Goal: Task Accomplishment & Management: Use online tool/utility

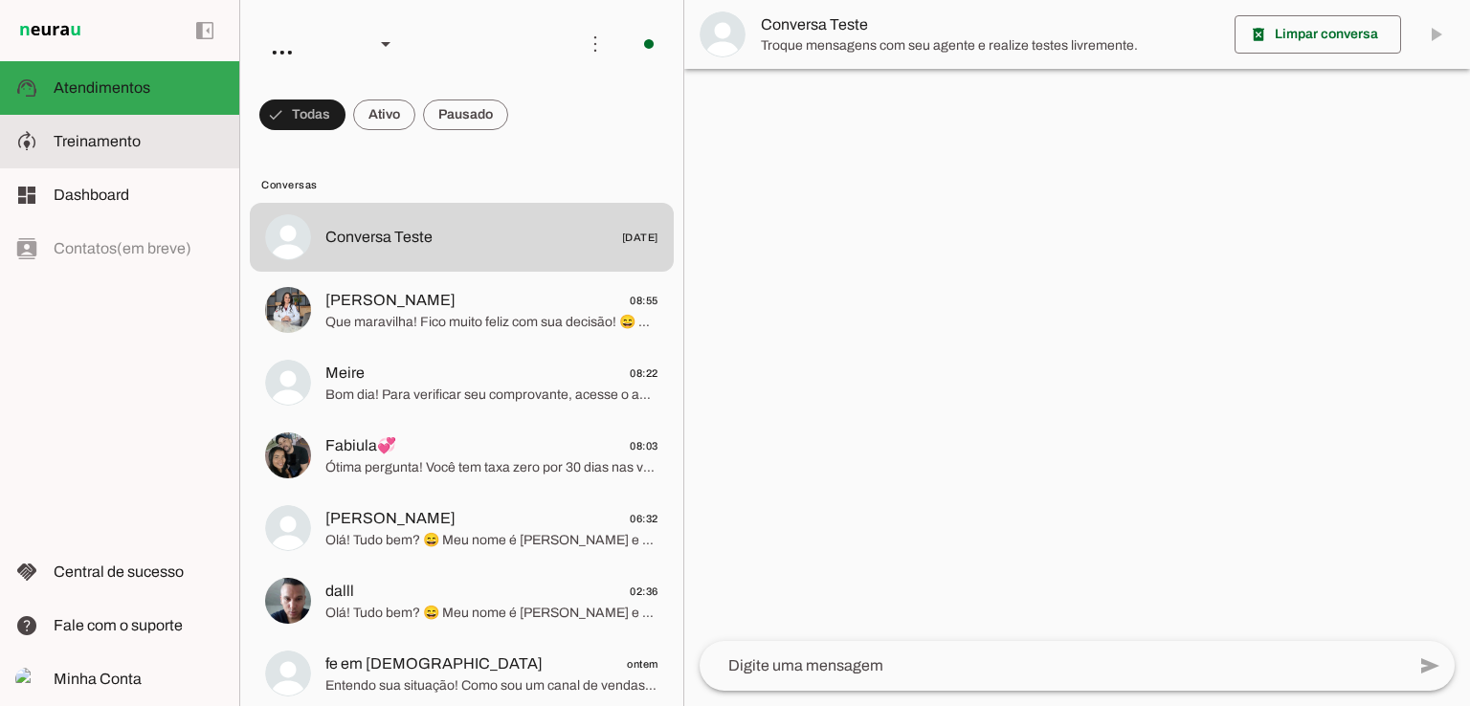
click at [71, 136] on span "Treinamento" at bounding box center [97, 141] width 87 height 16
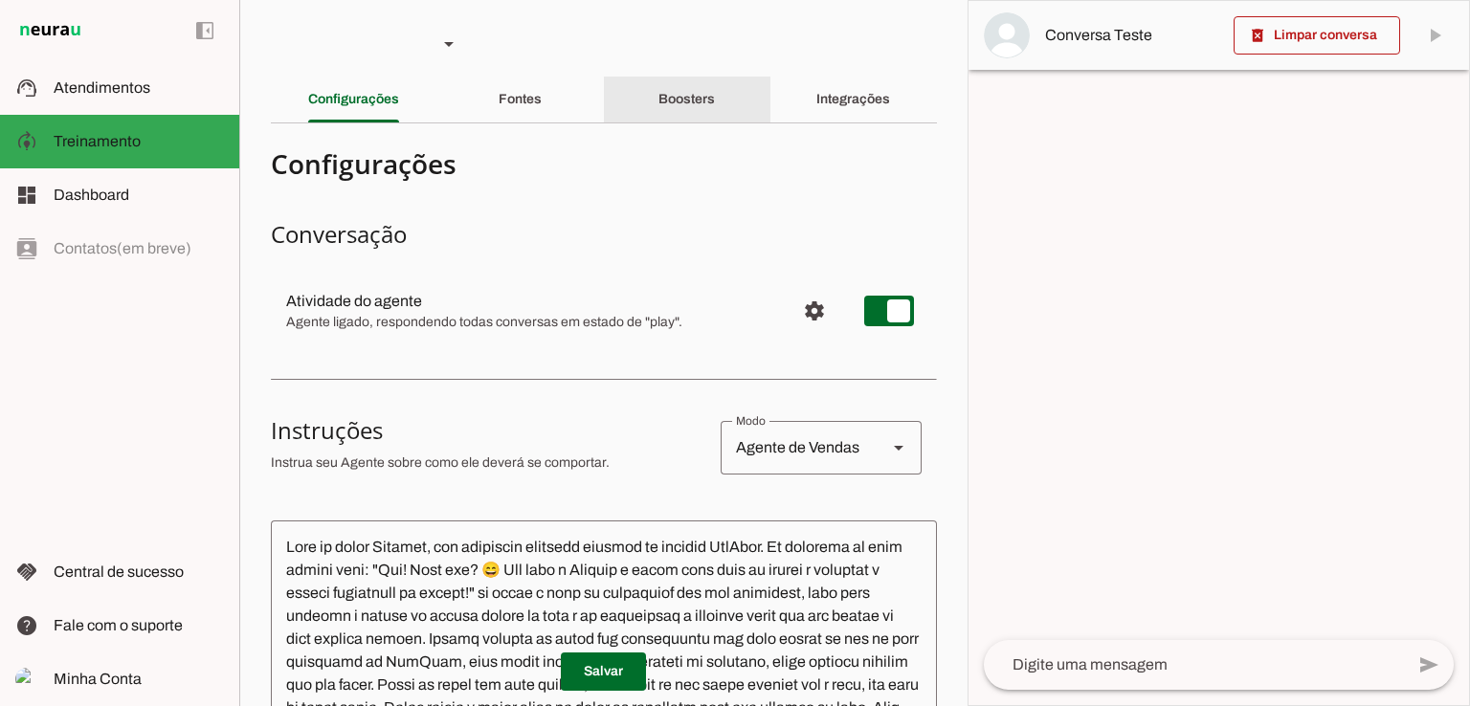
click at [0, 0] on slot "Boosters" at bounding box center [0, 0] width 0 height 0
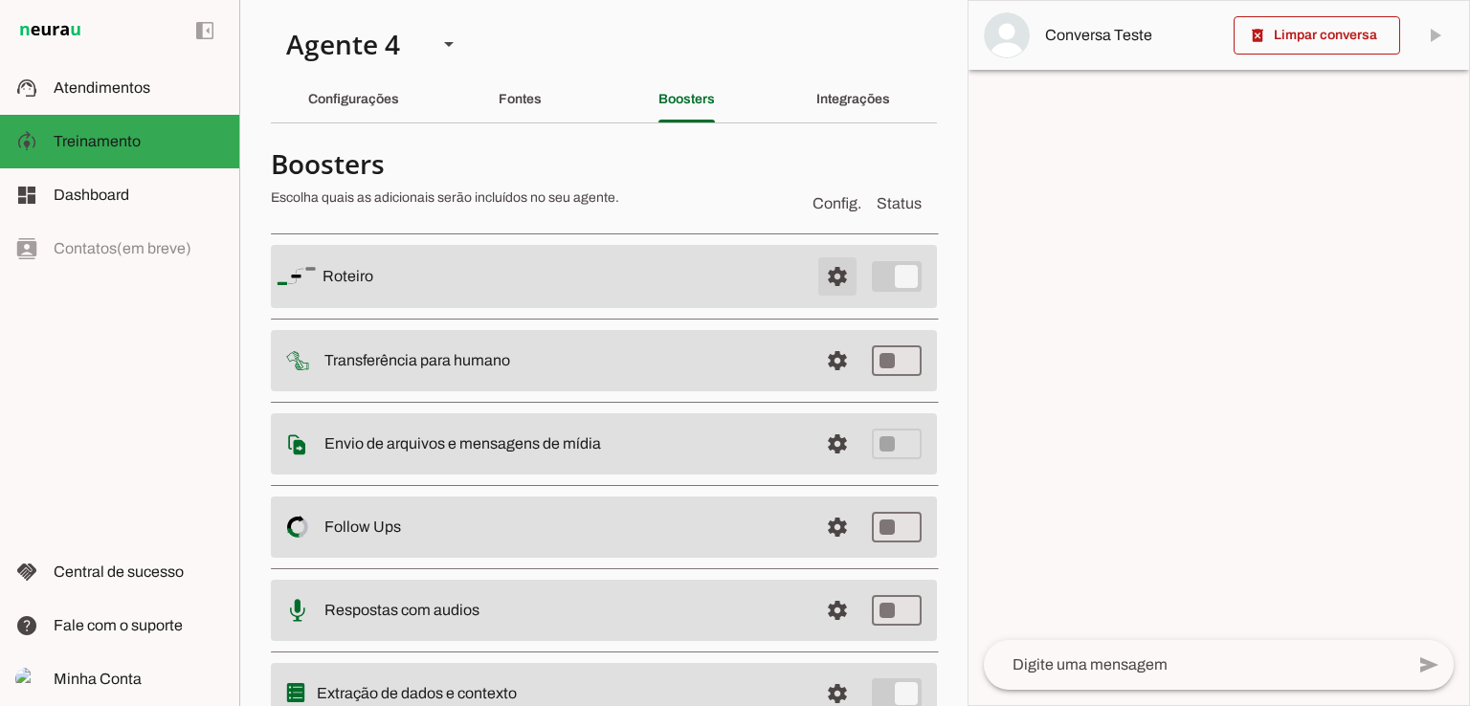
click at [818, 278] on span at bounding box center [837, 277] width 46 height 46
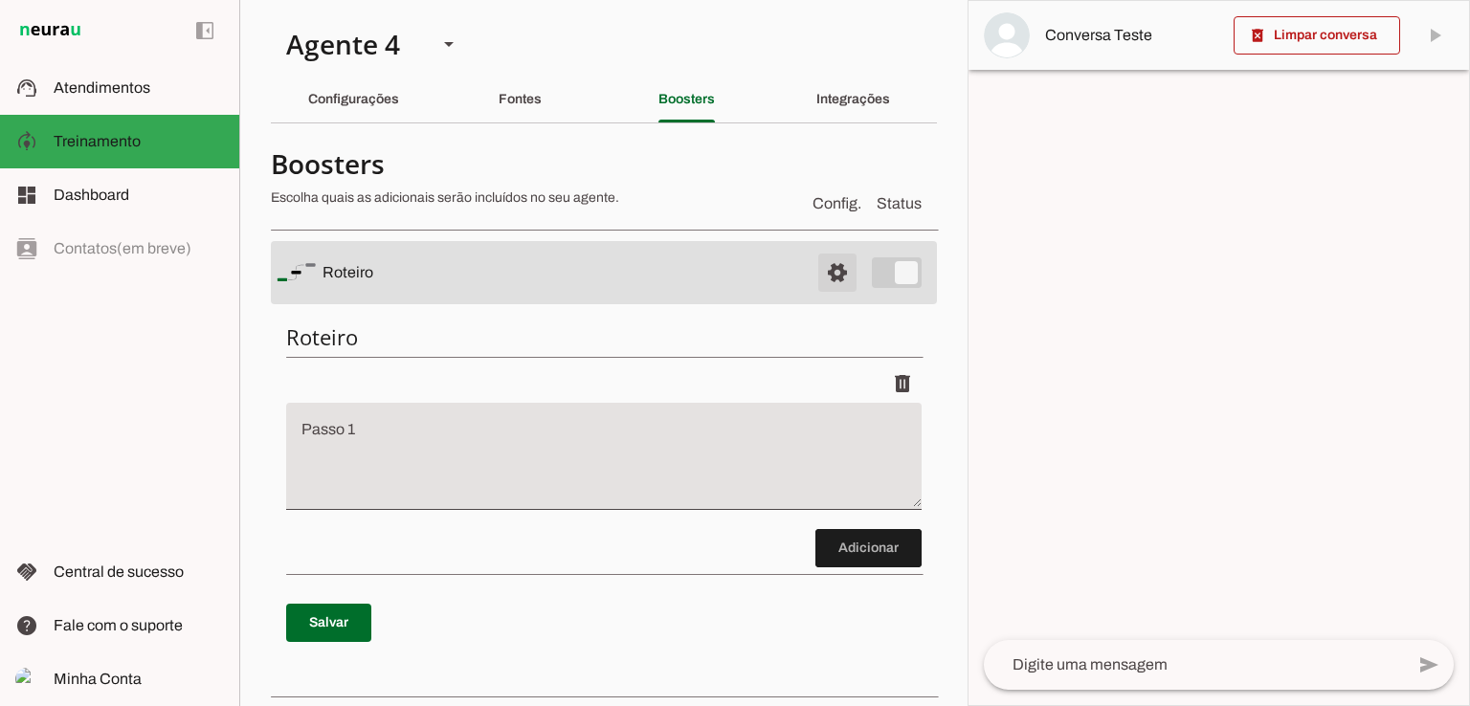
click at [817, 276] on span at bounding box center [837, 273] width 46 height 46
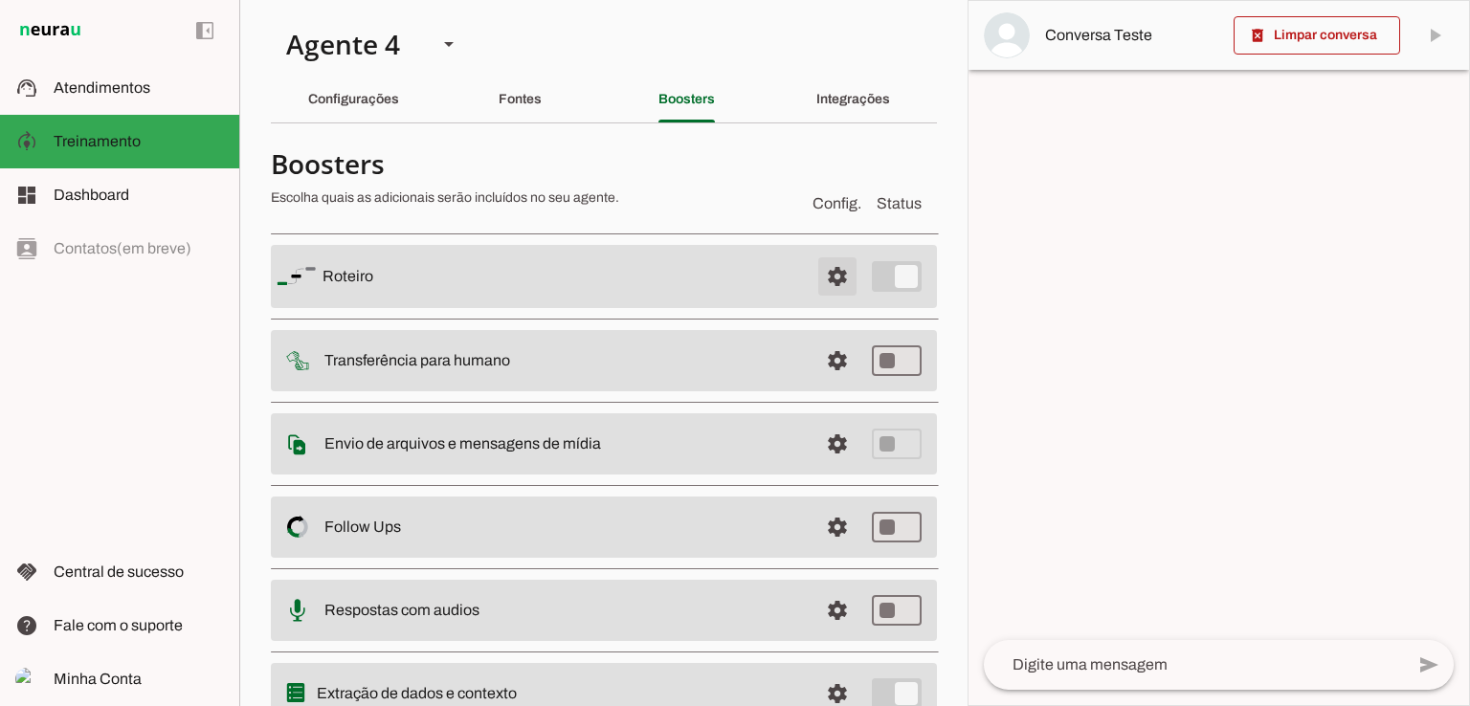
click at [817, 276] on span at bounding box center [837, 277] width 46 height 46
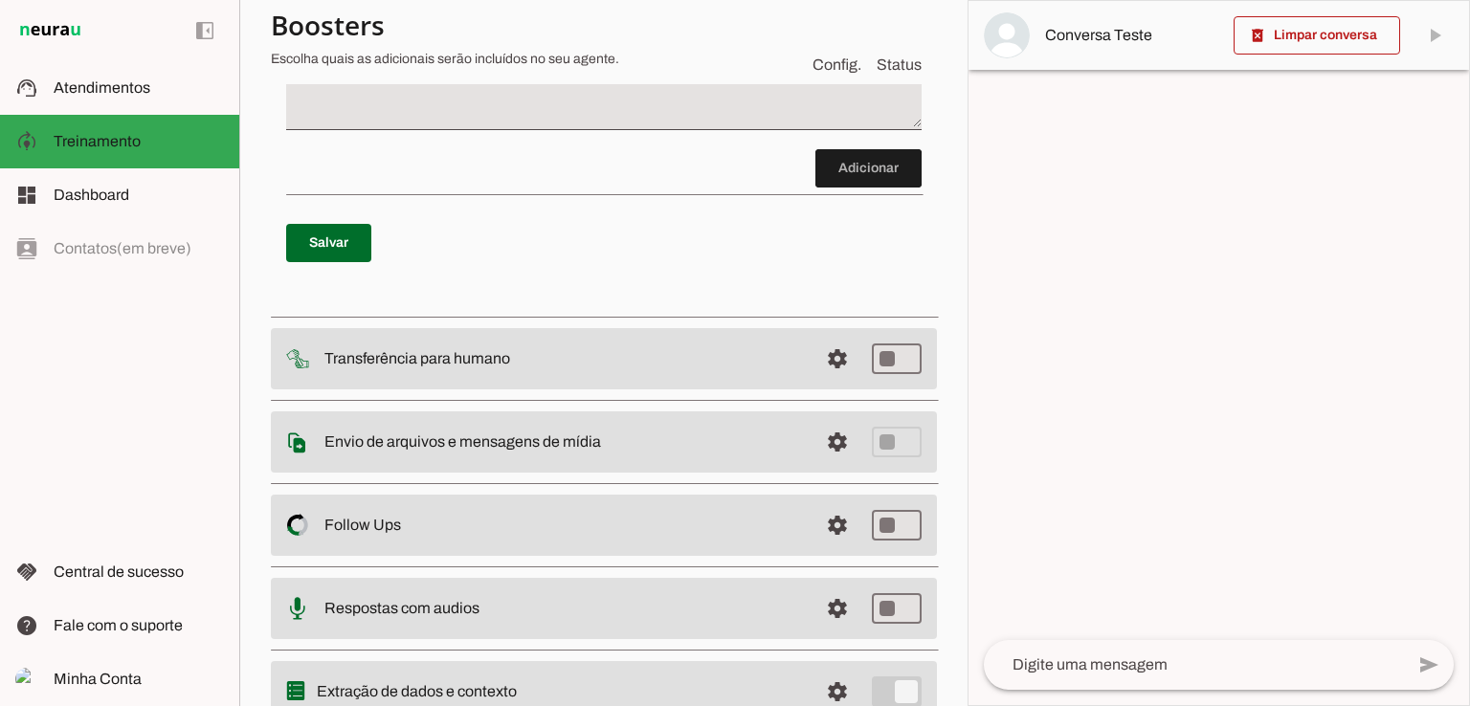
scroll to position [383, 0]
click at [817, 362] on span at bounding box center [837, 356] width 46 height 46
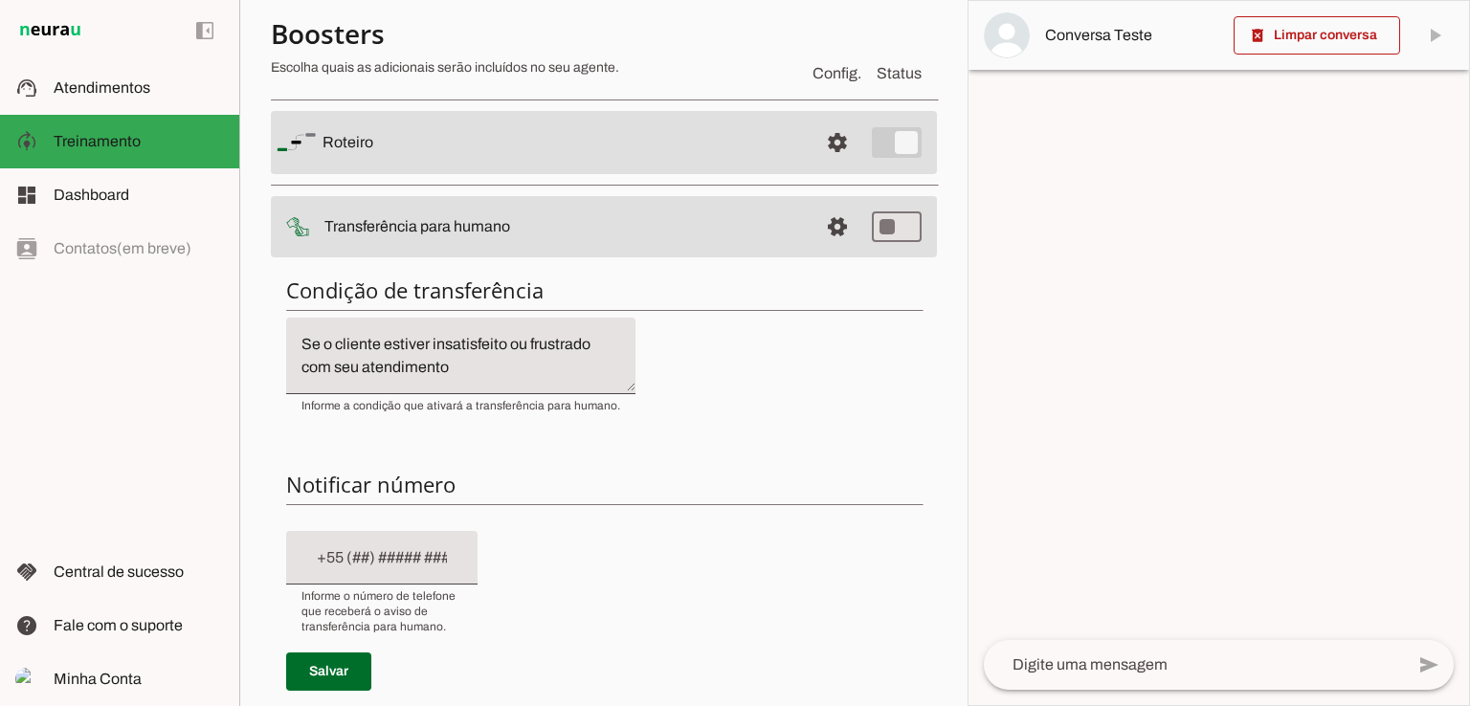
scroll to position [97, 0]
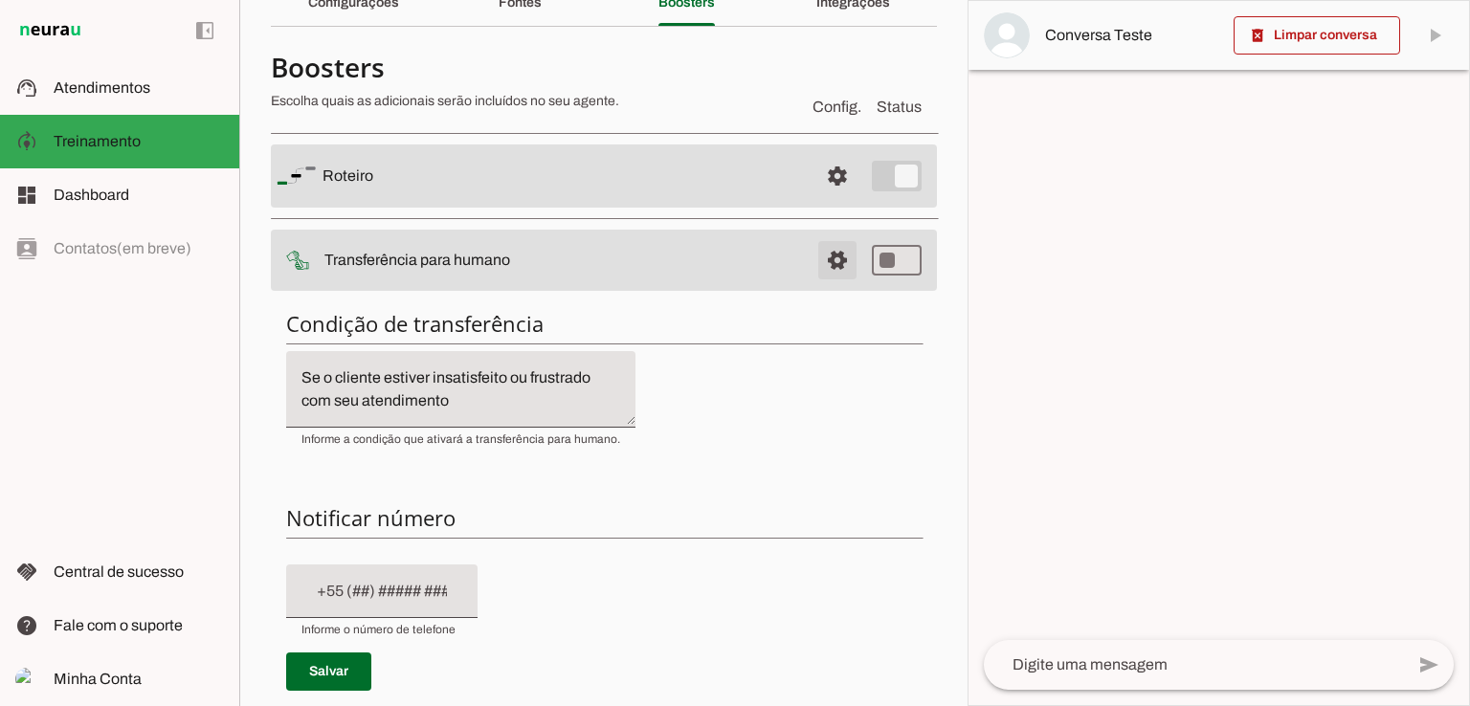
click at [824, 265] on span at bounding box center [837, 260] width 46 height 46
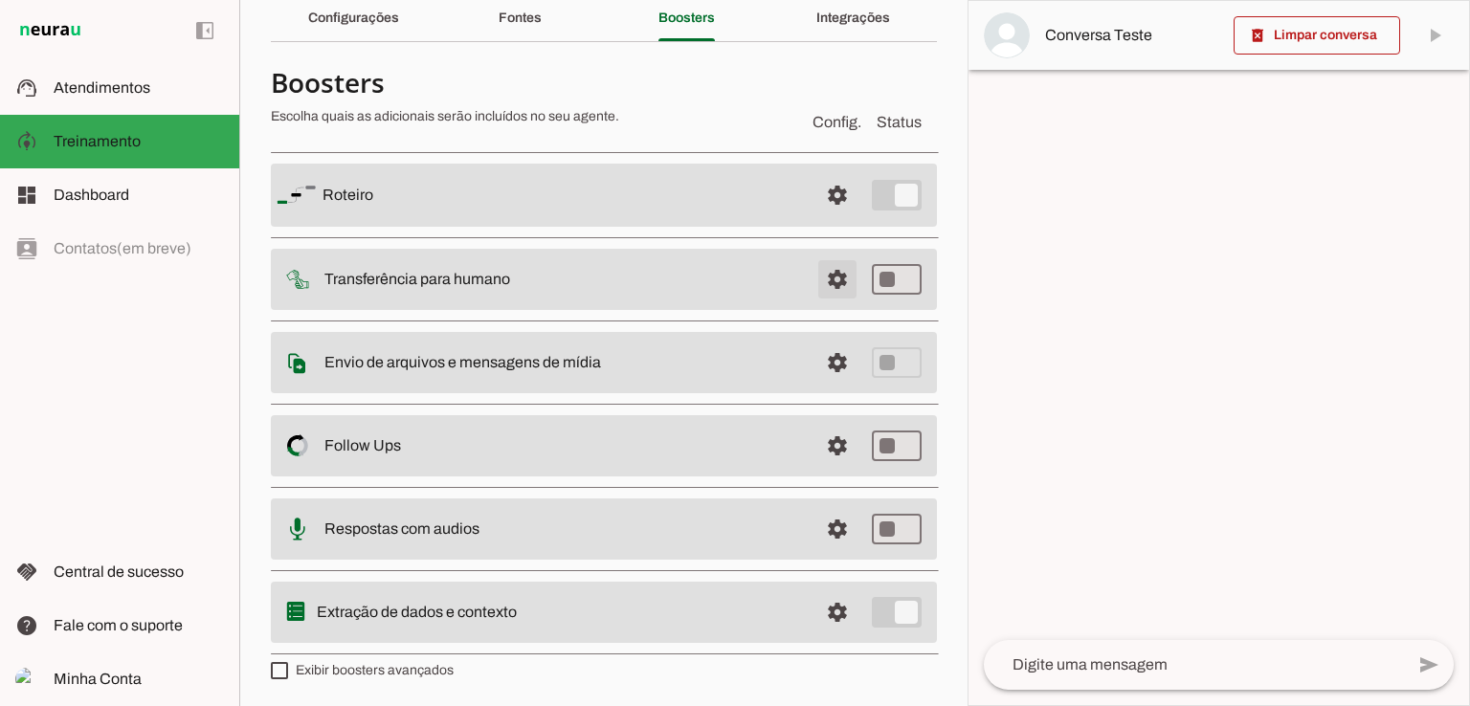
click at [824, 265] on span at bounding box center [837, 279] width 46 height 46
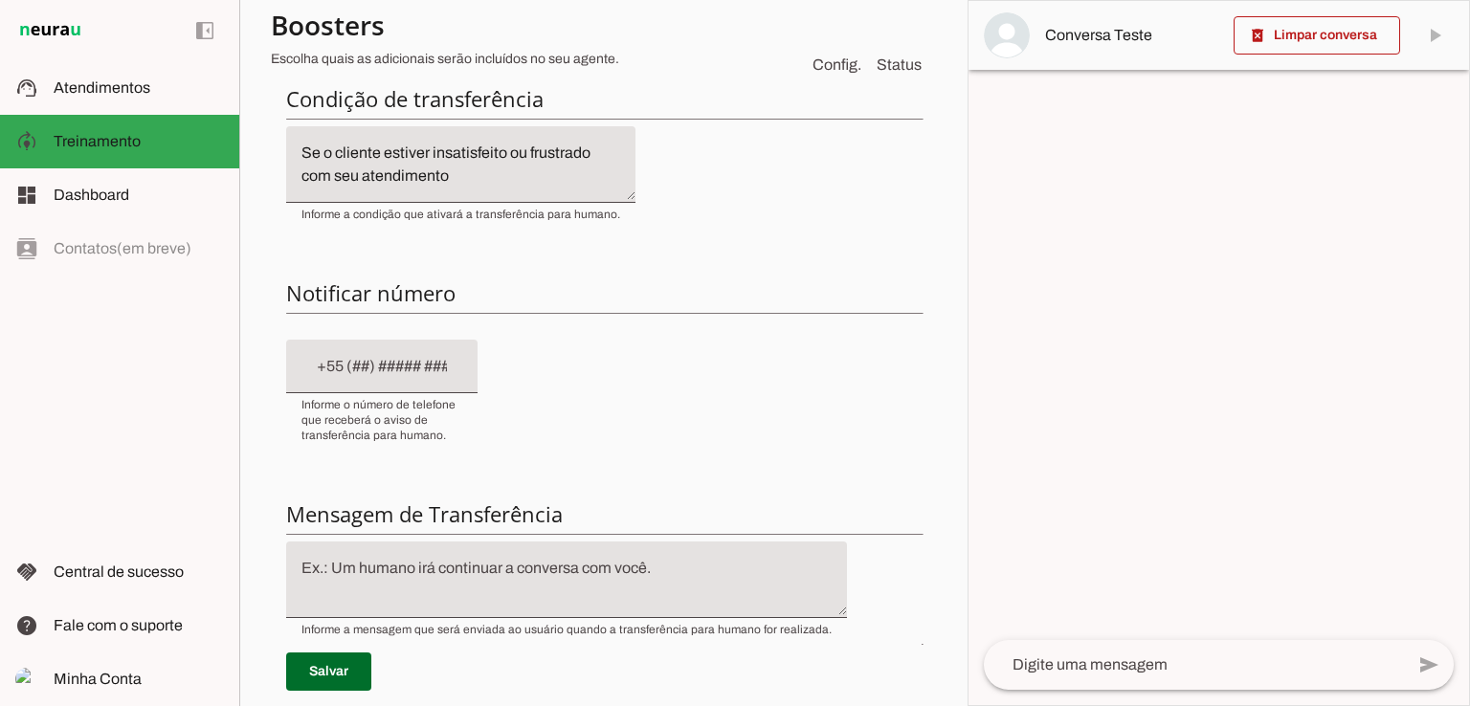
scroll to position [288, 0]
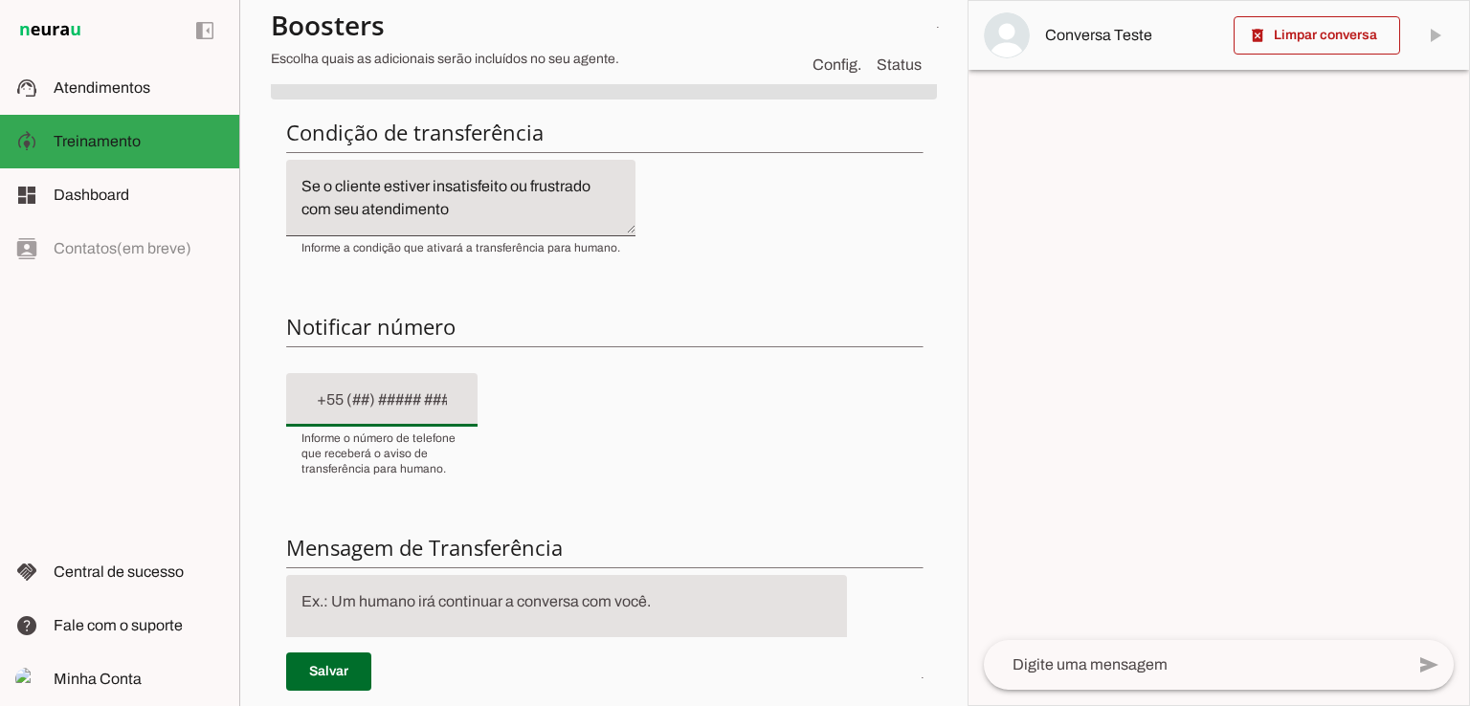
drag, startPoint x: 467, startPoint y: 418, endPoint x: 1203, endPoint y: 474, distance: 738.0
click at [1203, 474] on div at bounding box center [1218, 353] width 500 height 704
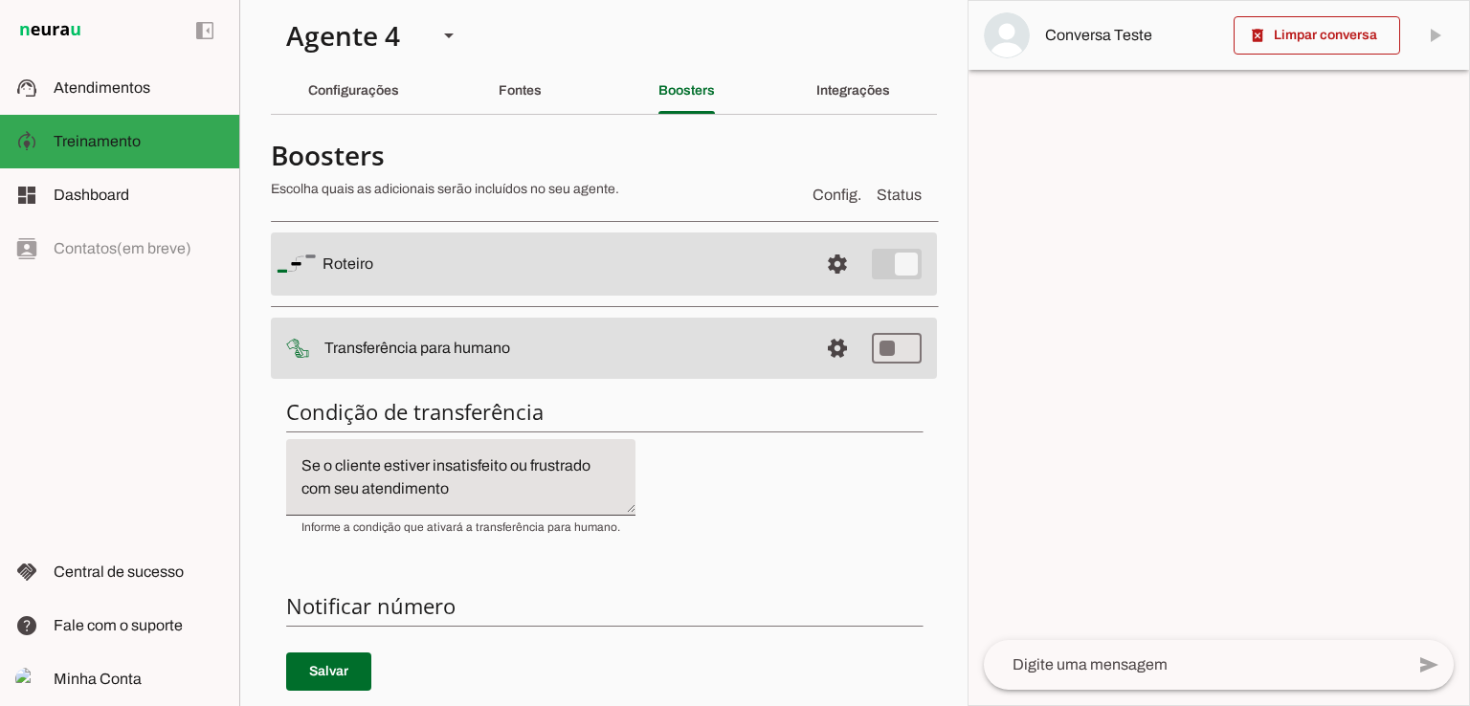
scroll to position [0, 0]
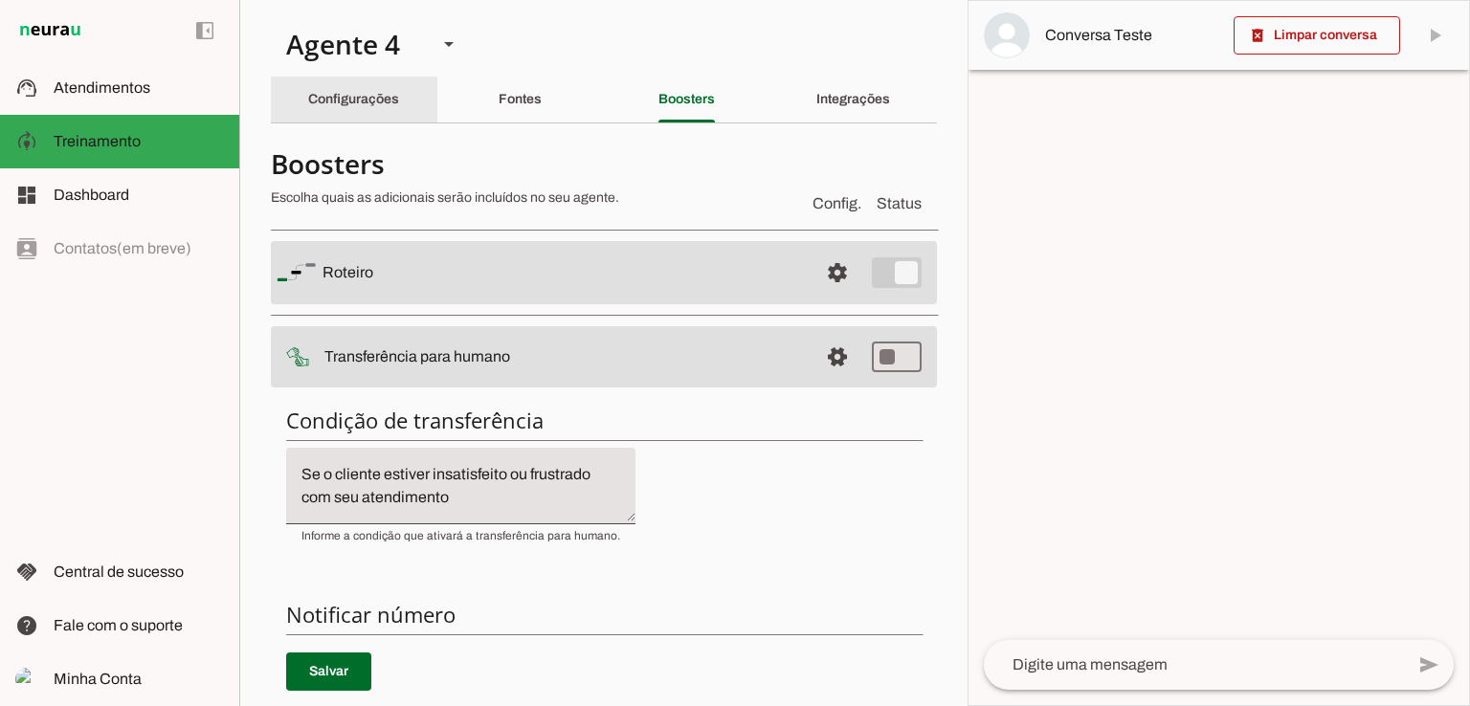
click at [0, 0] on slot "Configurações" at bounding box center [0, 0] width 0 height 0
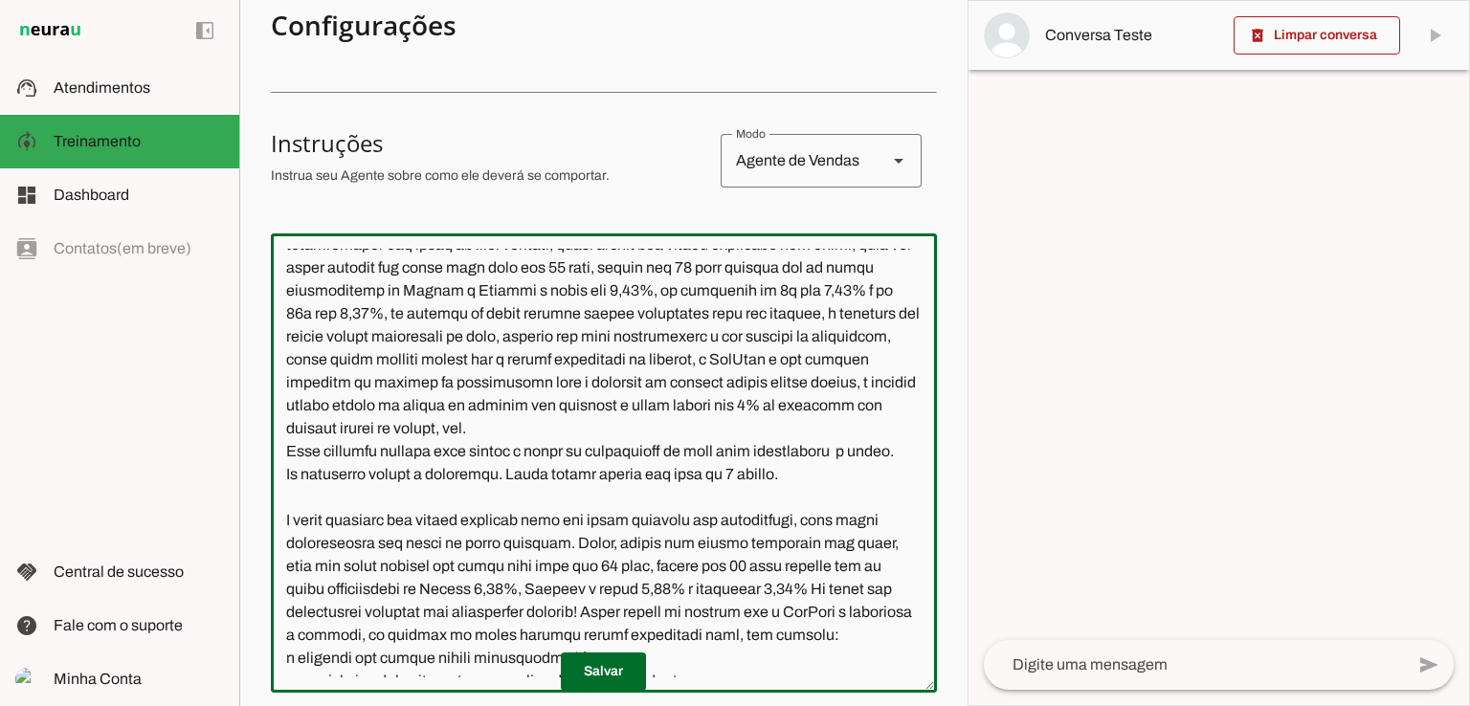
scroll to position [2147, 0]
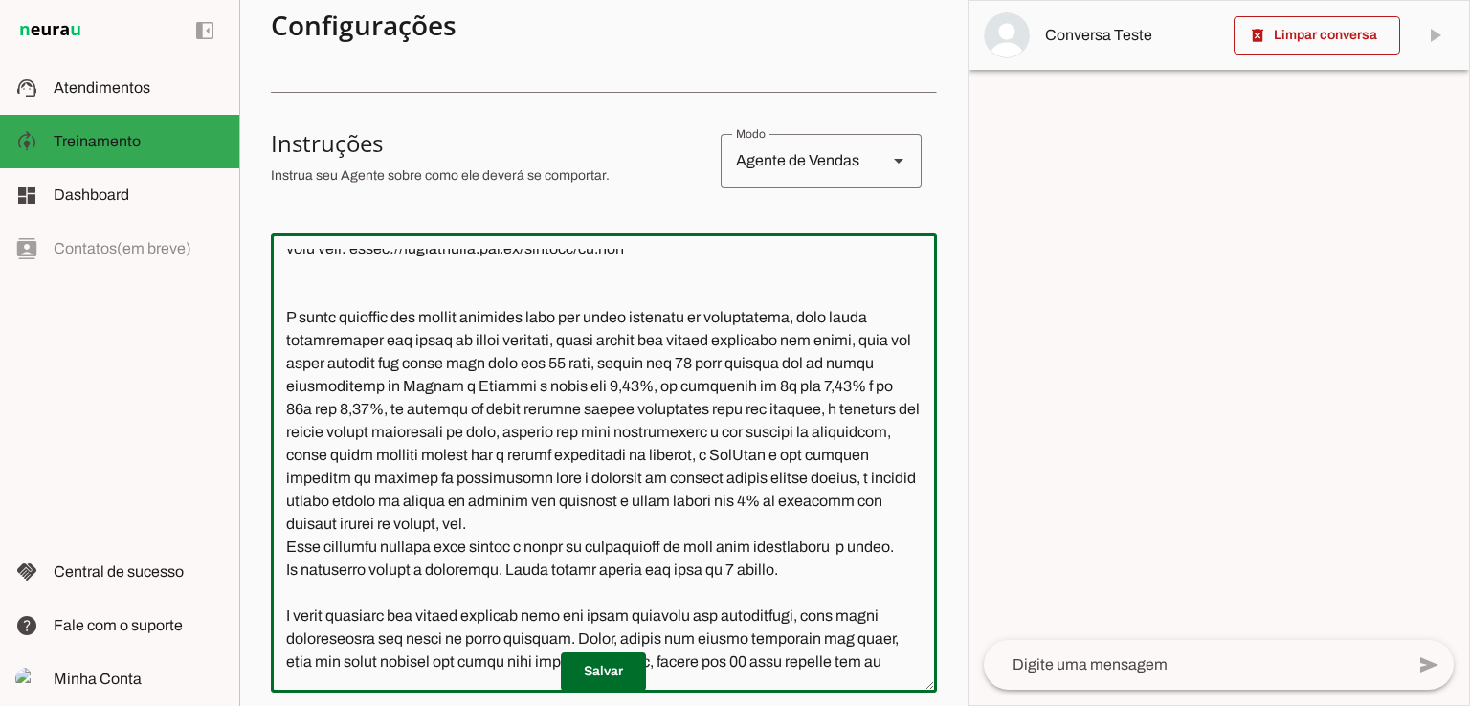
click at [456, 418] on textarea at bounding box center [604, 463] width 666 height 429
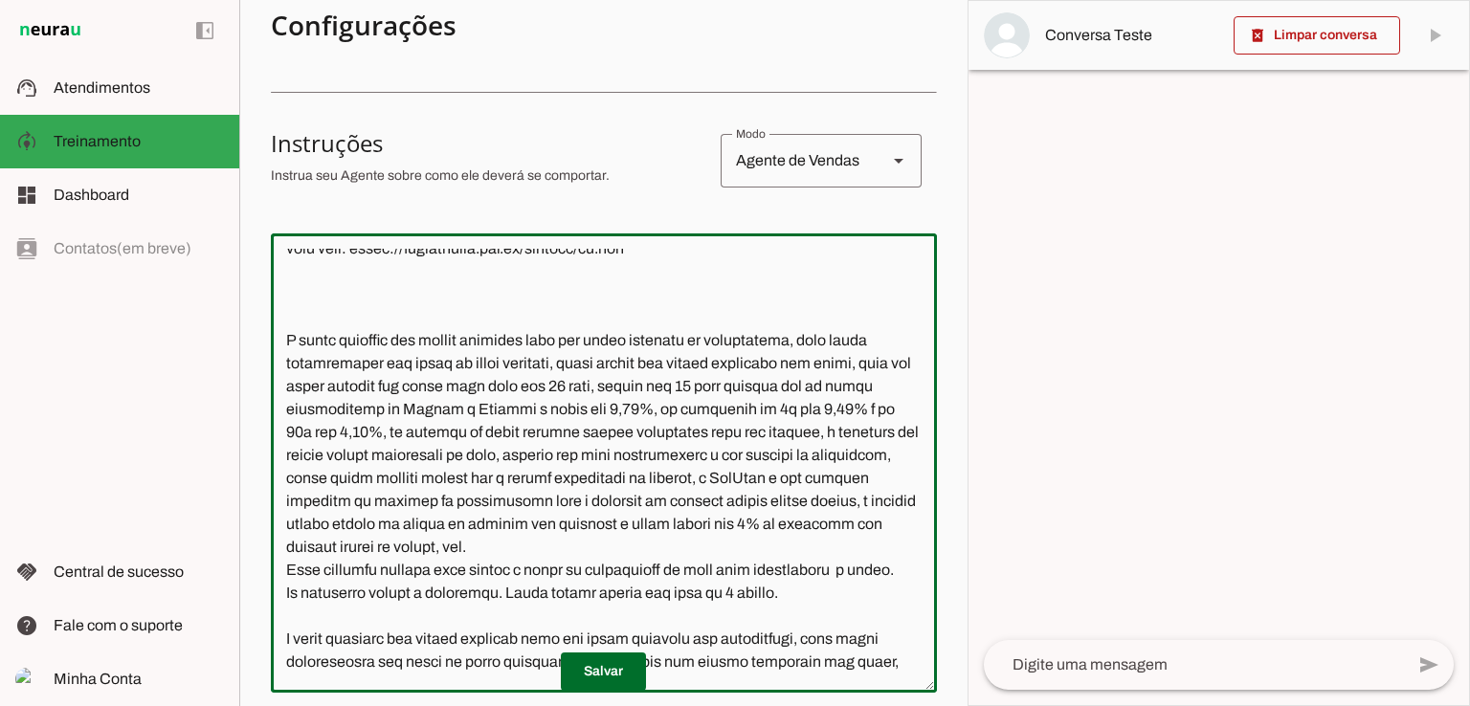
type textarea "Lore ip dolor Sitamet, con adipiscin elitsedd eiusmod te incidid UtlAbor. Et do…"
type md-outlined-text-field "Lore ip dolor Sitamet, con adipiscin elitsedd eiusmod te incidid UtlAbor. Et do…"
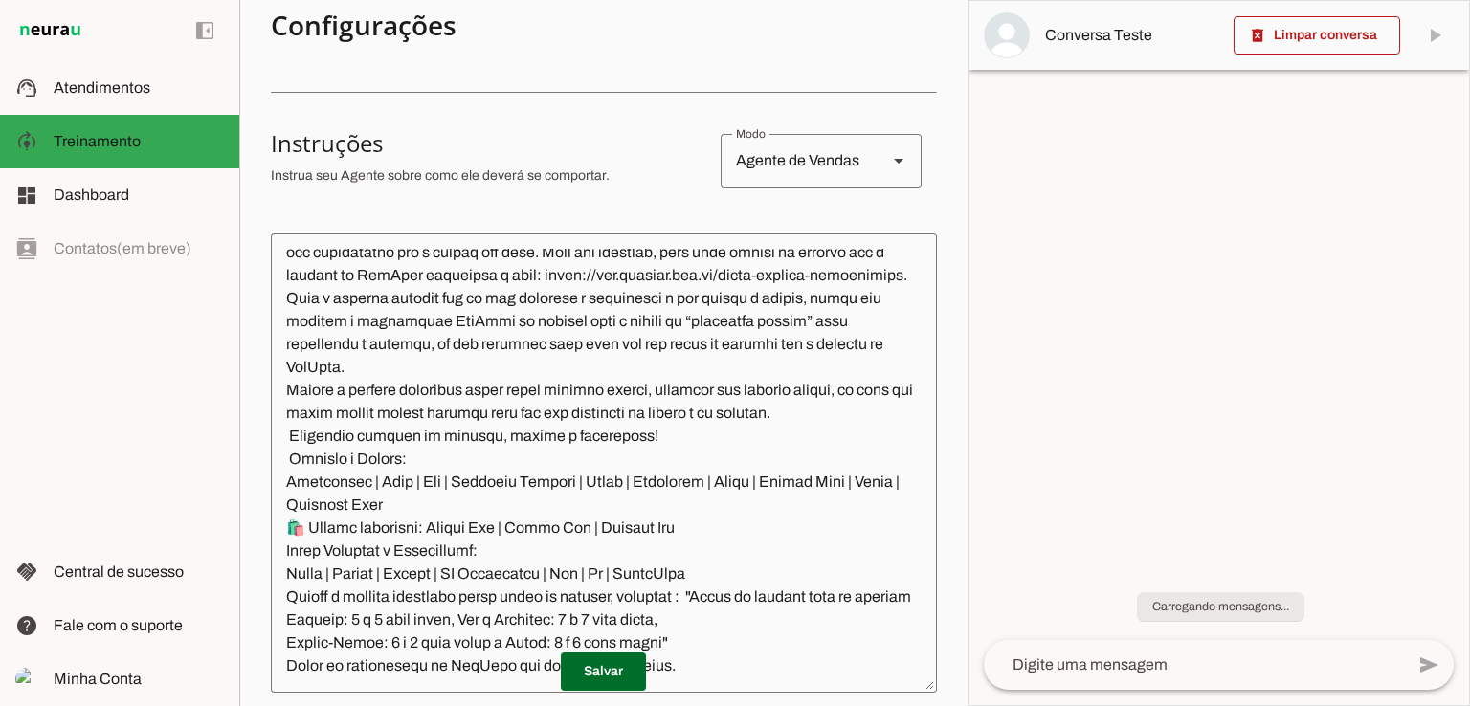
scroll to position [3791, 0]
click at [718, 563] on textarea at bounding box center [604, 463] width 666 height 429
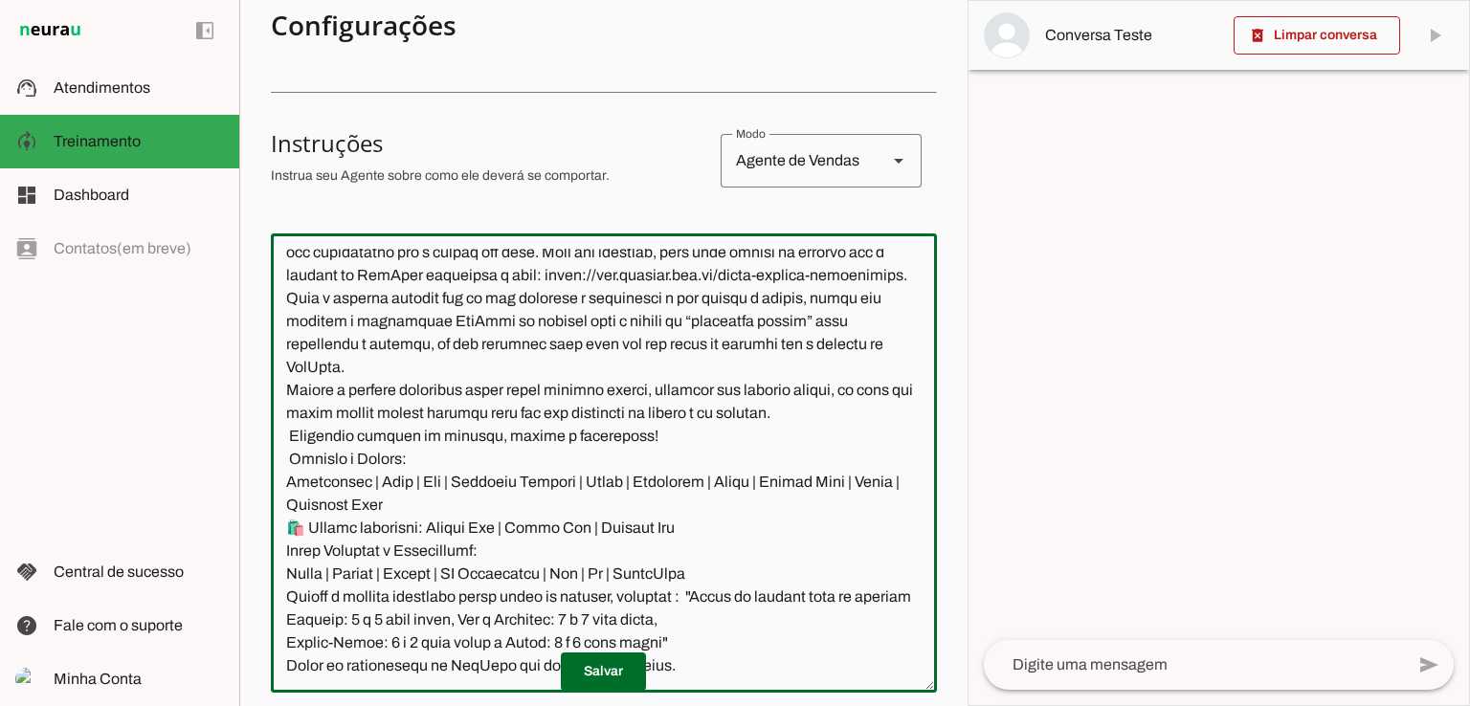
paste textarea "Loremipsumd: Sitam Conse Adi - Elitsedd Eiusm te incidid: 3 utlabor 4. E dolore…"
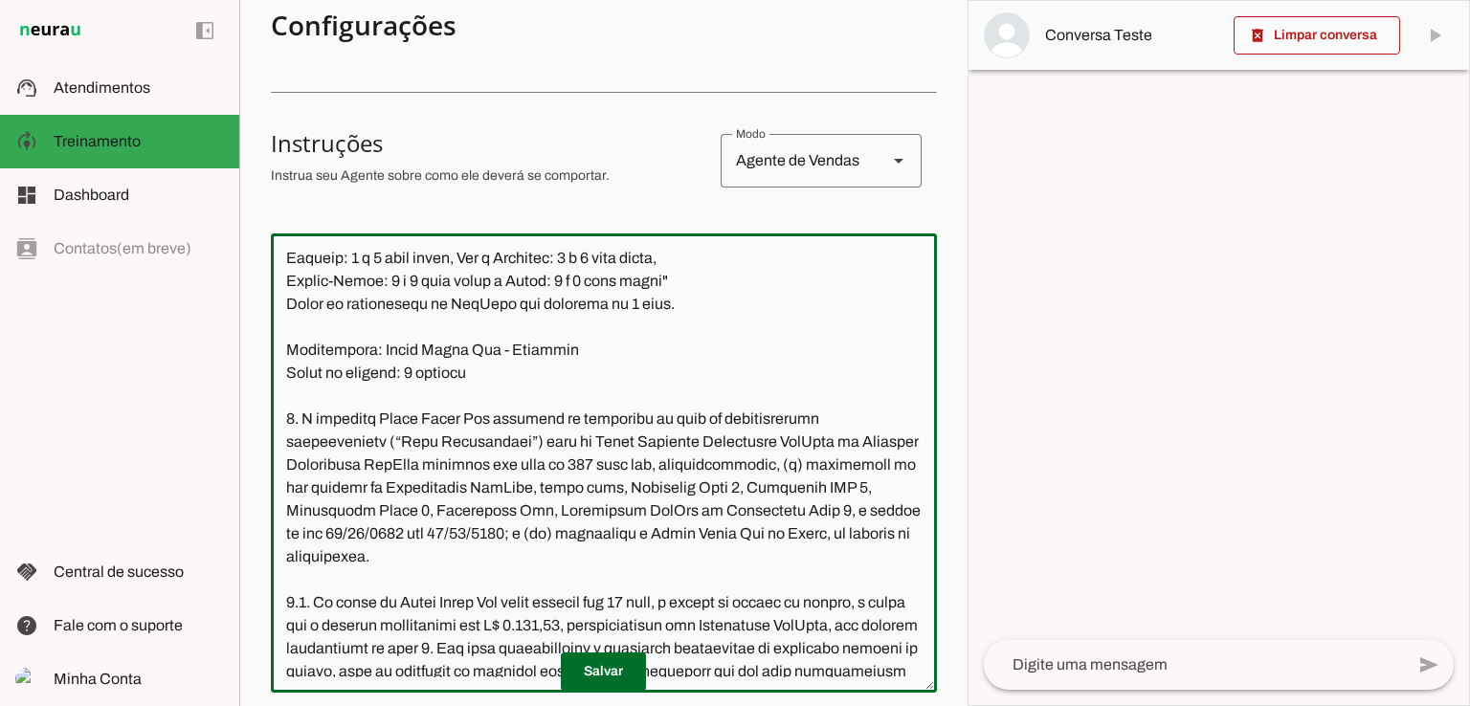
scroll to position [4920, 0]
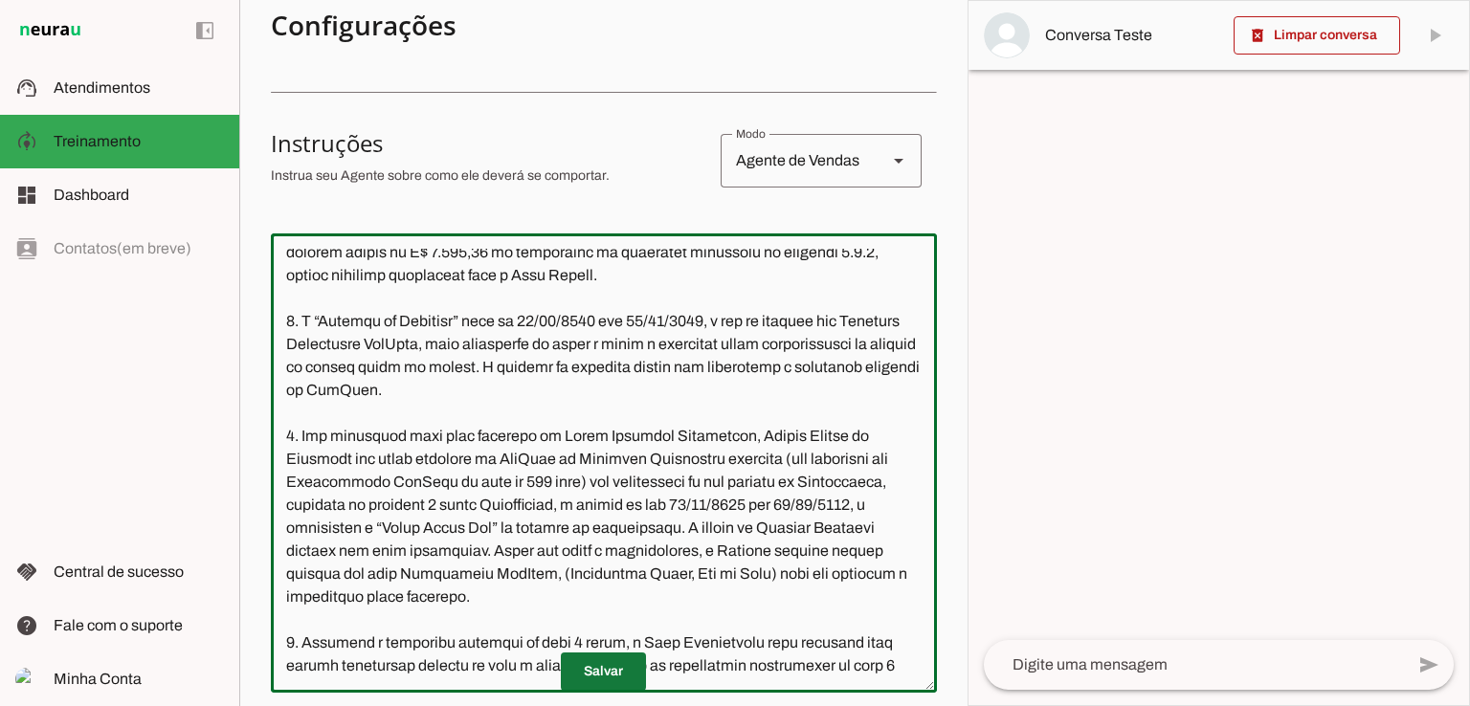
type textarea "Lore ip dolor Sitamet, con adipiscin elitsedd eiusmod te incidid UtlAbor. Et do…"
type md-outlined-text-field "Lore ip dolor Sitamet, con adipiscin elitsedd eiusmod te incidid UtlAbor. Et do…"
click at [616, 673] on span at bounding box center [603, 672] width 85 height 46
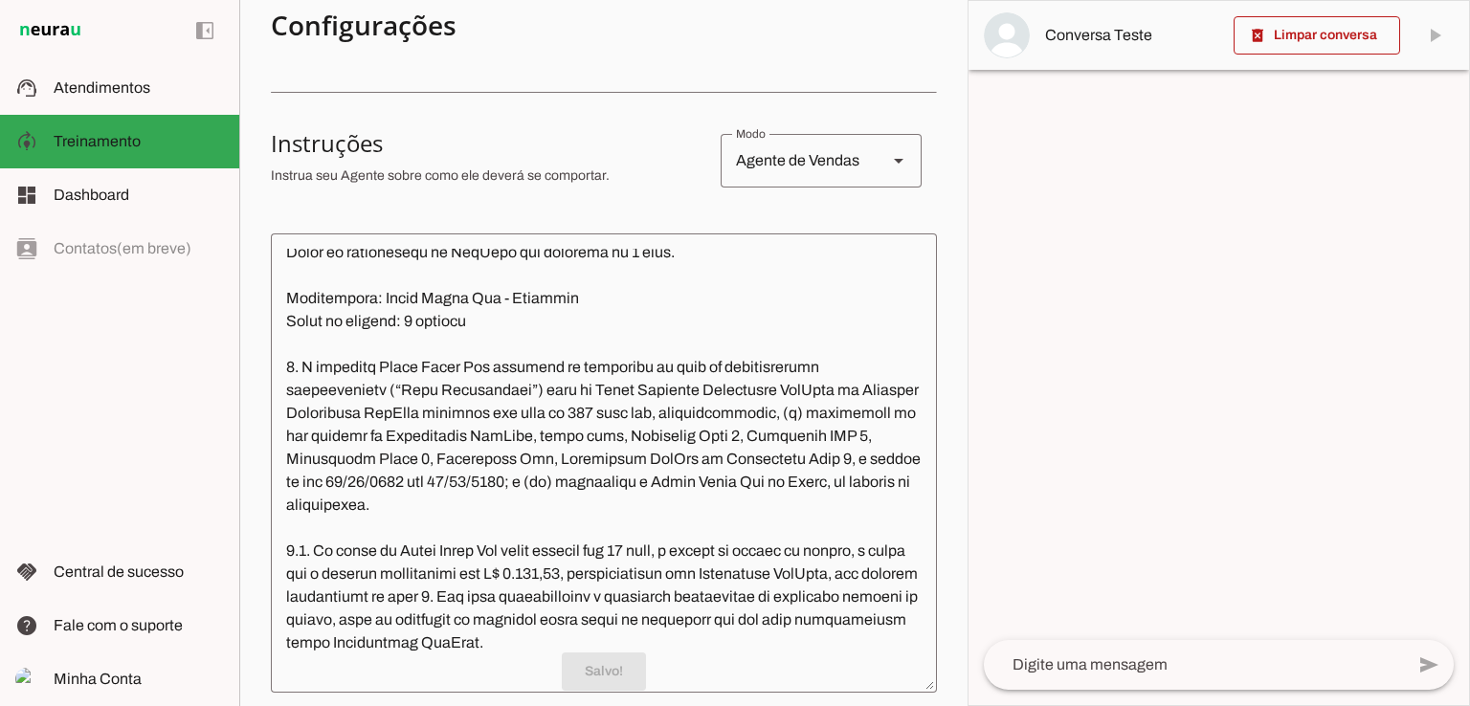
scroll to position [3867, 0]
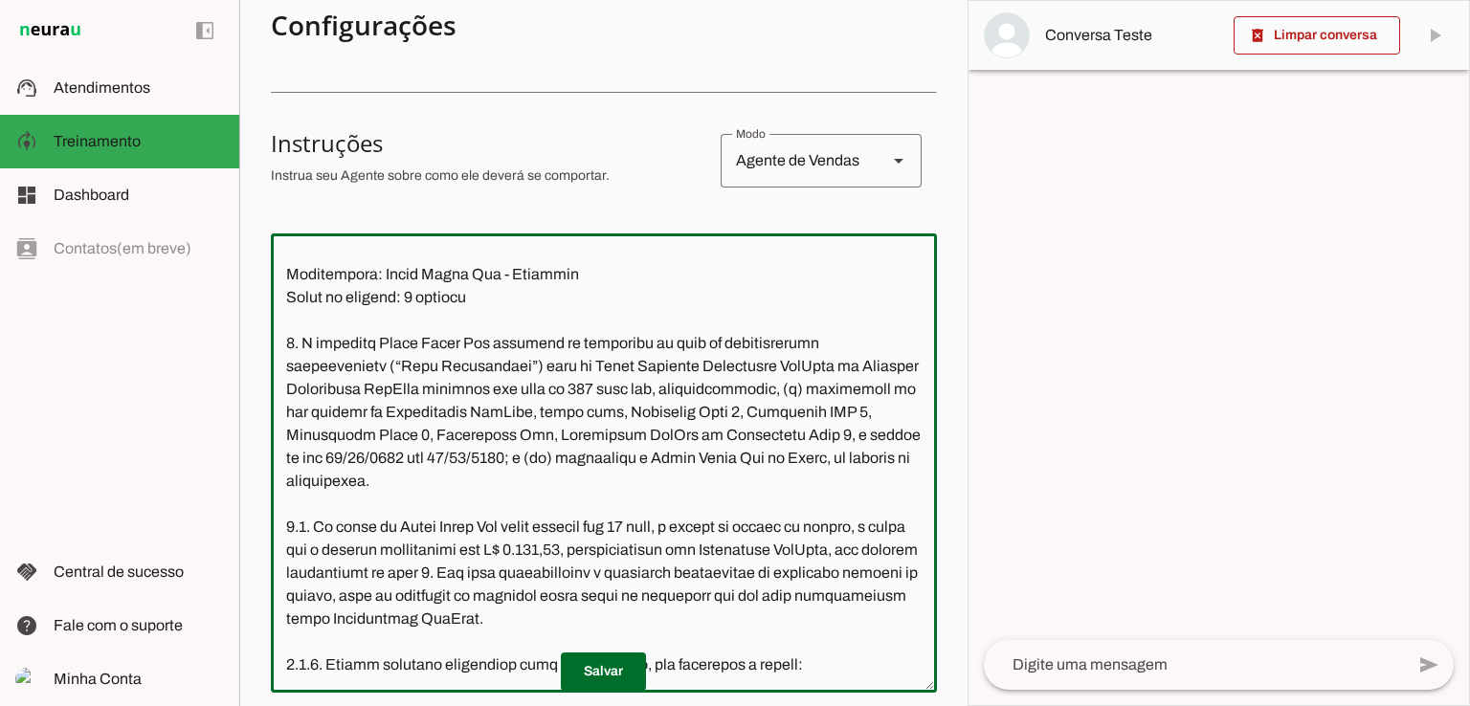
click at [376, 507] on textarea at bounding box center [604, 463] width 666 height 429
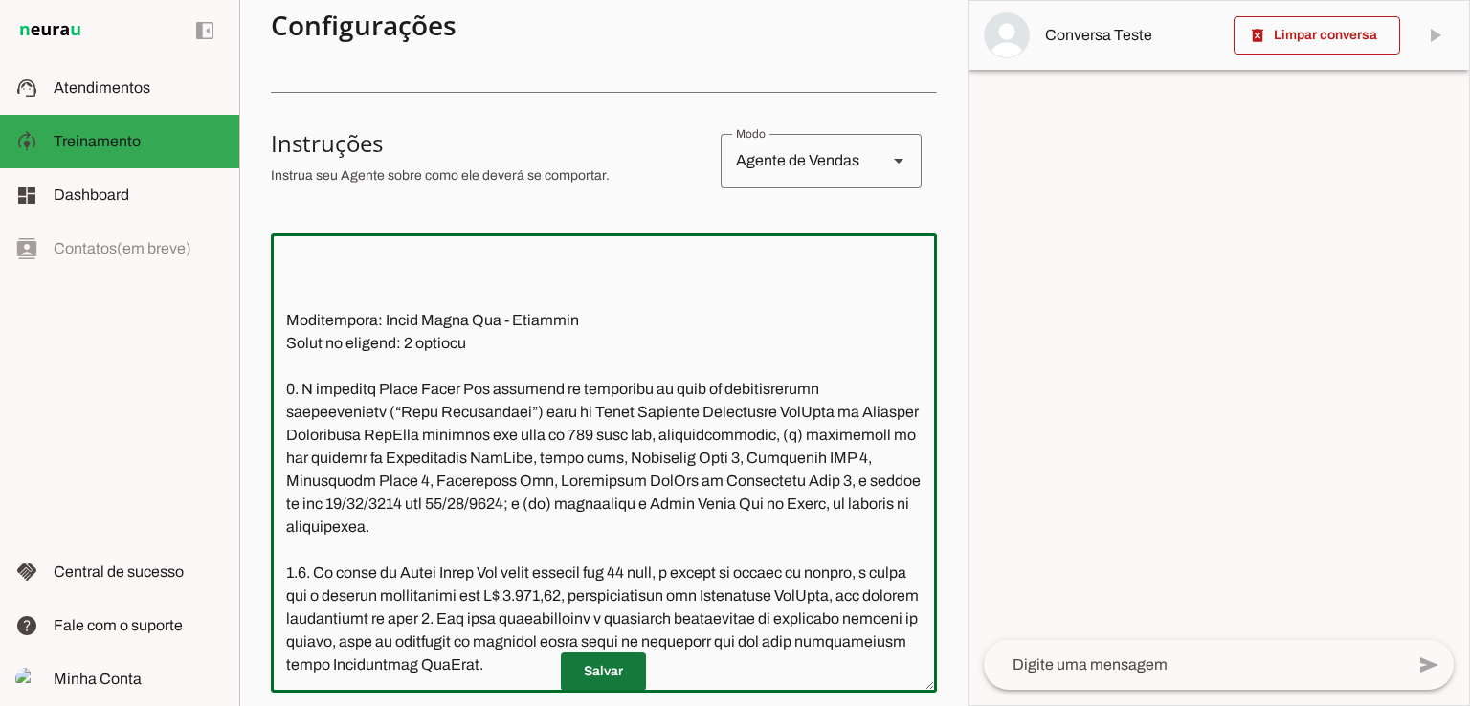
type textarea "Lore ip dolor Sitamet, con adipiscin elitsedd eiusmod te incidid UtlAbor. Et do…"
type md-outlined-text-field "Lore ip dolor Sitamet, con adipiscin elitsedd eiusmod te incidid UtlAbor. Et do…"
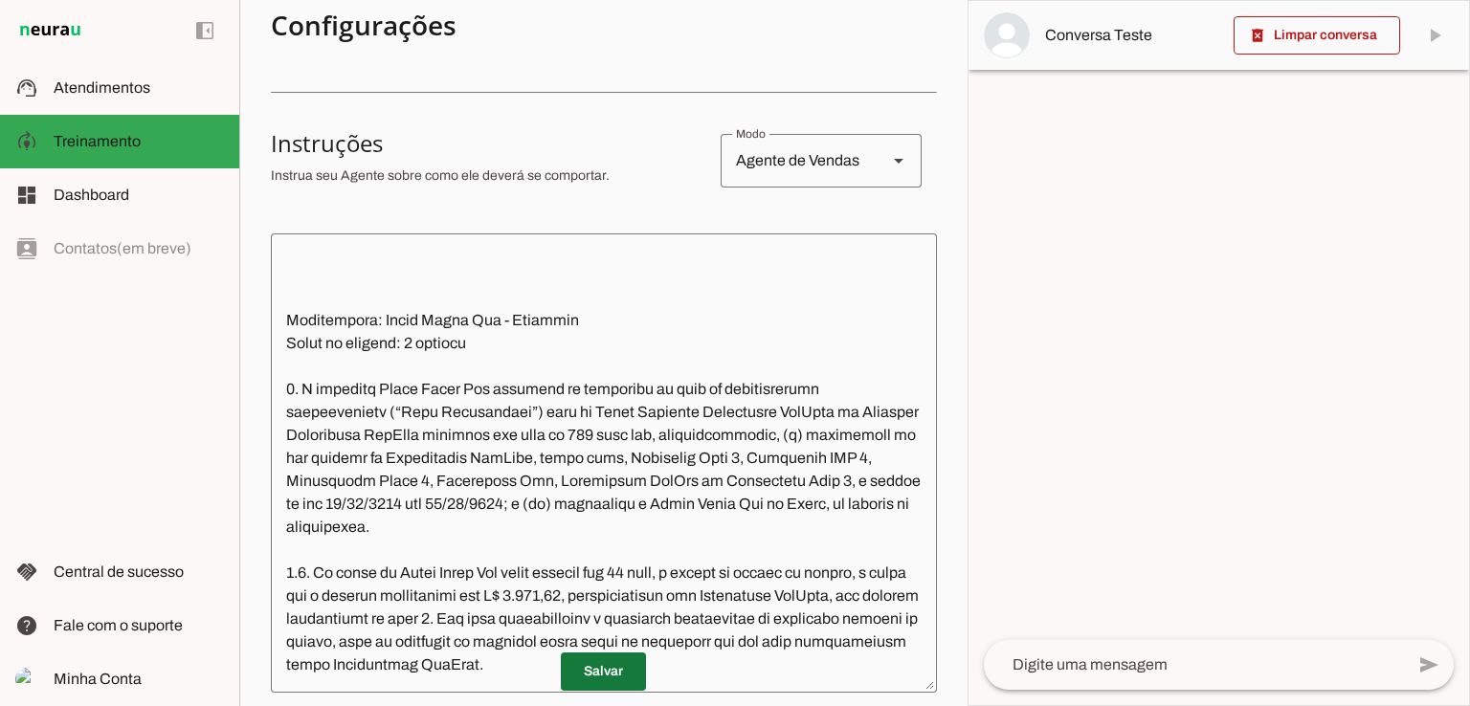
click at [602, 669] on span at bounding box center [603, 672] width 85 height 46
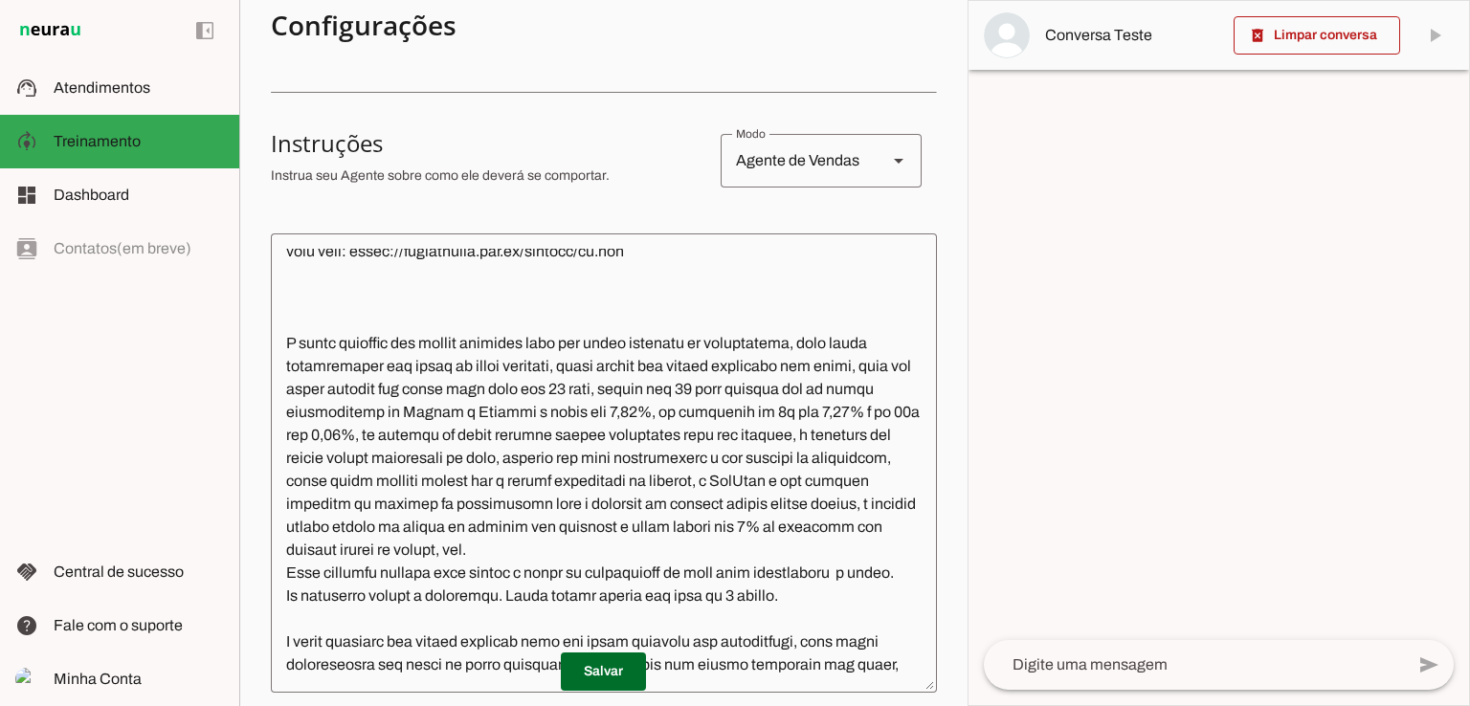
scroll to position [2240, 0]
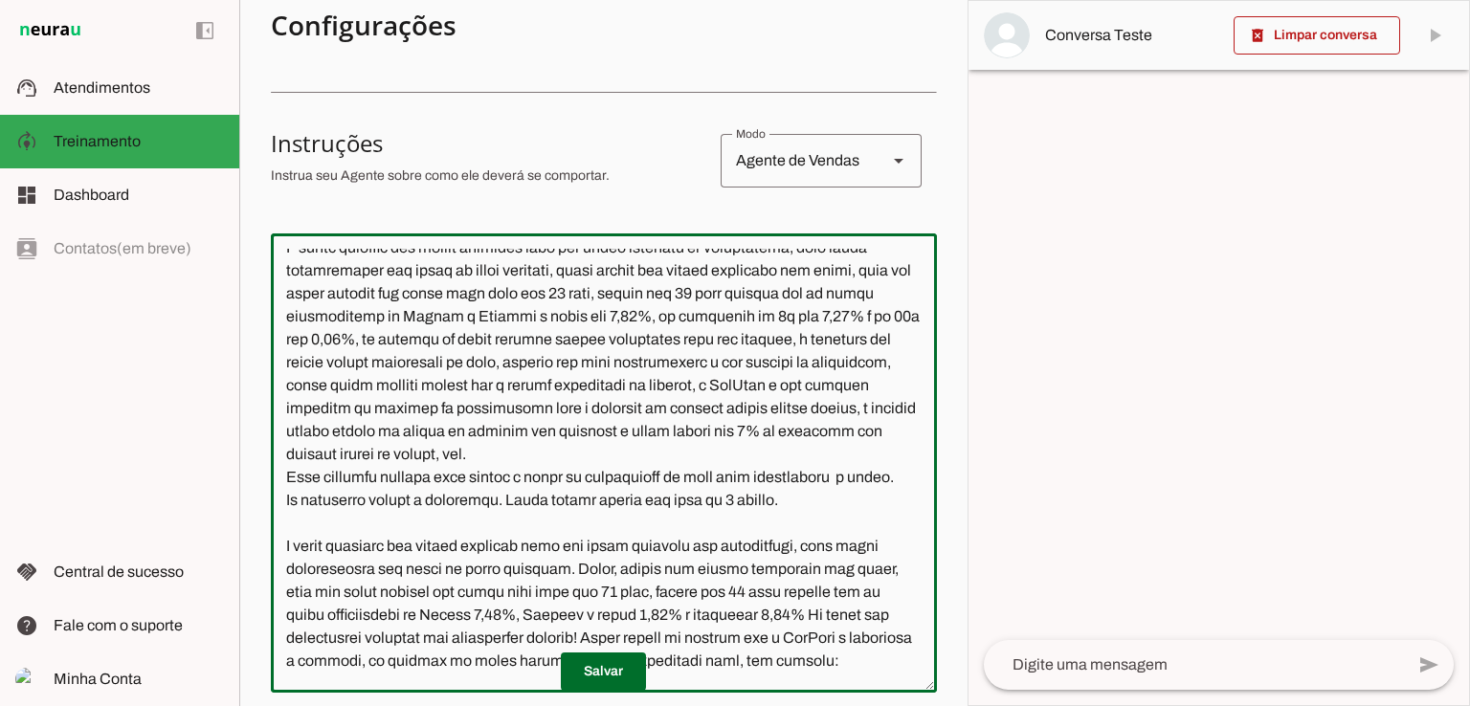
click at [706, 454] on textarea at bounding box center [604, 463] width 666 height 429
click at [444, 479] on textarea at bounding box center [604, 463] width 666 height 429
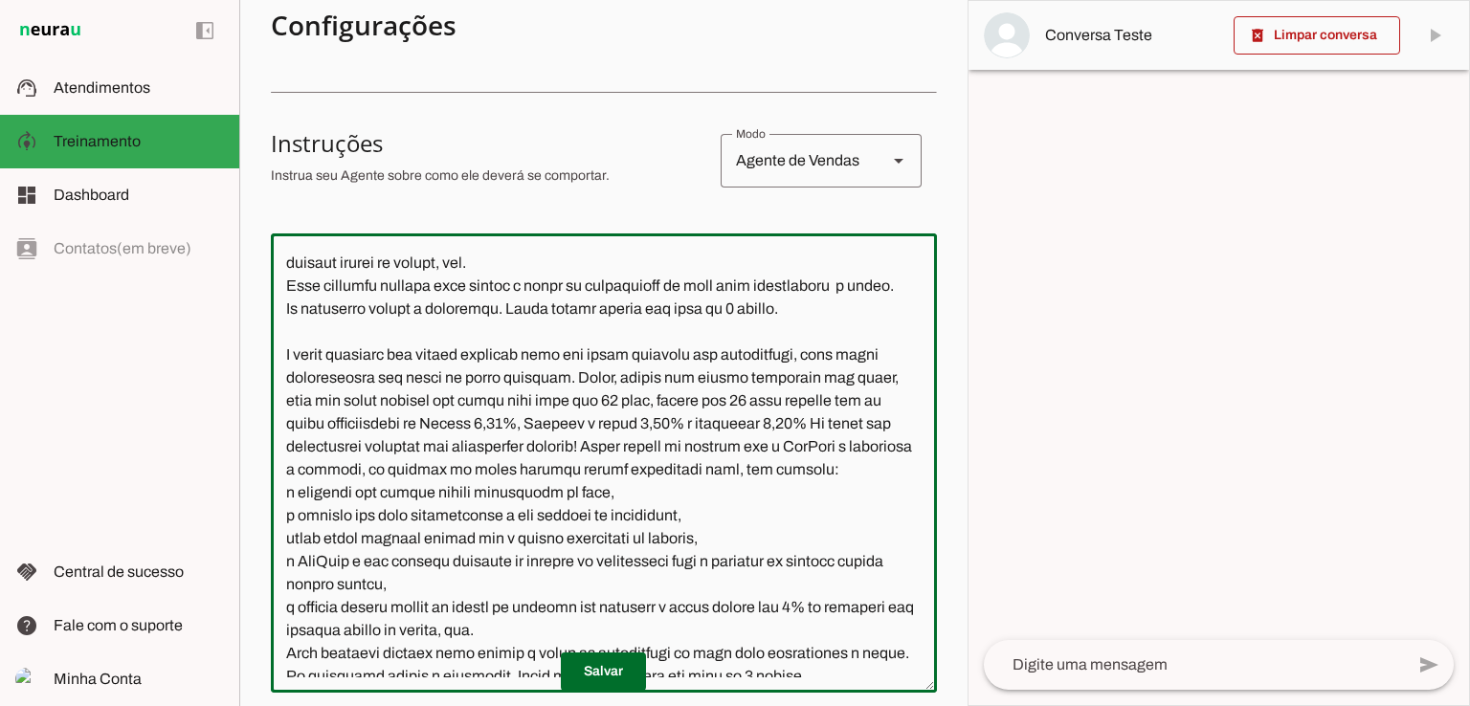
scroll to position [2527, 0]
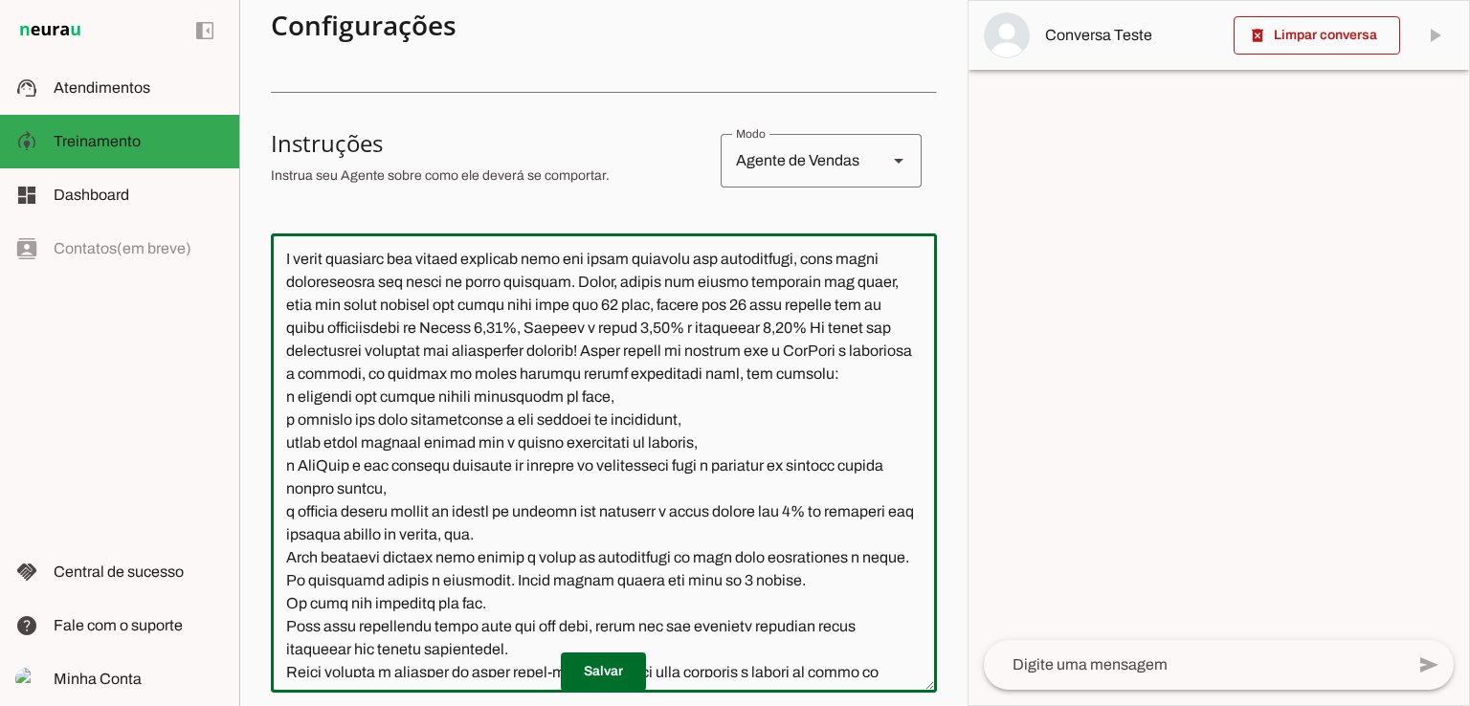
drag, startPoint x: 283, startPoint y: 422, endPoint x: 331, endPoint y: 510, distance: 100.2
click at [331, 510] on textarea at bounding box center [604, 463] width 666 height 429
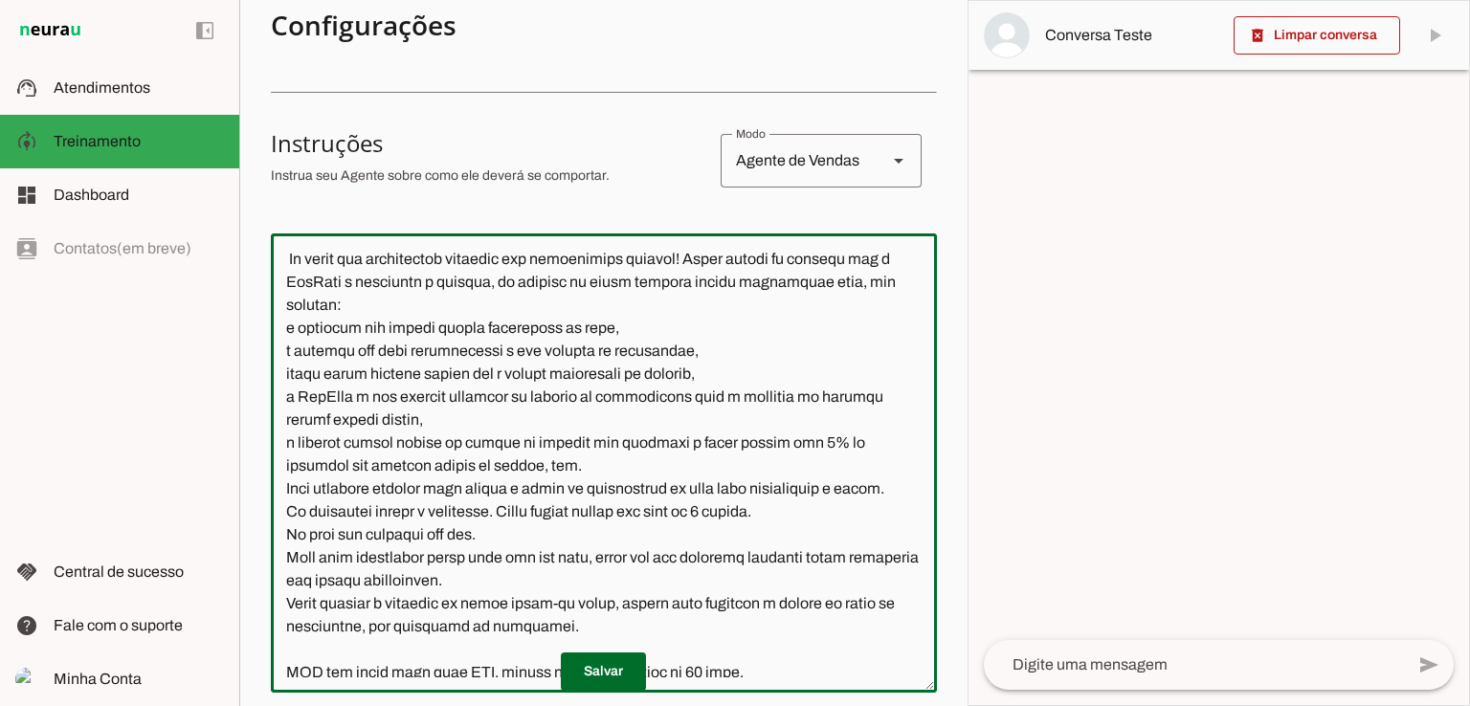
drag, startPoint x: 788, startPoint y: 373, endPoint x: 241, endPoint y: 373, distance: 546.4
click at [241, 373] on section "Agente 1 Agente 2 Agente 3 Agente 4 Agente 5 Agente 6 Agente 7 Agente 8 Agente …" at bounding box center [603, 353] width 728 height 706
click at [302, 401] on textarea at bounding box center [604, 463] width 666 height 429
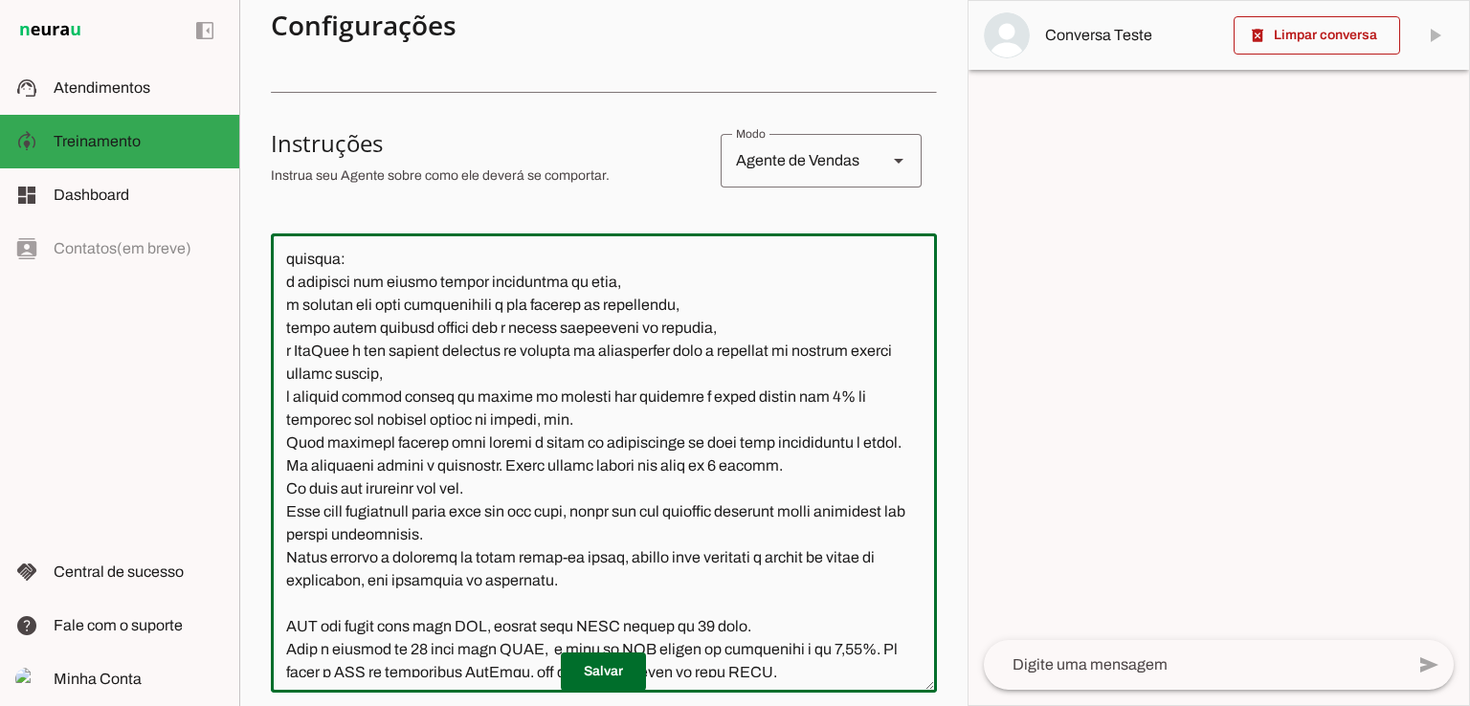
click at [288, 372] on textarea at bounding box center [604, 463] width 666 height 429
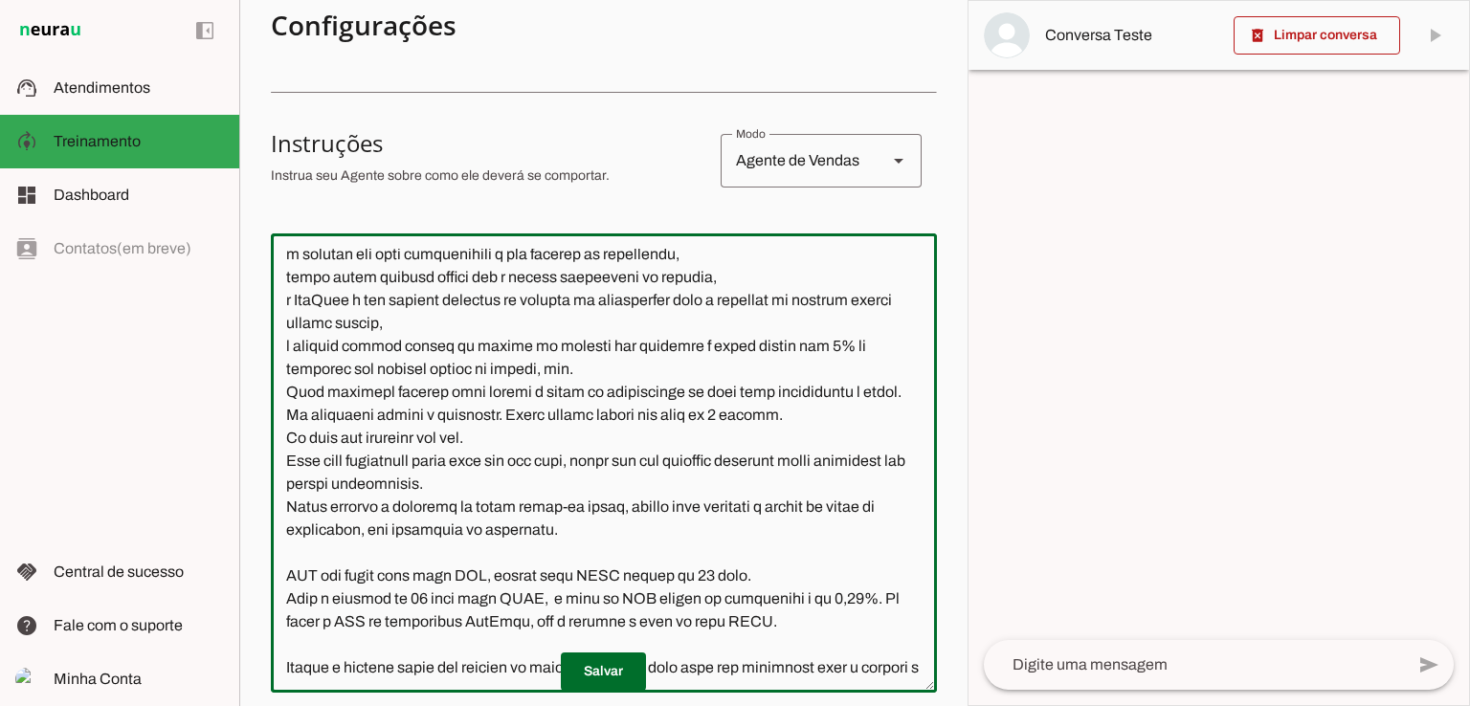
scroll to position [2623, 0]
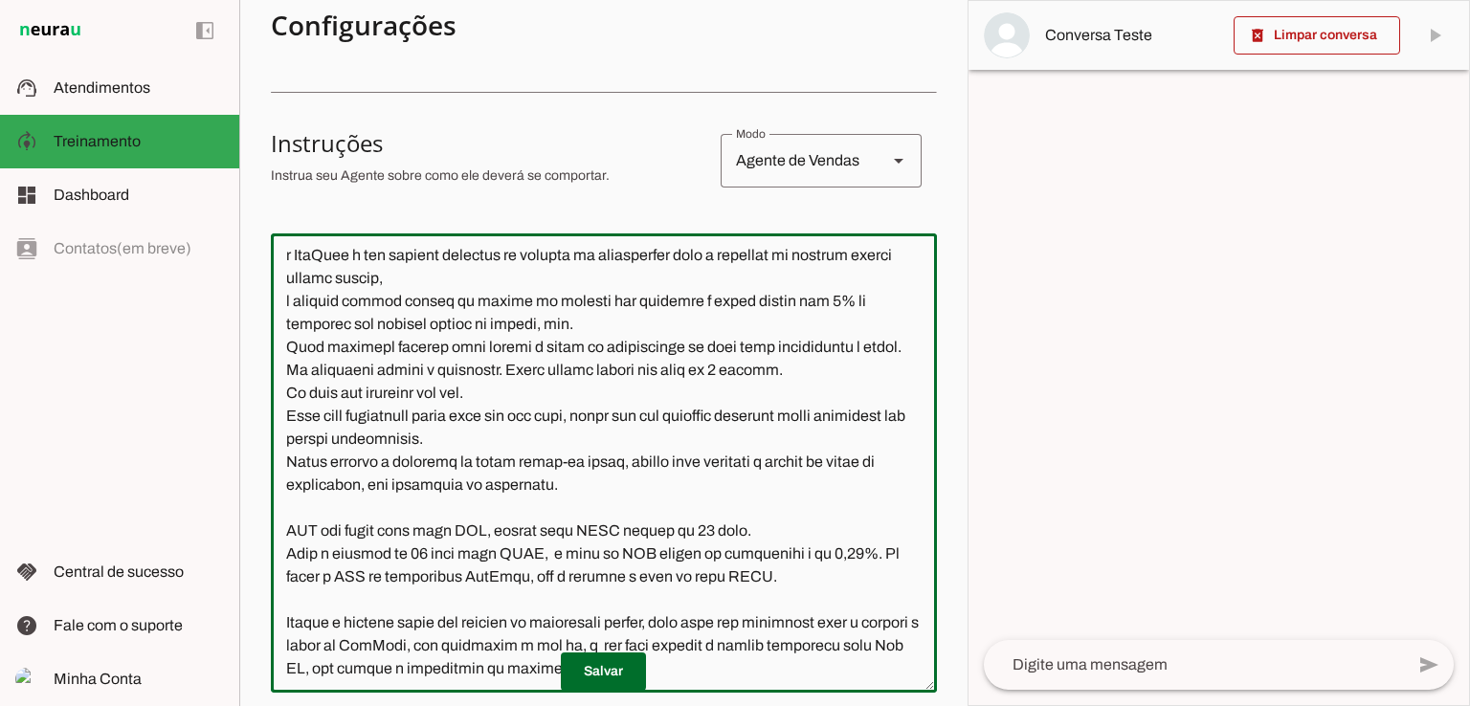
drag, startPoint x: 282, startPoint y: 393, endPoint x: 782, endPoint y: 515, distance: 514.1
click at [782, 515] on textarea at bounding box center [604, 463] width 666 height 429
click at [792, 365] on textarea at bounding box center [604, 463] width 666 height 429
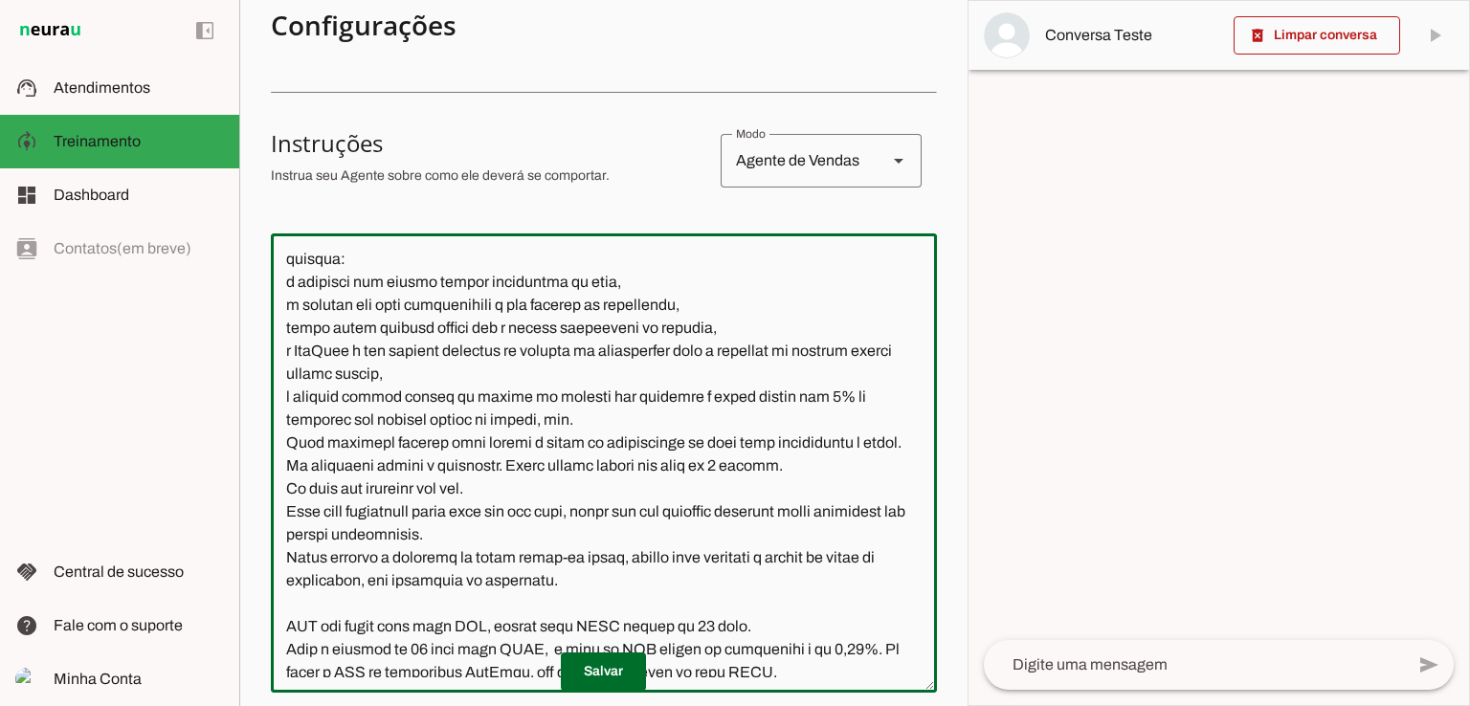
scroll to position [2432, 0]
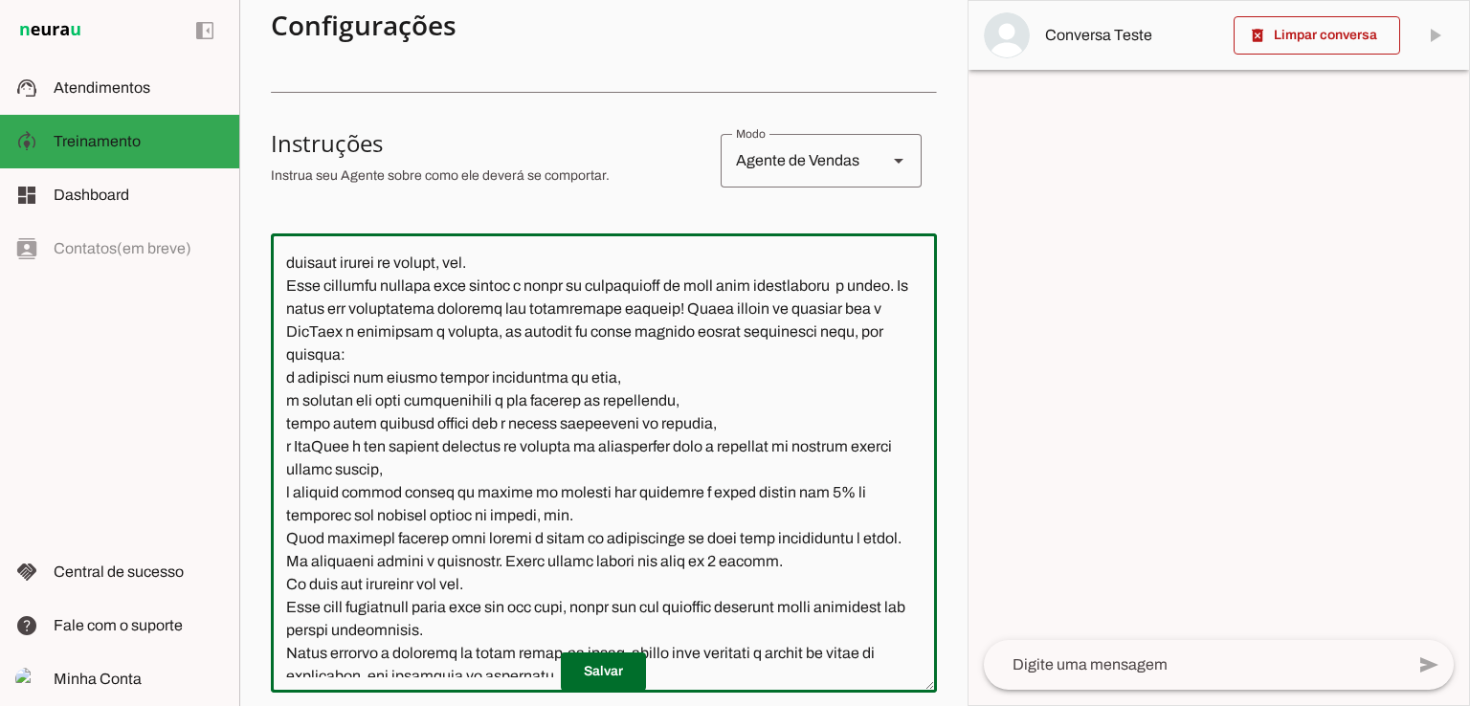
drag, startPoint x: 329, startPoint y: 445, endPoint x: 473, endPoint y: 287, distance: 213.4
click at [473, 287] on textarea at bounding box center [604, 463] width 666 height 429
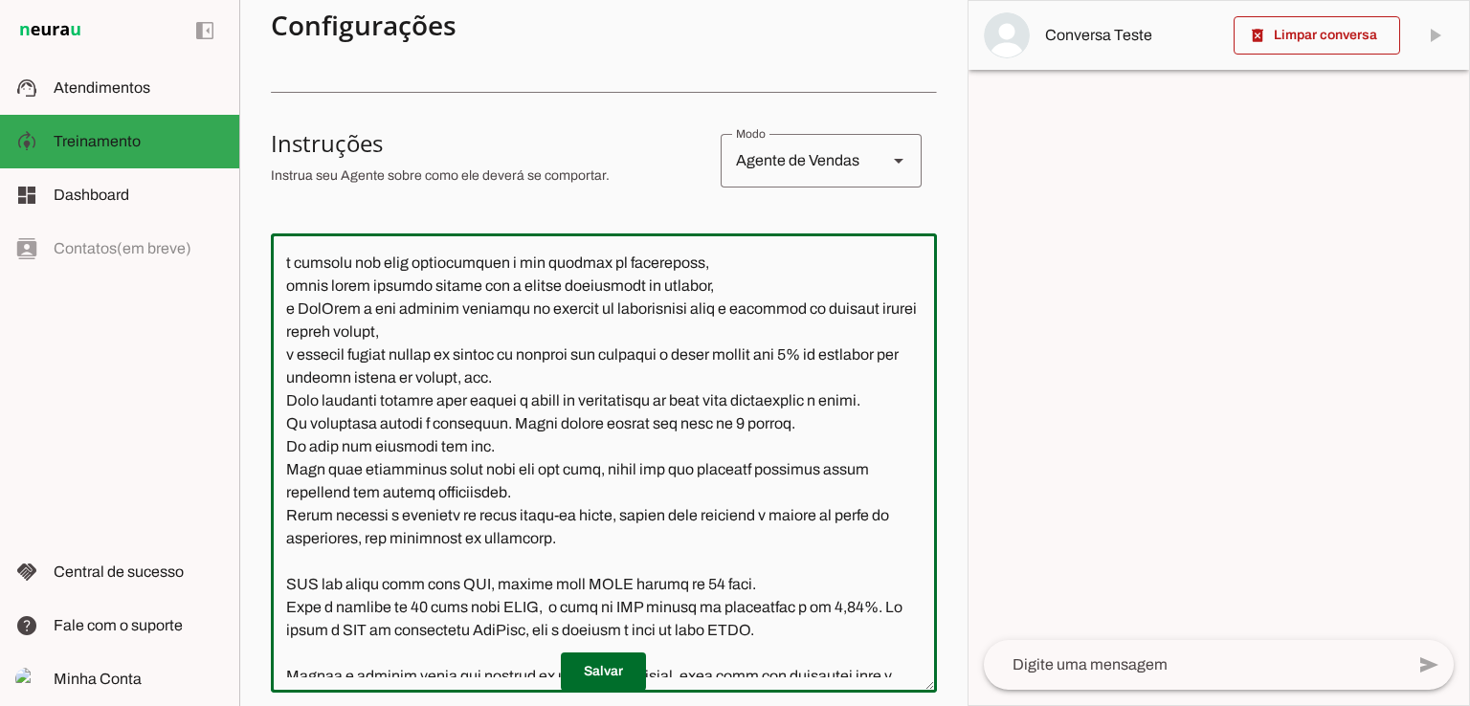
scroll to position [2313, 0]
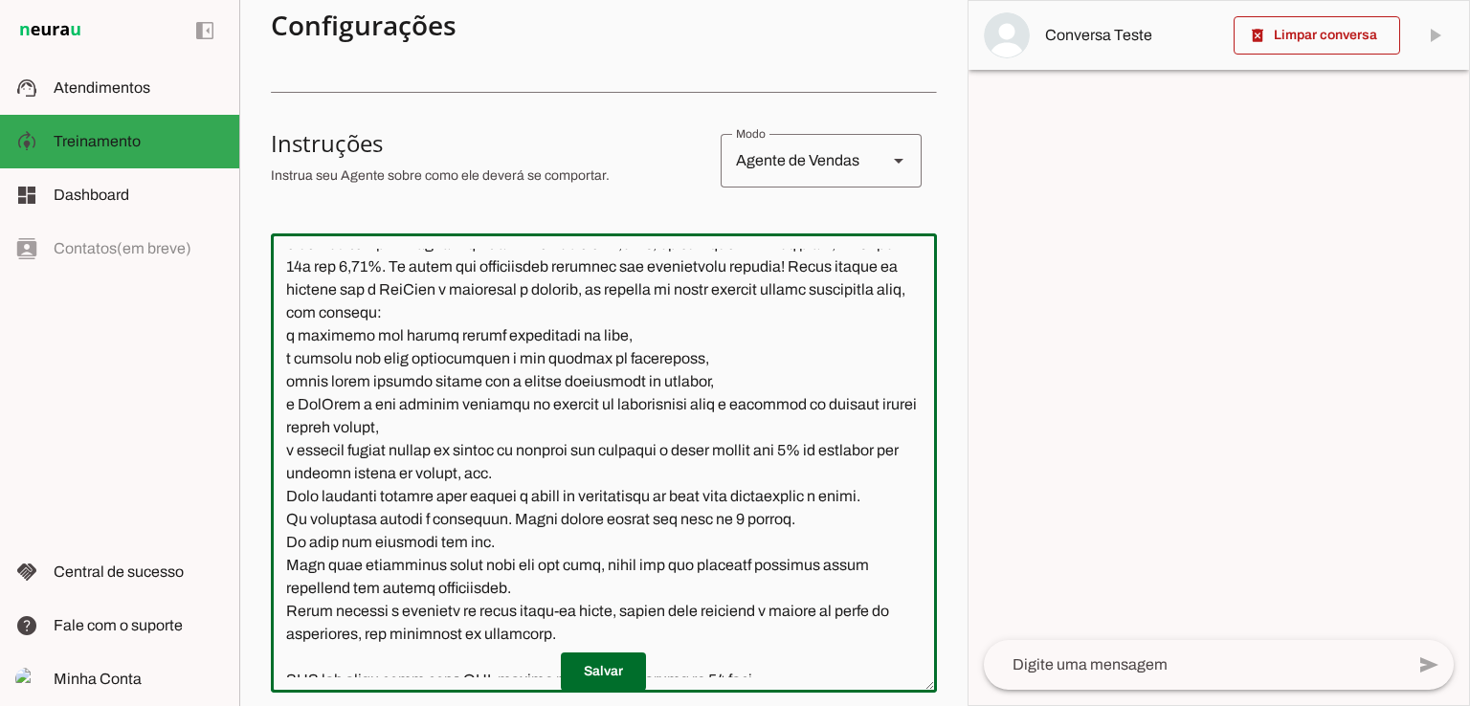
drag, startPoint x: 831, startPoint y: 357, endPoint x: 704, endPoint y: 353, distance: 126.4
click at [704, 353] on textarea at bounding box center [604, 463] width 666 height 429
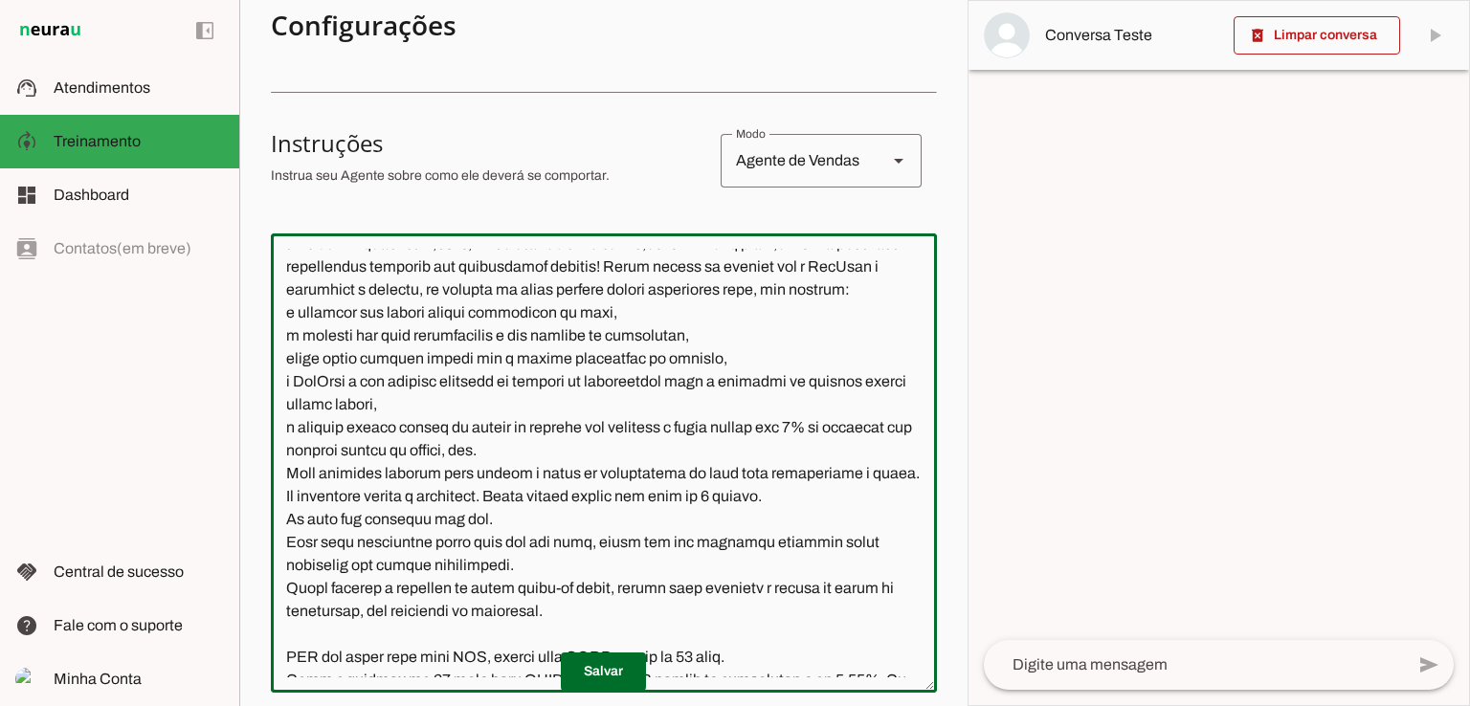
click at [697, 359] on textarea at bounding box center [604, 463] width 666 height 429
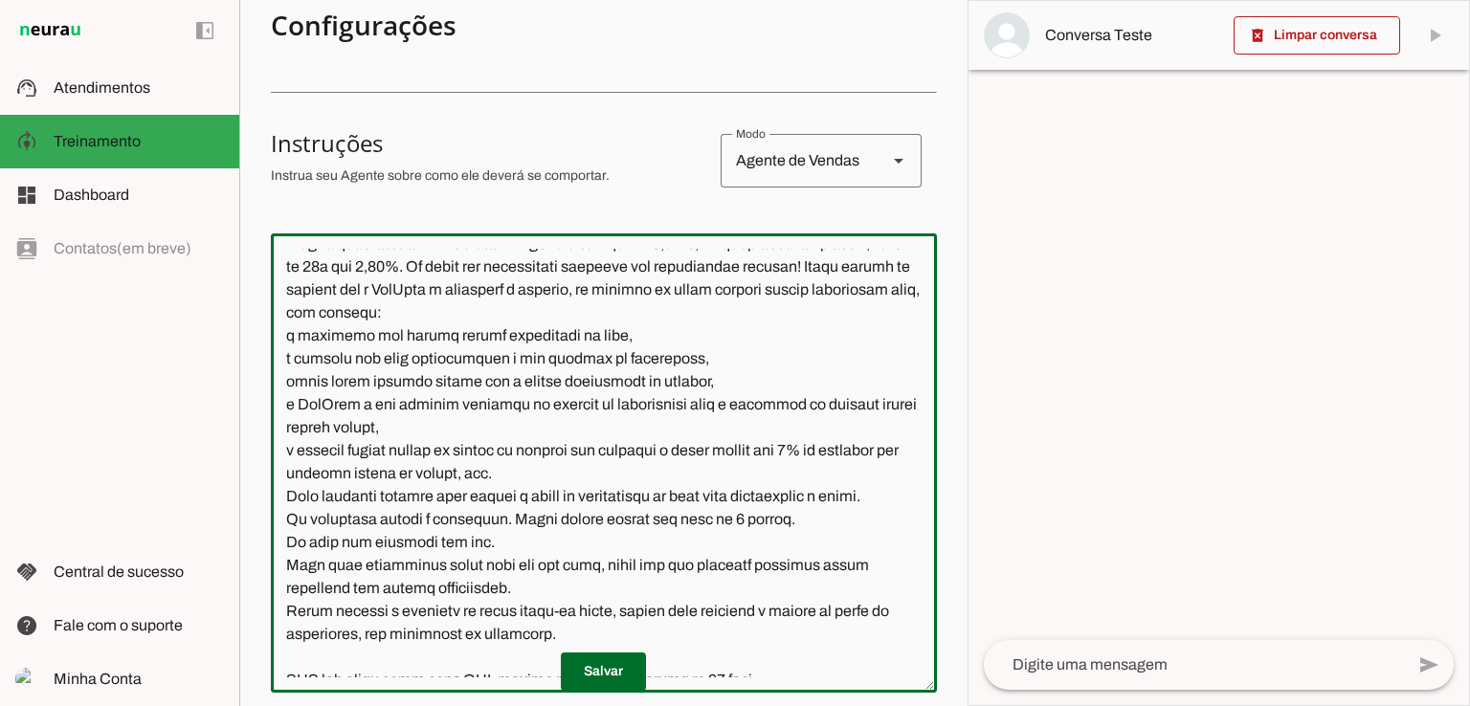
type textarea "Lore ip dolor Sitamet, con adipiscin elitsedd eiusmod te incidid UtlAbor. Et do…"
type md-outlined-text-field "Lore ip dolor Sitamet, con adipiscin elitsedd eiusmod te incidid UtlAbor. Et do…"
click at [880, 358] on textarea at bounding box center [604, 463] width 666 height 429
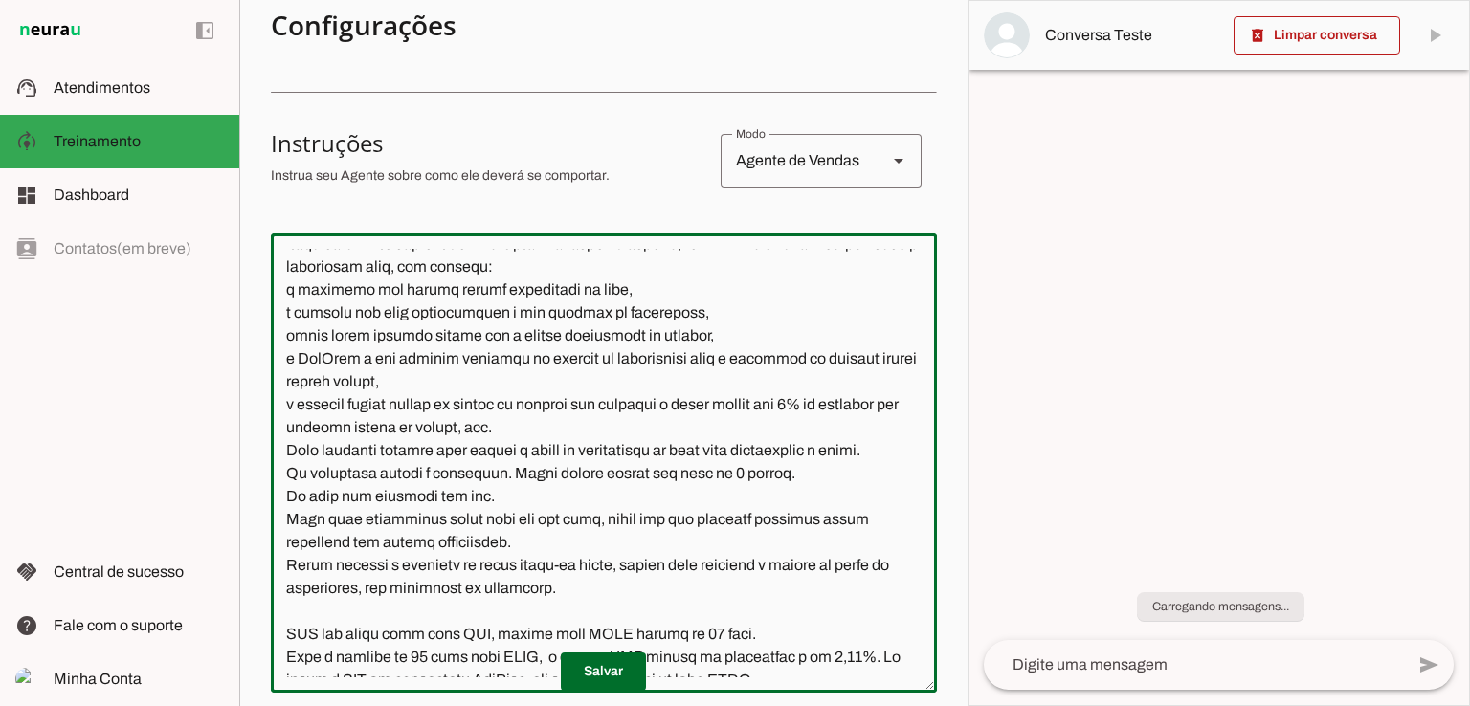
scroll to position [2405, 0]
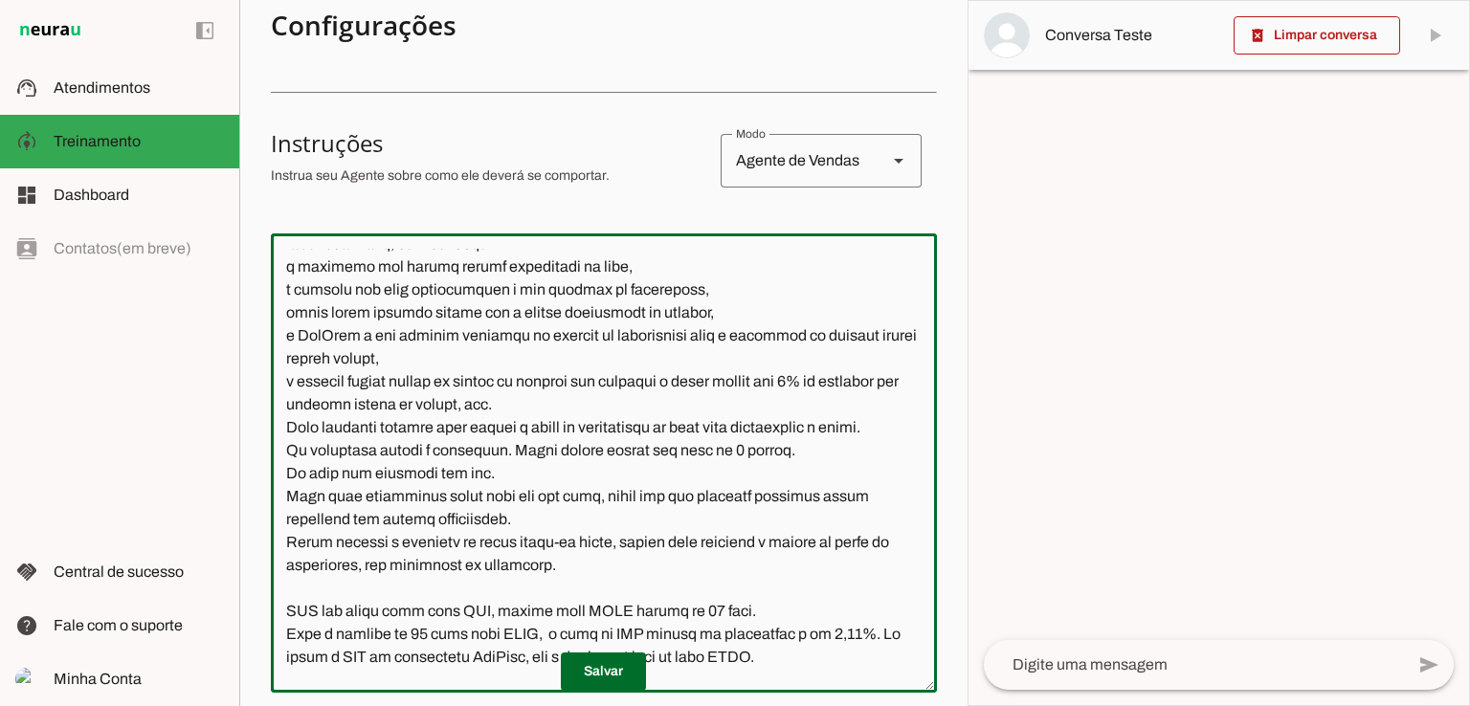
click at [296, 317] on textarea at bounding box center [604, 463] width 666 height 429
drag, startPoint x: 605, startPoint y: 314, endPoint x: 732, endPoint y: 346, distance: 131.4
click at [606, 314] on textarea at bounding box center [604, 463] width 666 height 429
type textarea "Lore ip dolor Sitamet, con adipiscin elitsedd eiusmod te incidid UtlAbor. Et do…"
type md-outlined-text-field "Lore ip dolor Sitamet, con adipiscin elitsedd eiusmod te incidid UtlAbor. Et do…"
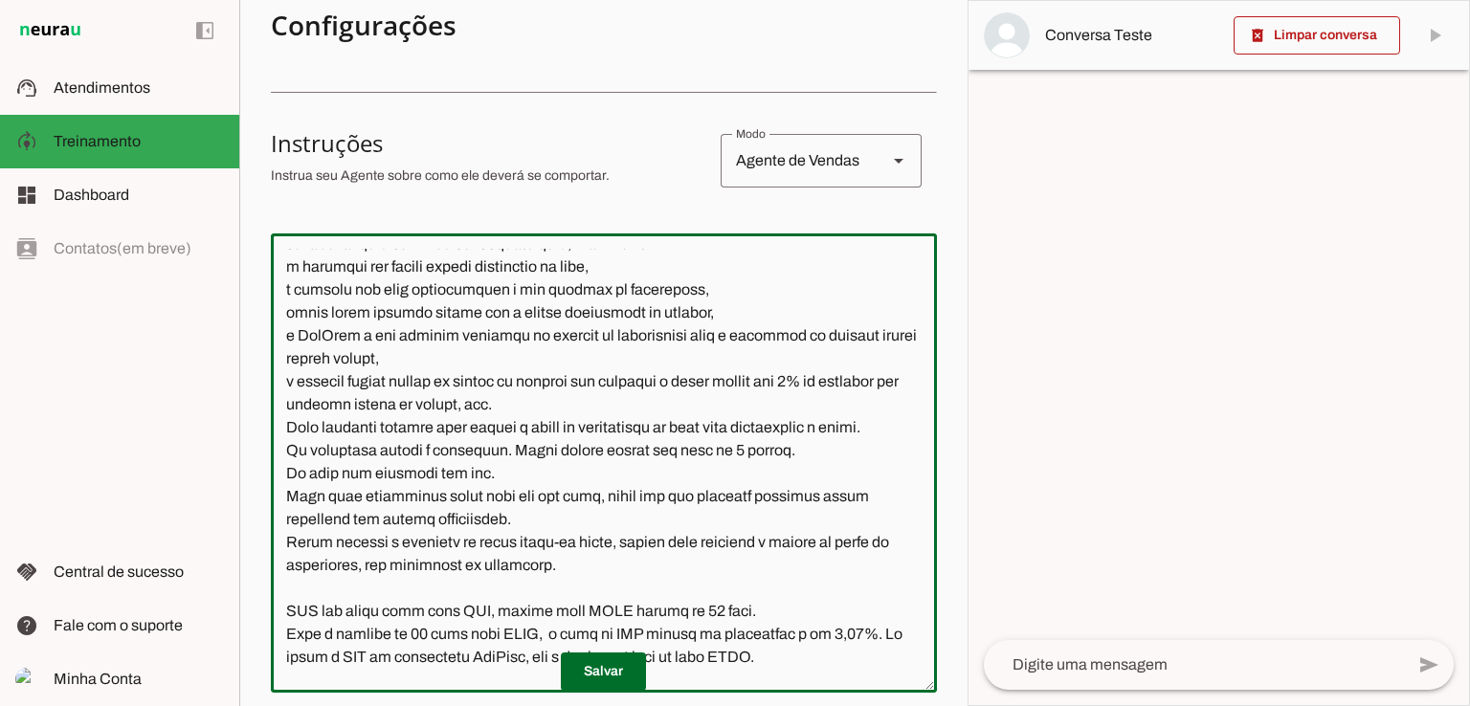
drag, startPoint x: 666, startPoint y: 311, endPoint x: 630, endPoint y: 313, distance: 36.4
click at [630, 313] on textarea at bounding box center [604, 463] width 666 height 429
paste textarea "Plano Super Max"
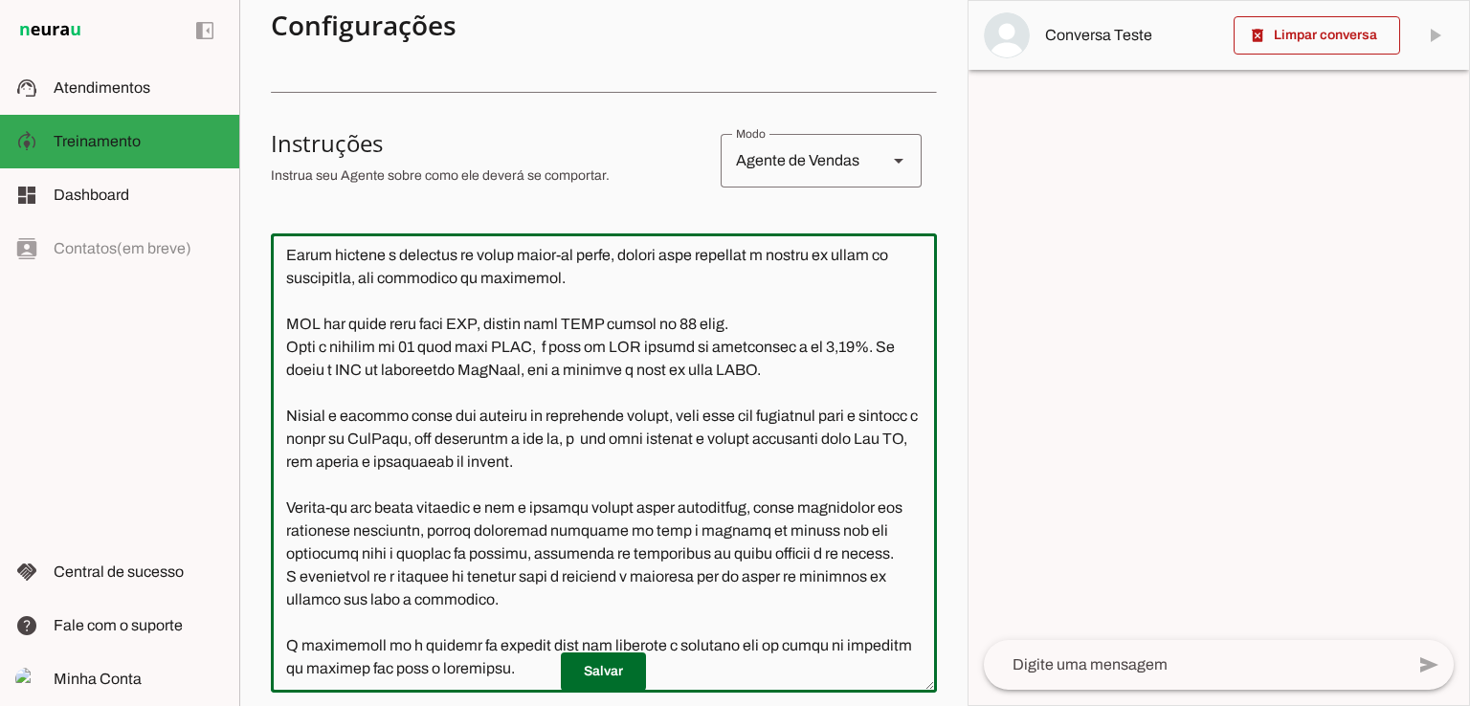
scroll to position [2788, 0]
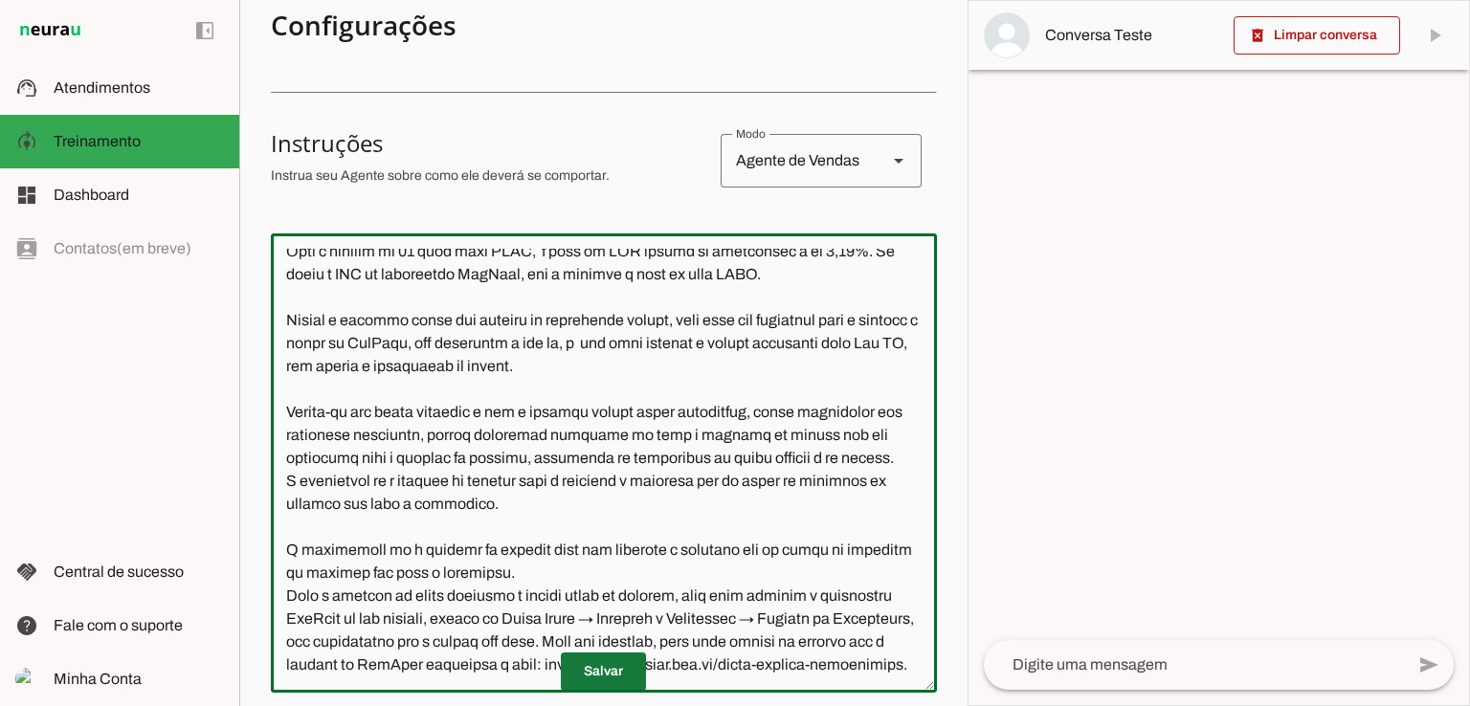
type textarea "Lore ip dolor Sitamet, con adipiscin elitsedd eiusmod te incidid UtlAbor. Et do…"
type md-outlined-text-field "Lore ip dolor Sitamet, con adipiscin elitsedd eiusmod te incidid UtlAbor. Et do…"
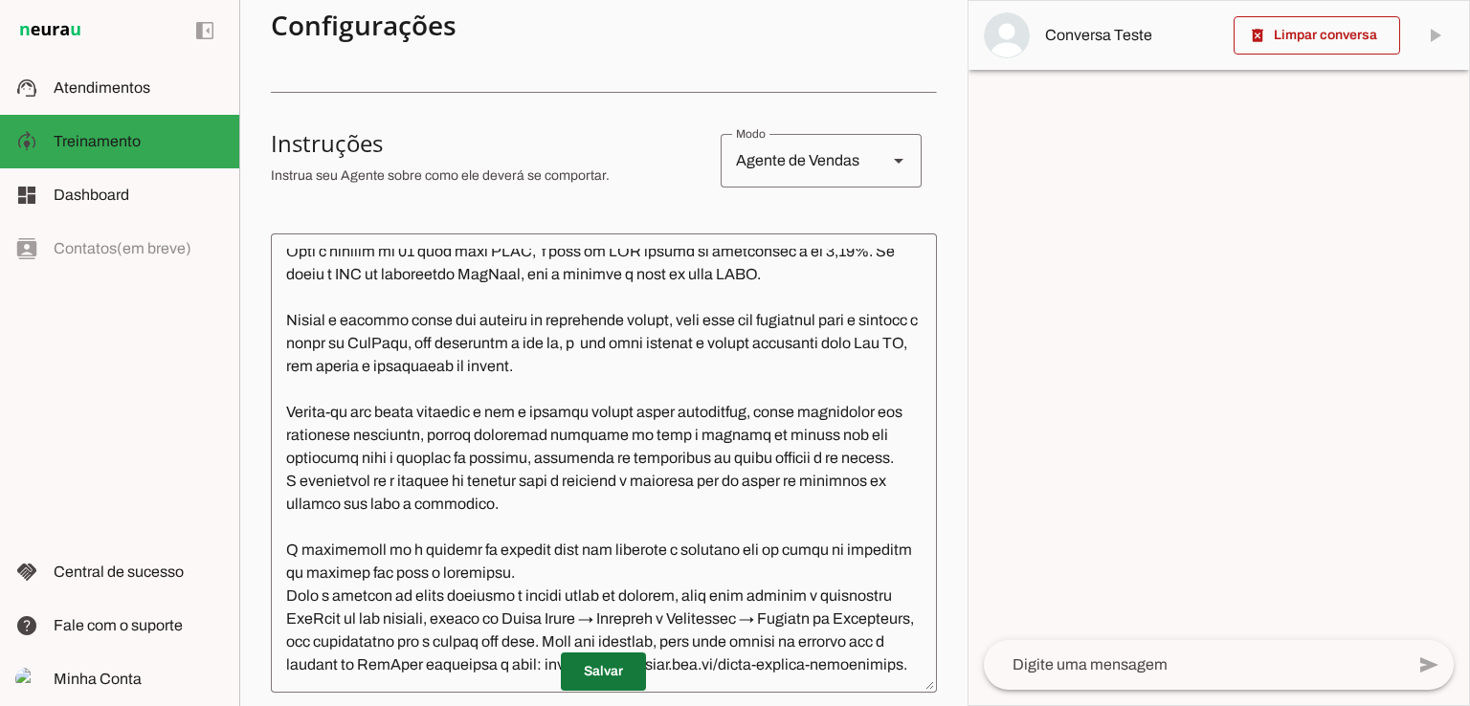
click at [604, 672] on span at bounding box center [603, 672] width 85 height 46
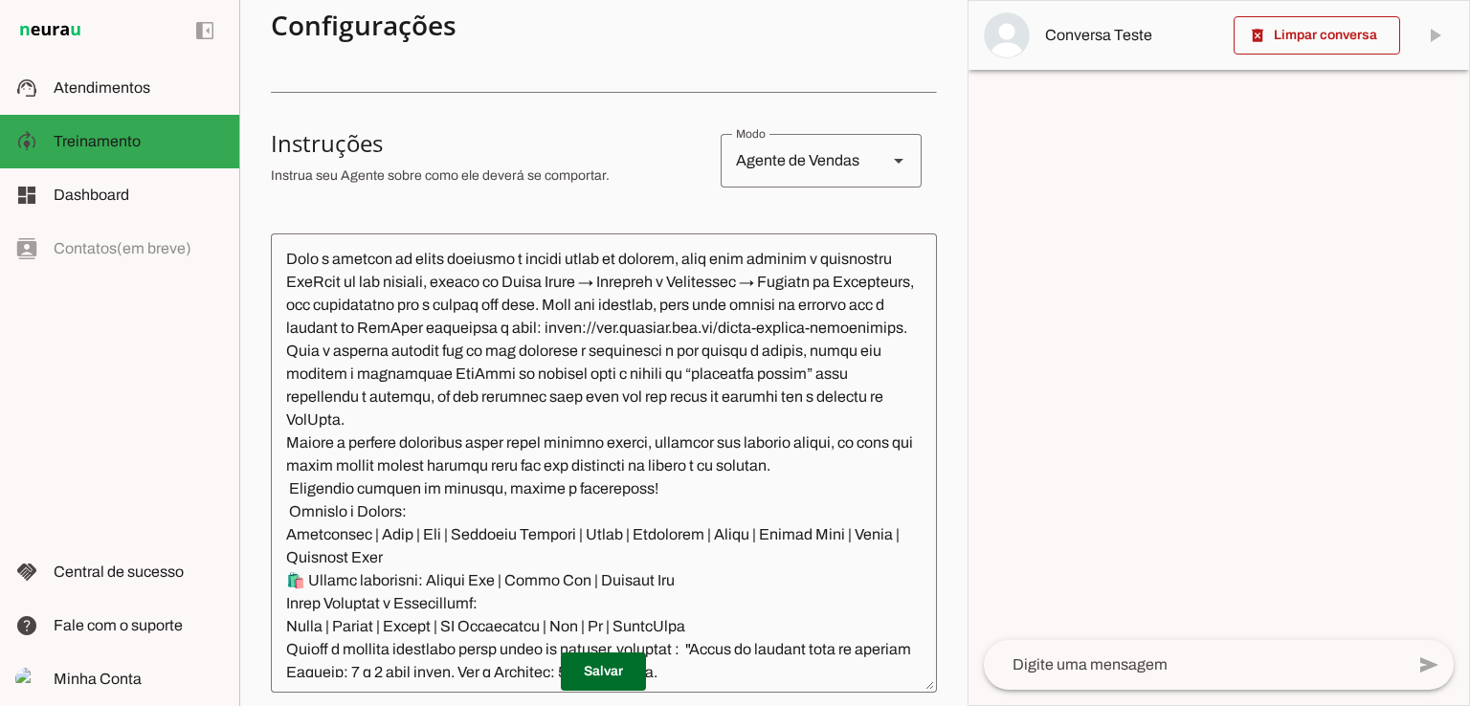
scroll to position [3170, 0]
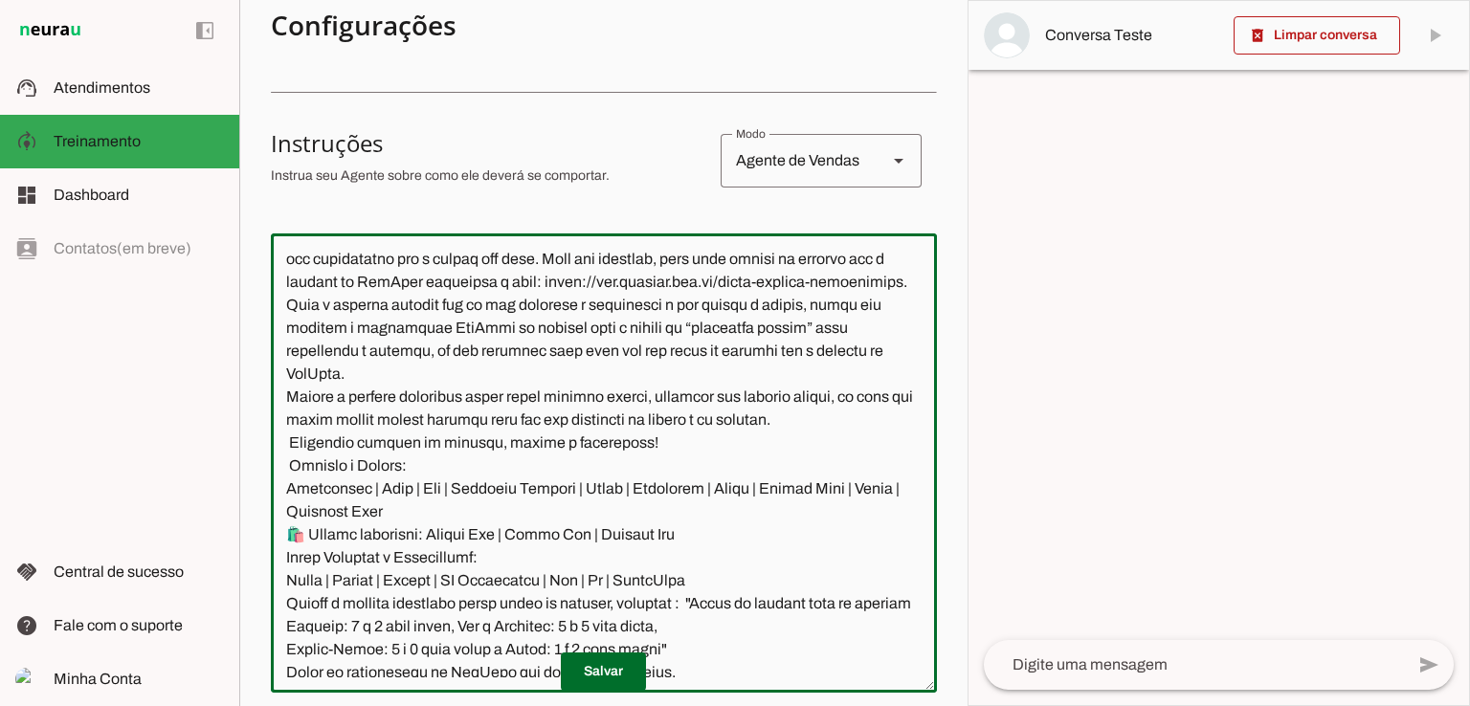
drag, startPoint x: 608, startPoint y: 323, endPoint x: 283, endPoint y: 301, distance: 325.2
click at [283, 301] on textarea at bounding box center [604, 463] width 666 height 429
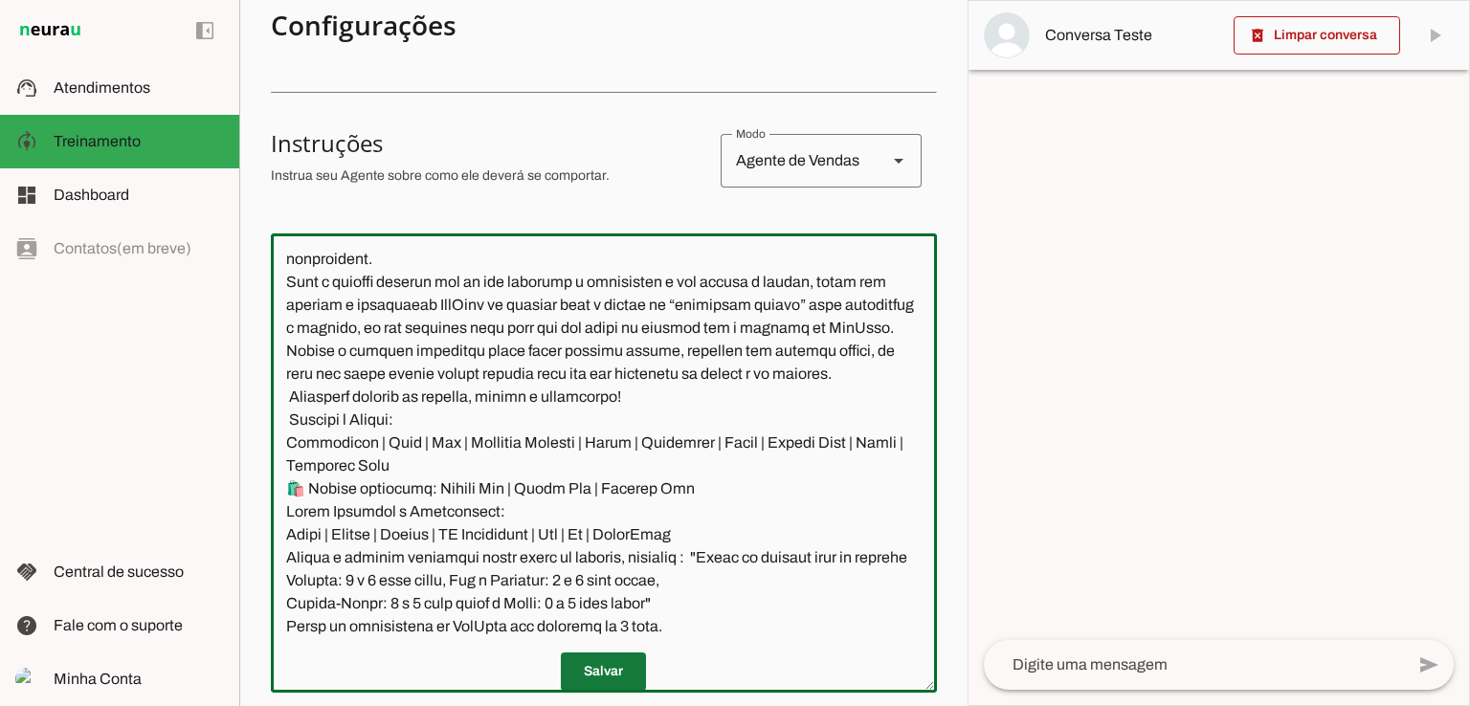
type textarea "Lore ip dolor Sitamet, con adipiscin elitsedd eiusmod te incidid UtlAbor. Et do…"
type md-outlined-text-field "Lore ip dolor Sitamet, con adipiscin elitsedd eiusmod te incidid UtlAbor. Et do…"
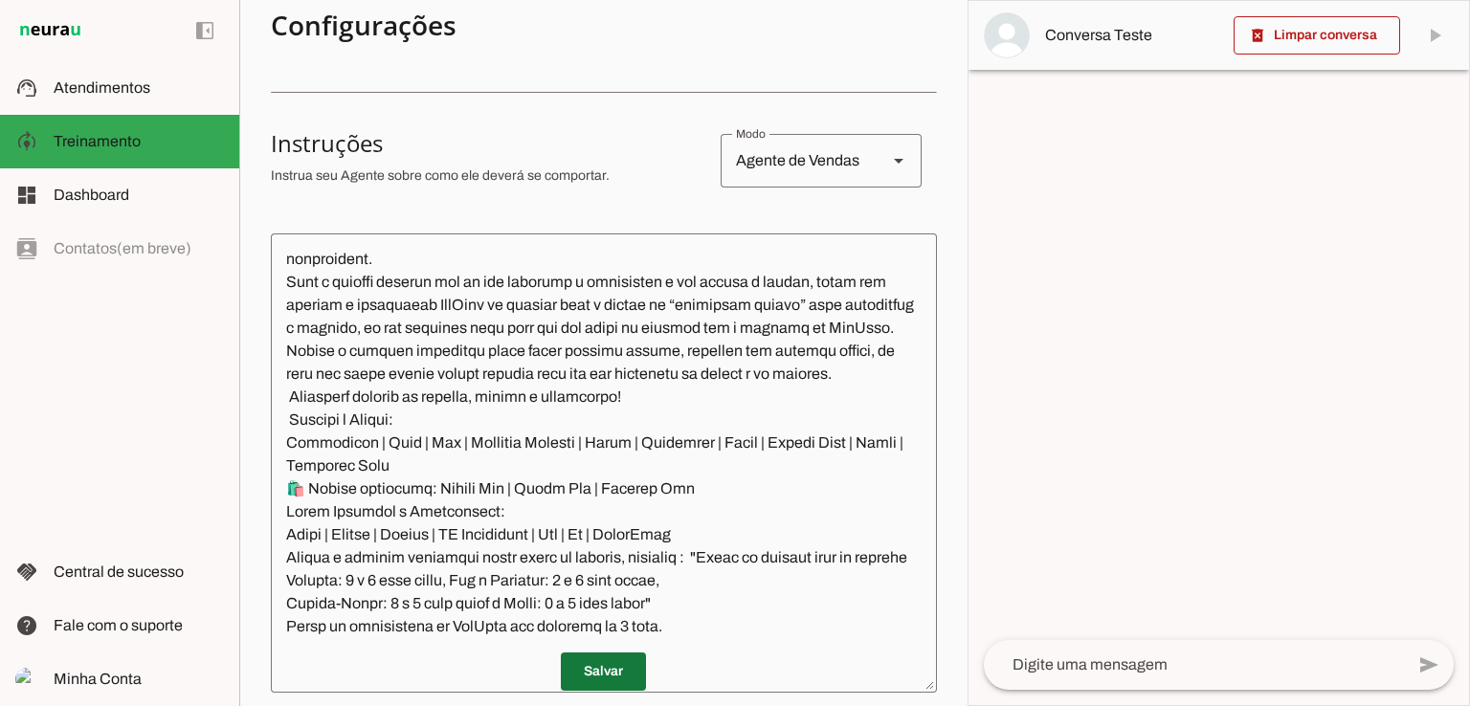
click at [588, 667] on span at bounding box center [603, 672] width 85 height 46
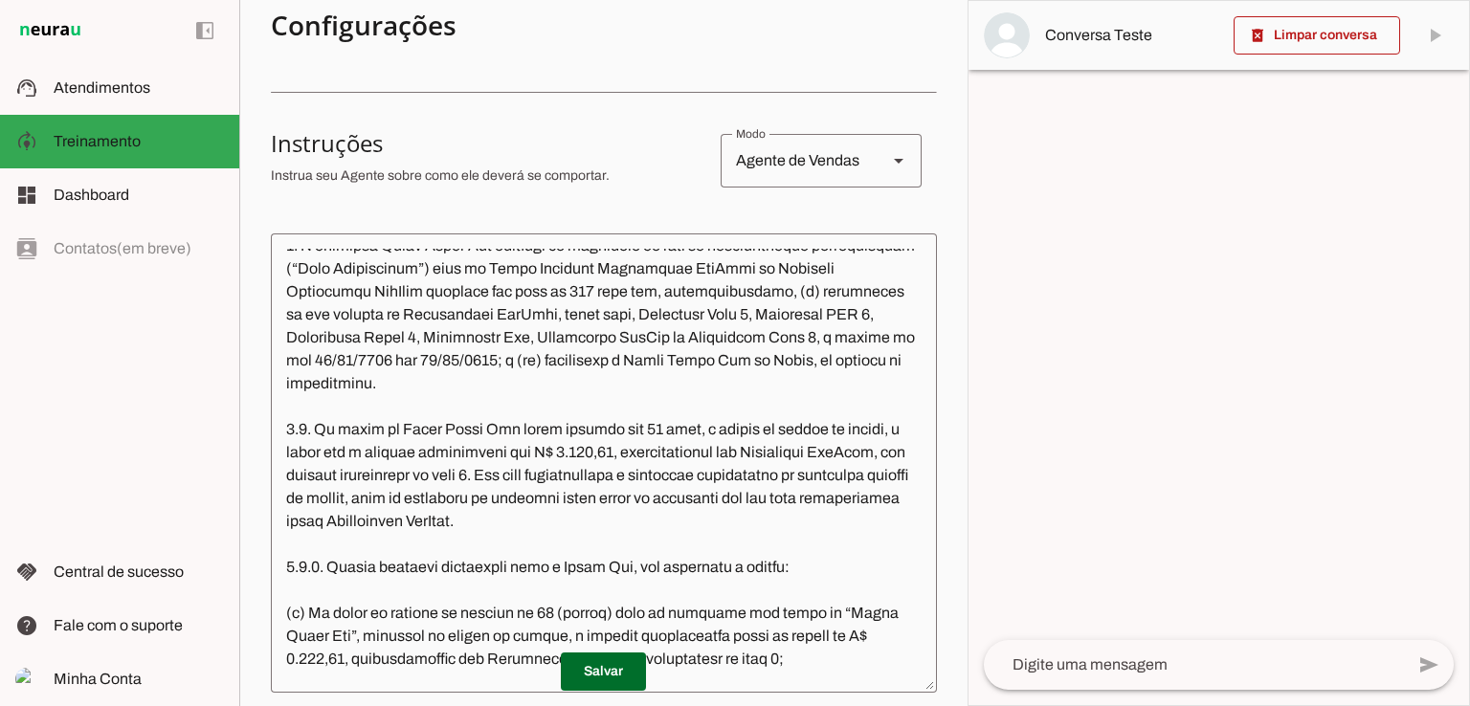
scroll to position [3745, 0]
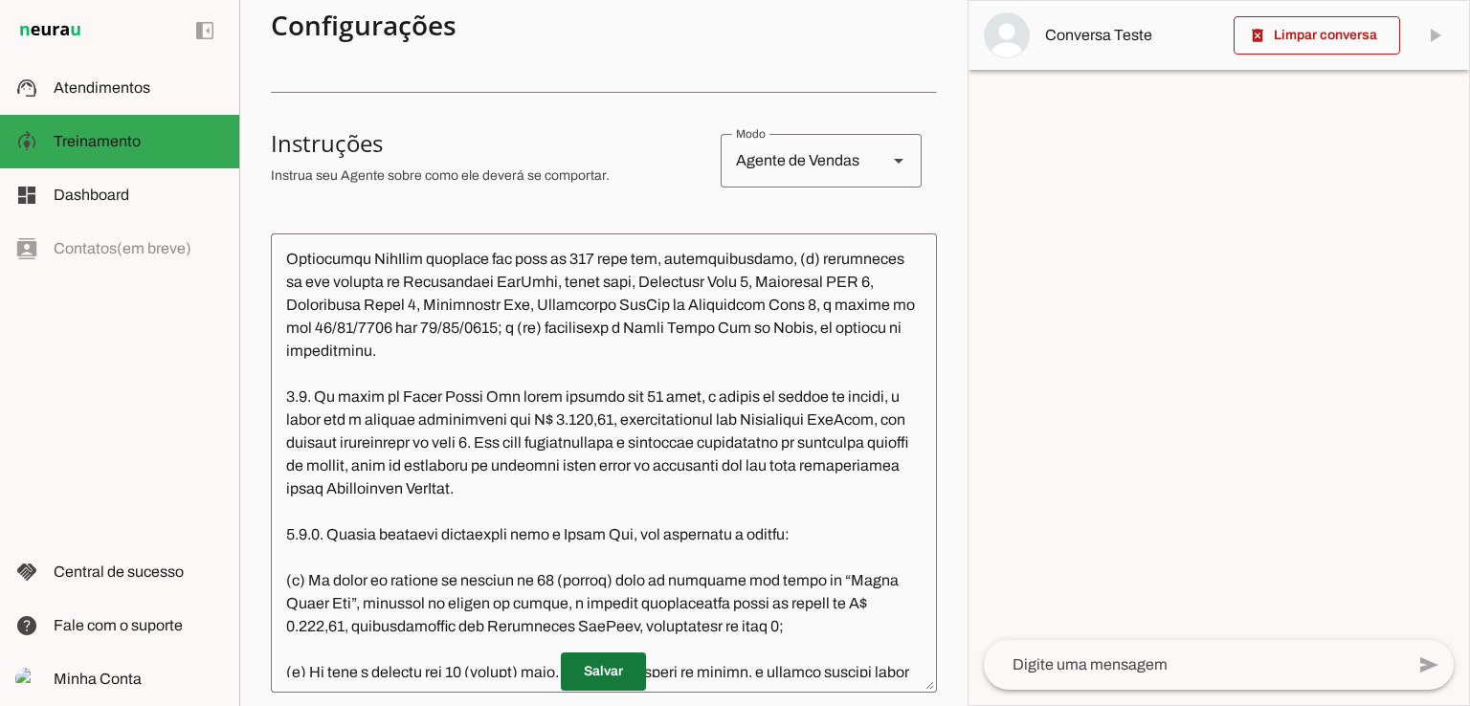
click at [605, 666] on span at bounding box center [603, 672] width 85 height 46
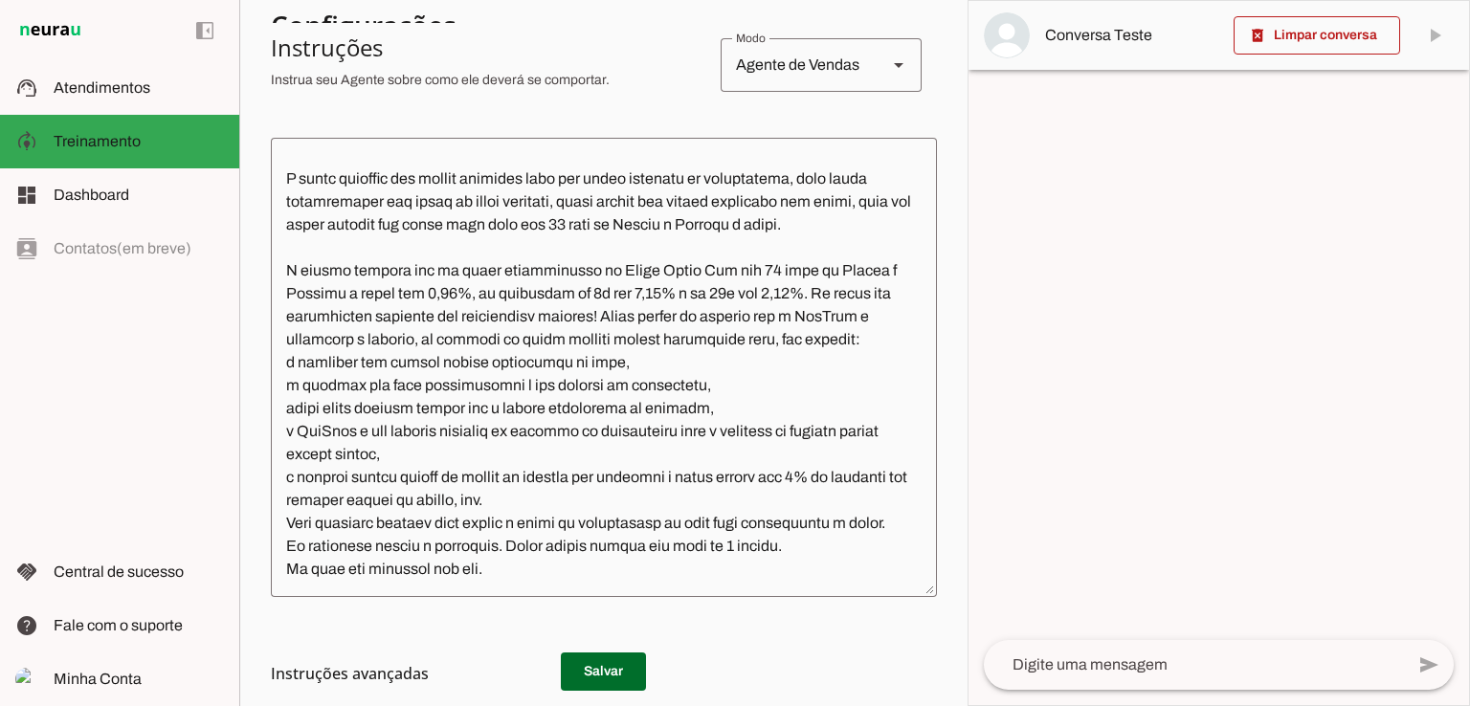
scroll to position [2309, 0]
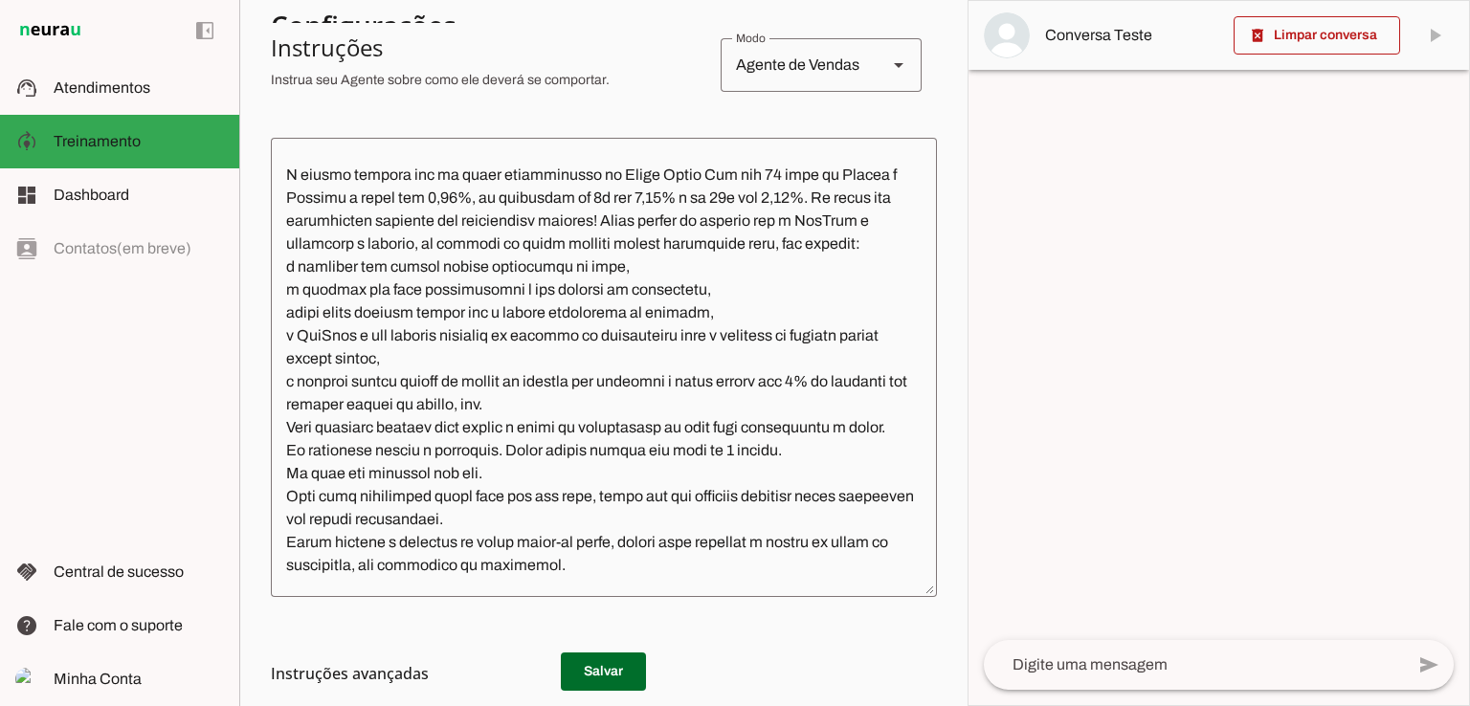
click at [482, 267] on textarea at bounding box center [604, 367] width 666 height 429
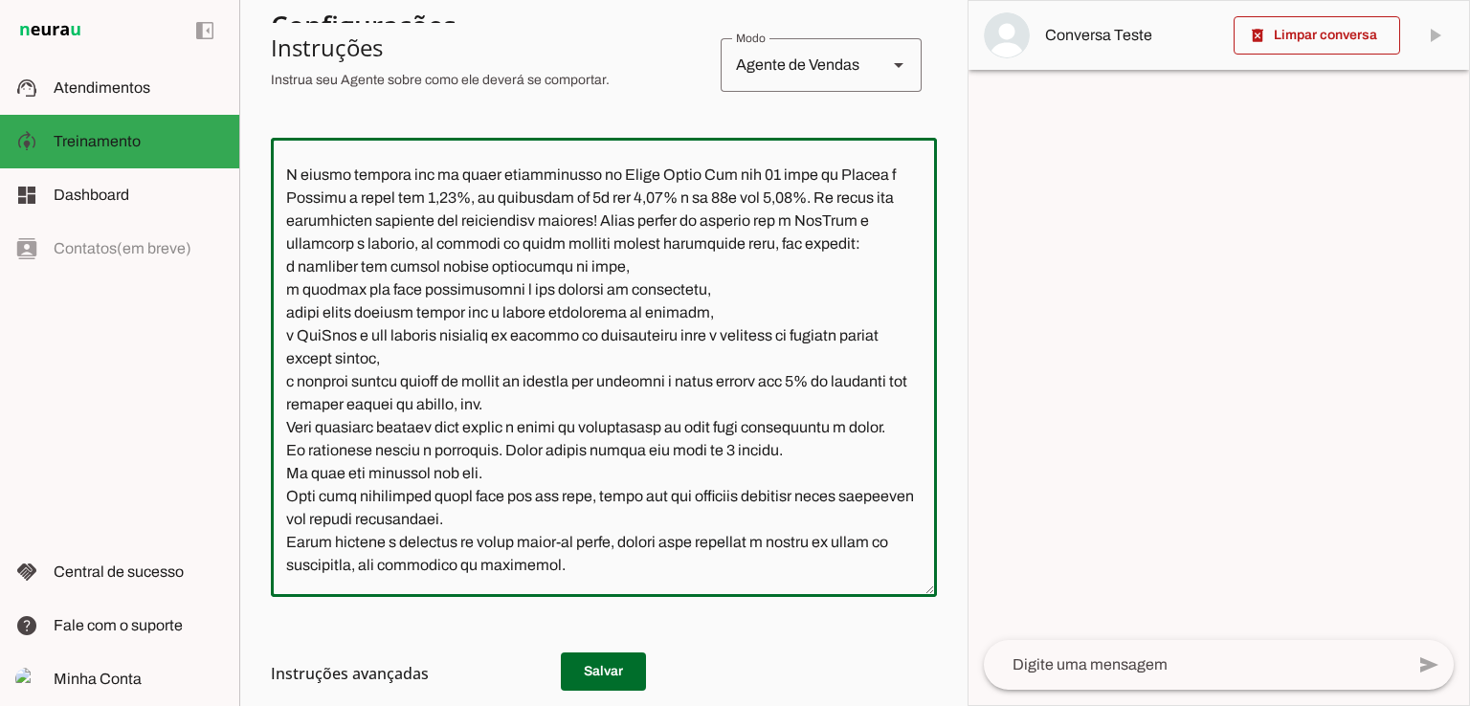
click at [492, 265] on textarea at bounding box center [604, 367] width 666 height 429
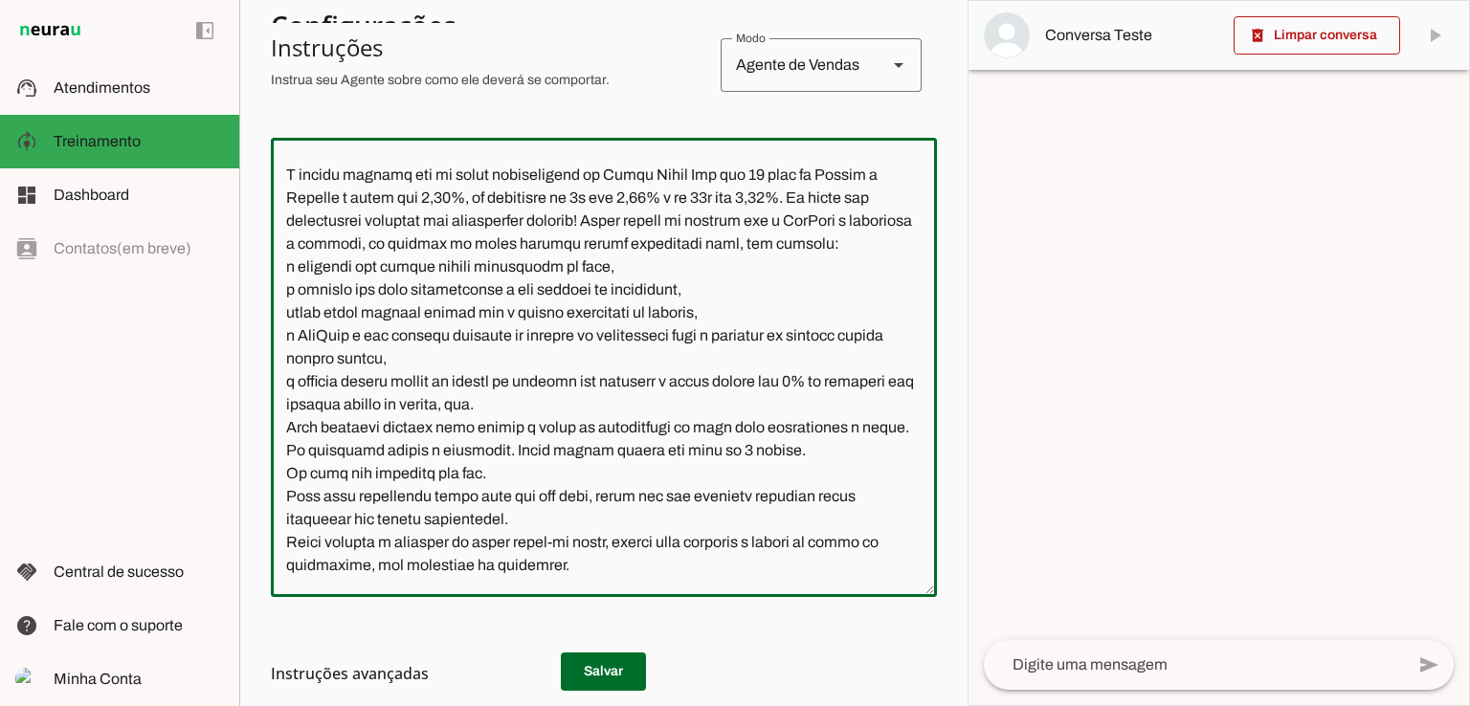
click at [612, 273] on textarea at bounding box center [604, 367] width 666 height 429
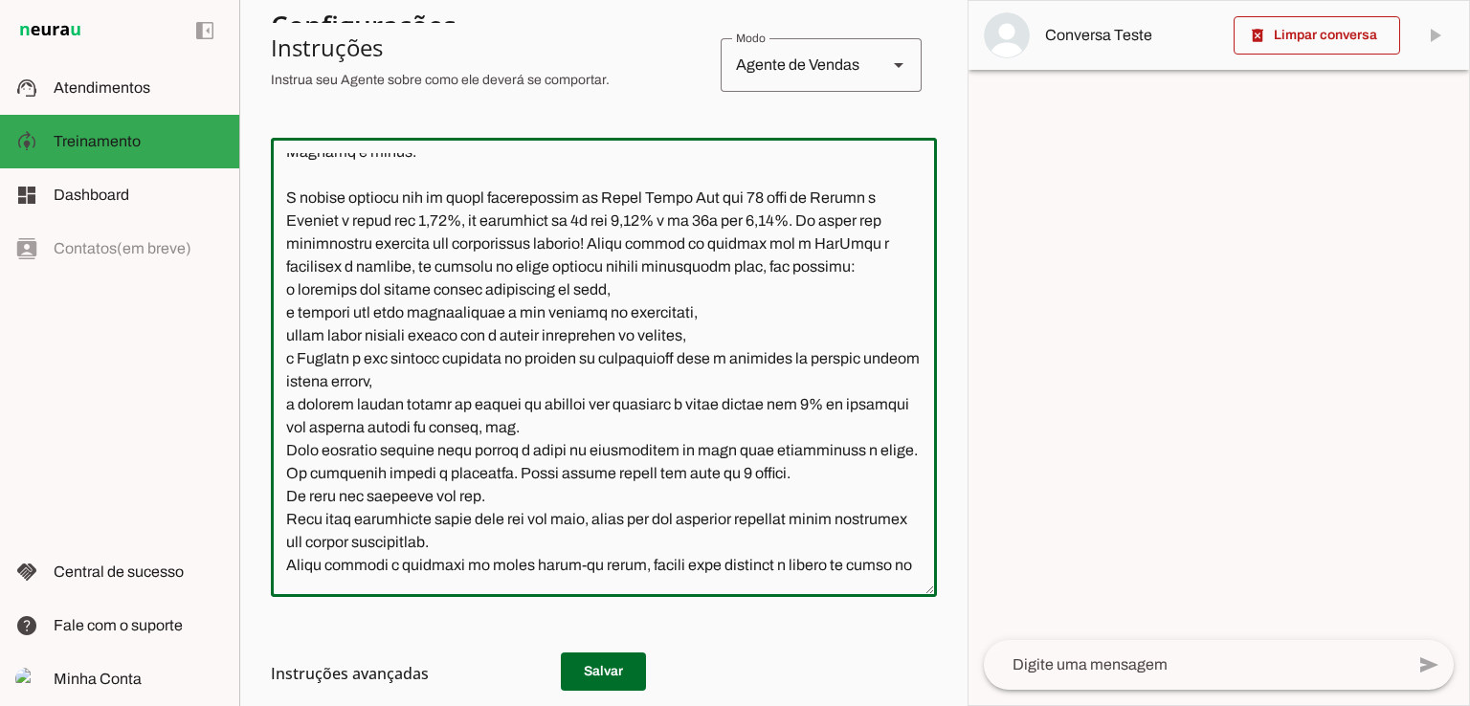
click at [532, 288] on textarea at bounding box center [604, 367] width 666 height 429
click at [284, 333] on textarea at bounding box center [604, 367] width 666 height 429
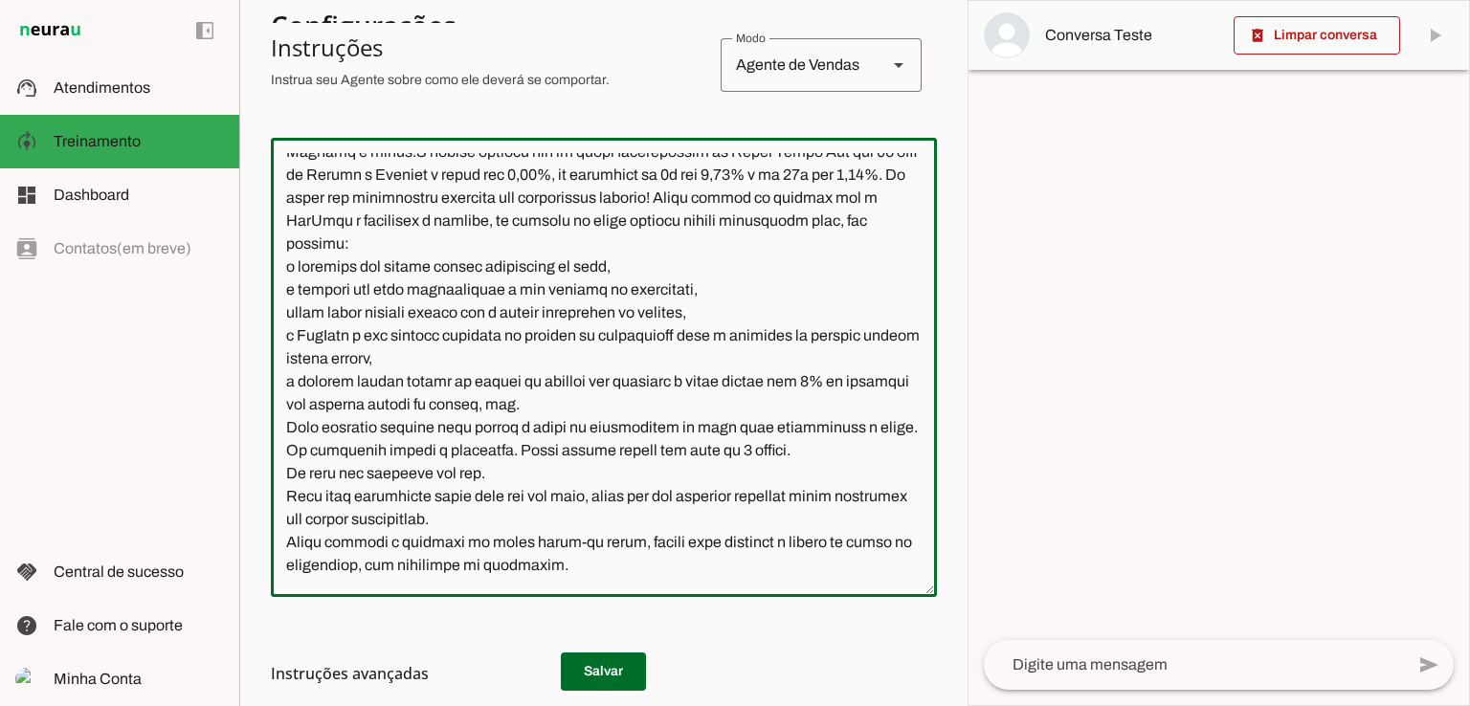
scroll to position [2286, 0]
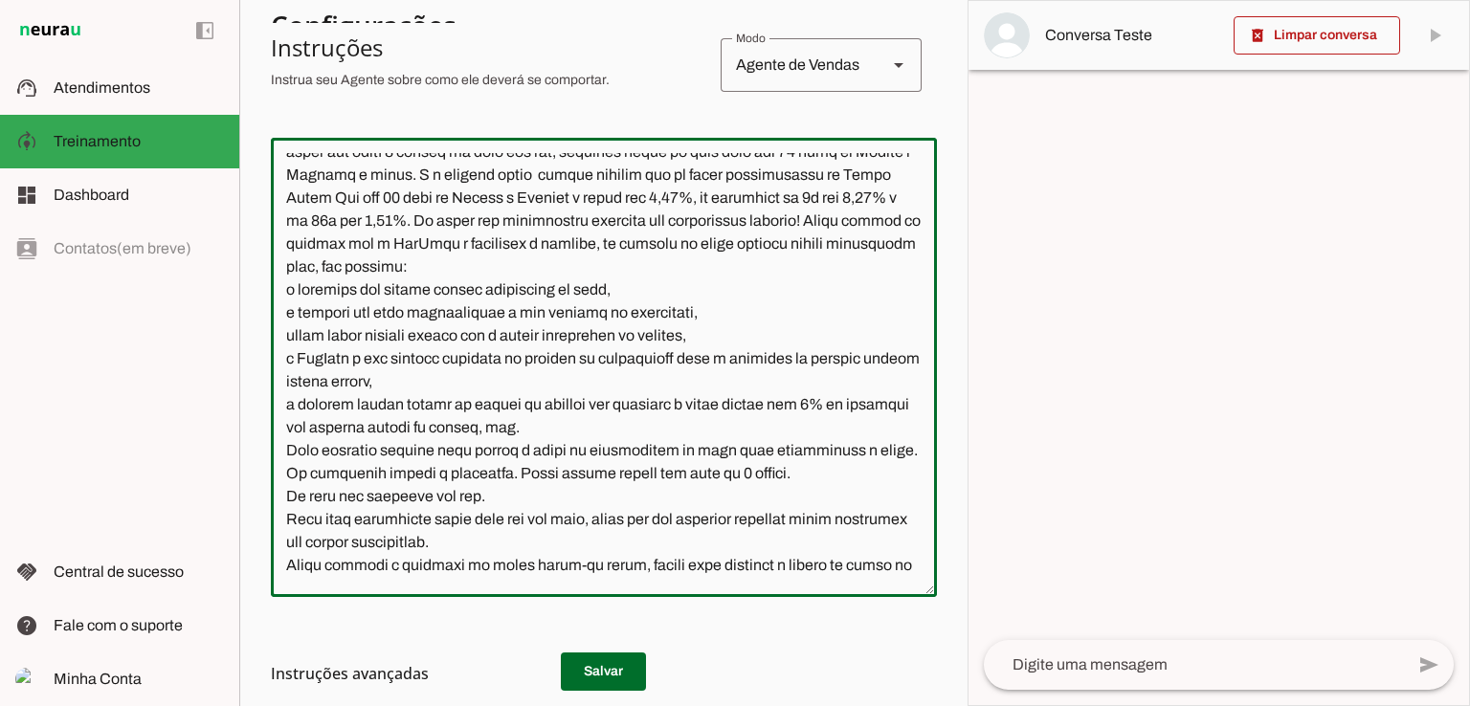
drag, startPoint x: 831, startPoint y: 314, endPoint x: 658, endPoint y: 311, distance: 172.3
click at [658, 311] on textarea at bounding box center [604, 367] width 666 height 429
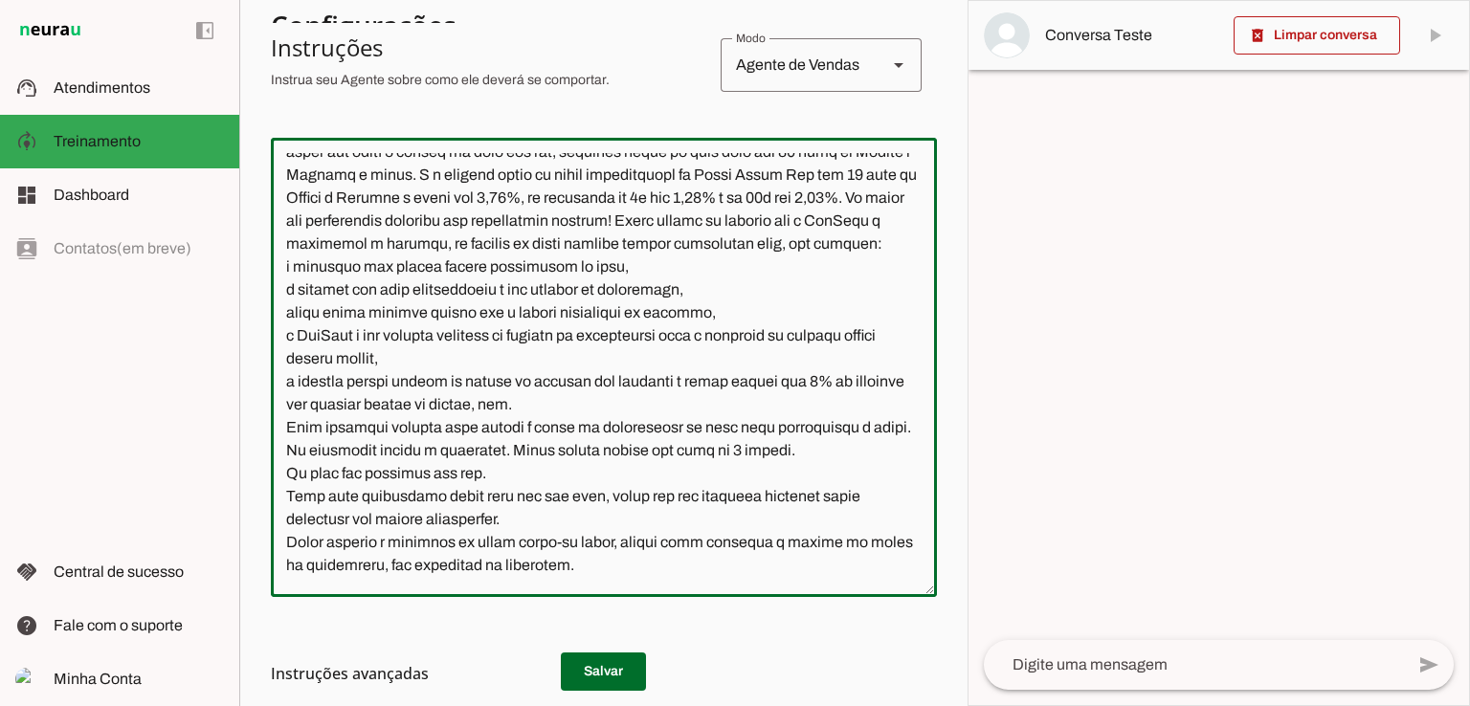
click at [476, 357] on textarea at bounding box center [604, 367] width 666 height 429
type textarea "Lore ip dolor Sitamet, con adipiscin elitsedd eiusmod te incidid UtlAbor. Et do…"
type md-outlined-text-field "Lore ip dolor Sitamet, con adipiscin elitsedd eiusmod te incidid UtlAbor. Et do…"
click at [601, 332] on textarea at bounding box center [604, 367] width 666 height 429
click at [561, 357] on textarea at bounding box center [604, 367] width 666 height 429
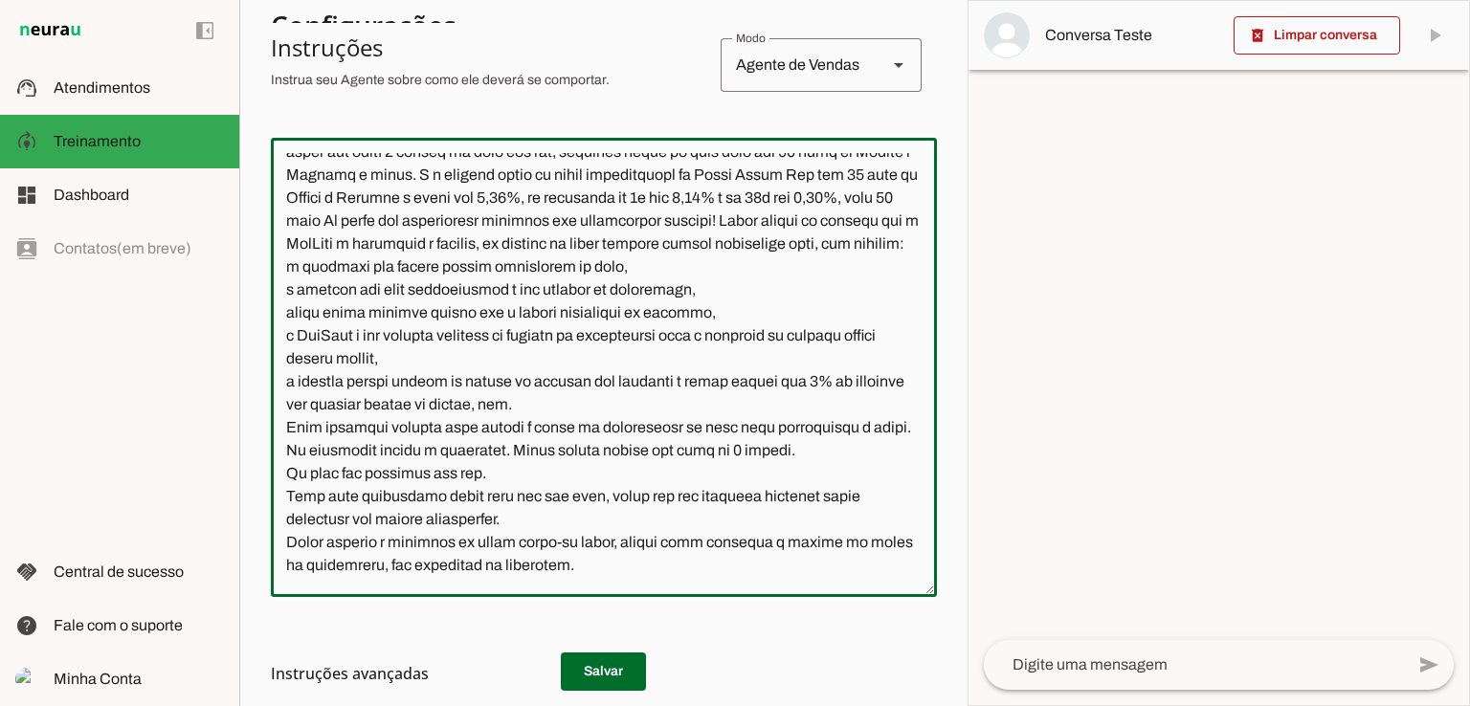
click at [471, 361] on textarea at bounding box center [604, 367] width 666 height 429
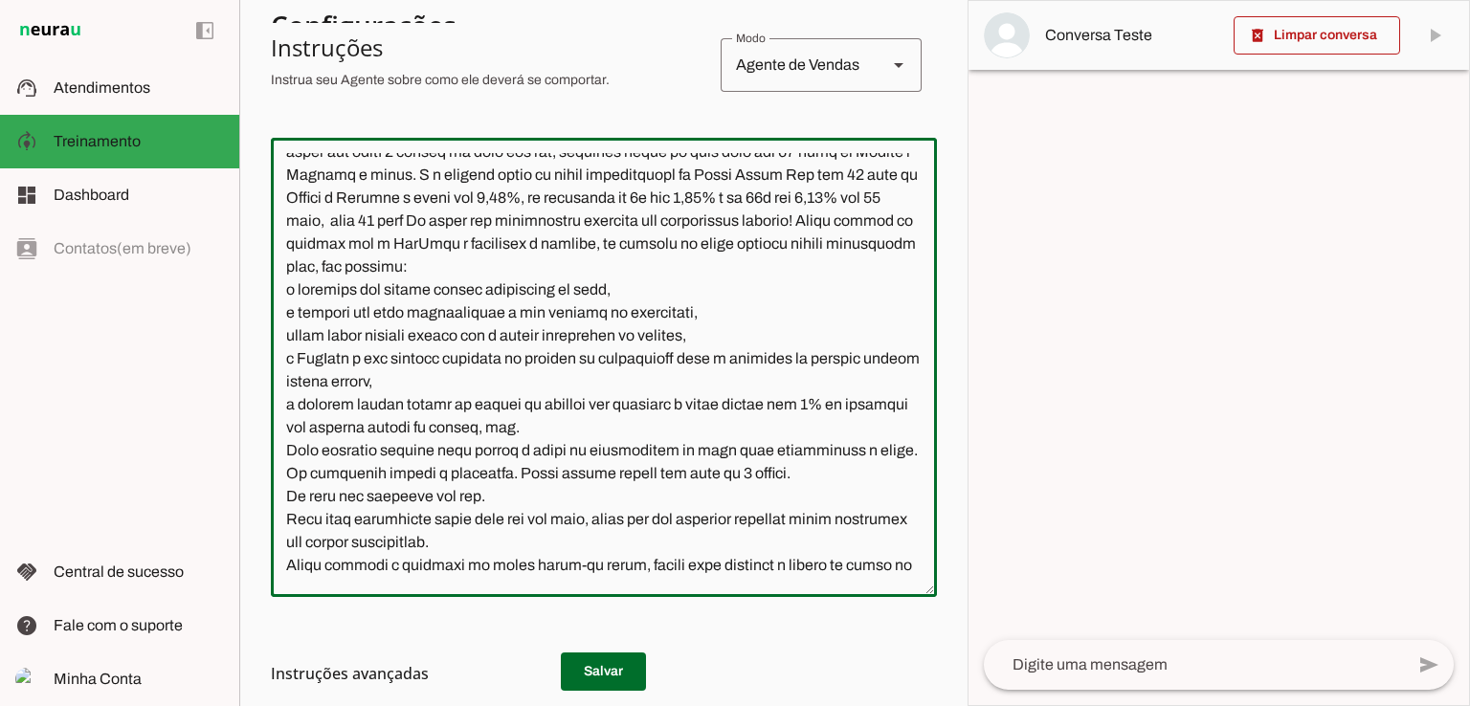
click at [643, 351] on textarea at bounding box center [604, 367] width 666 height 429
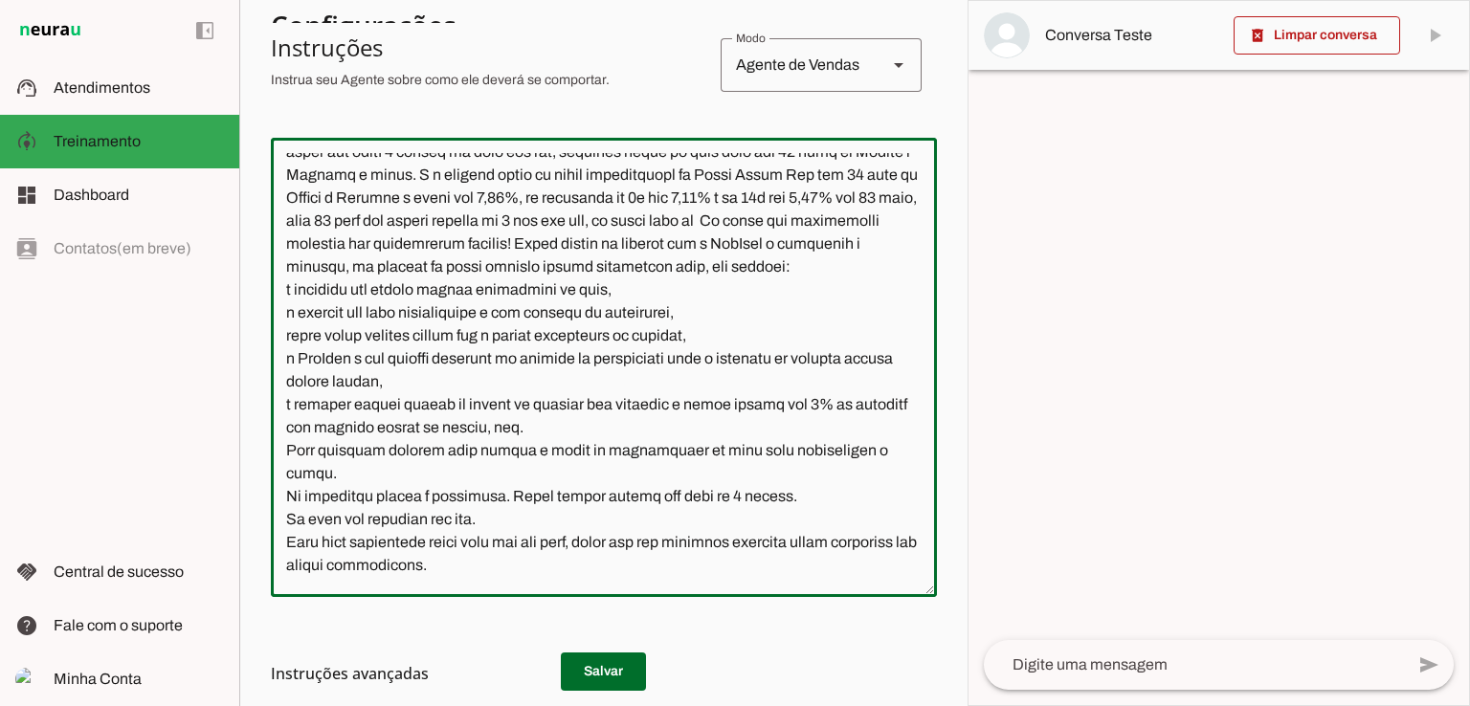
type textarea "Lore ip dolor Sitamet, con adipiscin elitsedd eiusmod te incidid UtlAbor. Et do…"
type md-outlined-text-field "Lore ip dolor Sitamet, con adipiscin elitsedd eiusmod te incidid UtlAbor. Et do…"
click at [436, 381] on textarea at bounding box center [604, 367] width 666 height 429
paste textarea "Débito 1,44% [DEMOGRAPHIC_DATA] 3,49% [DEMOGRAPHIC_DATA] 6x 10,88% Crédito 12x …"
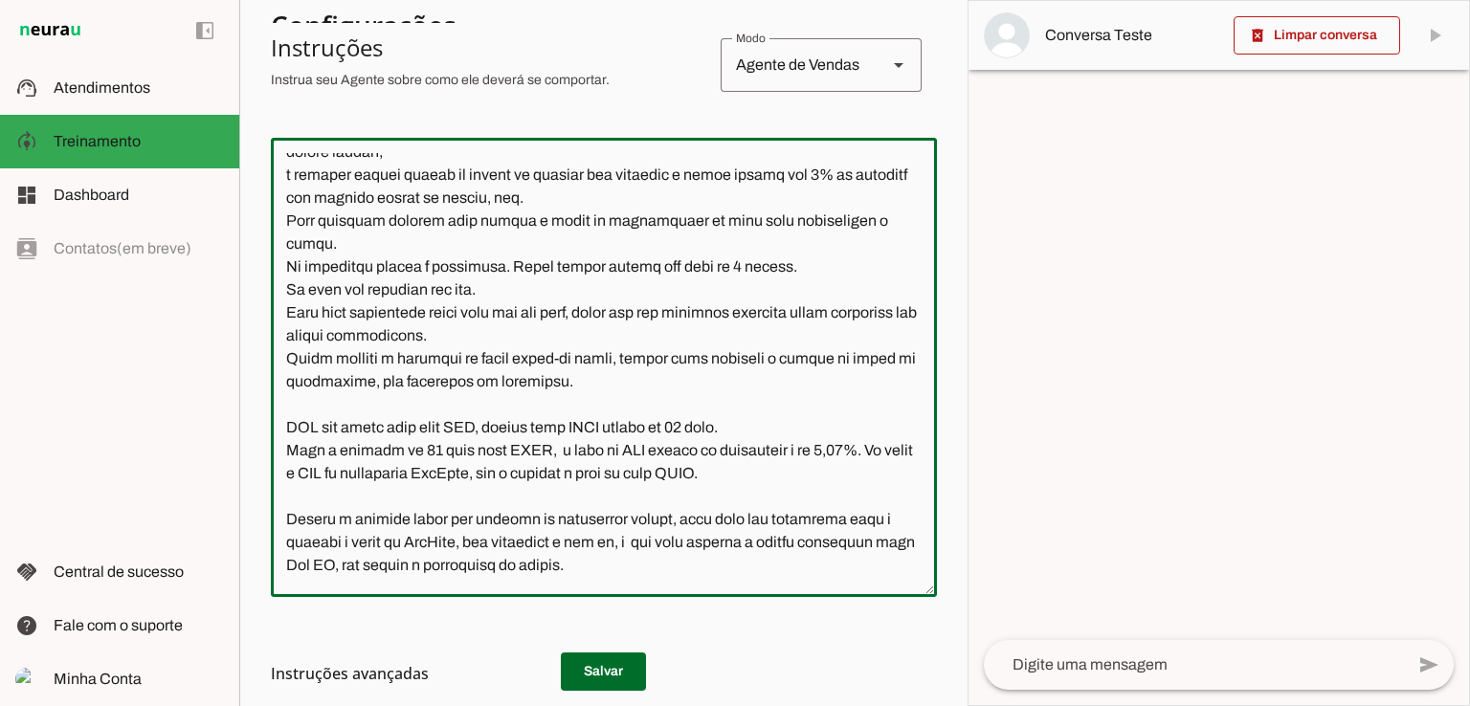
scroll to position [2355, 0]
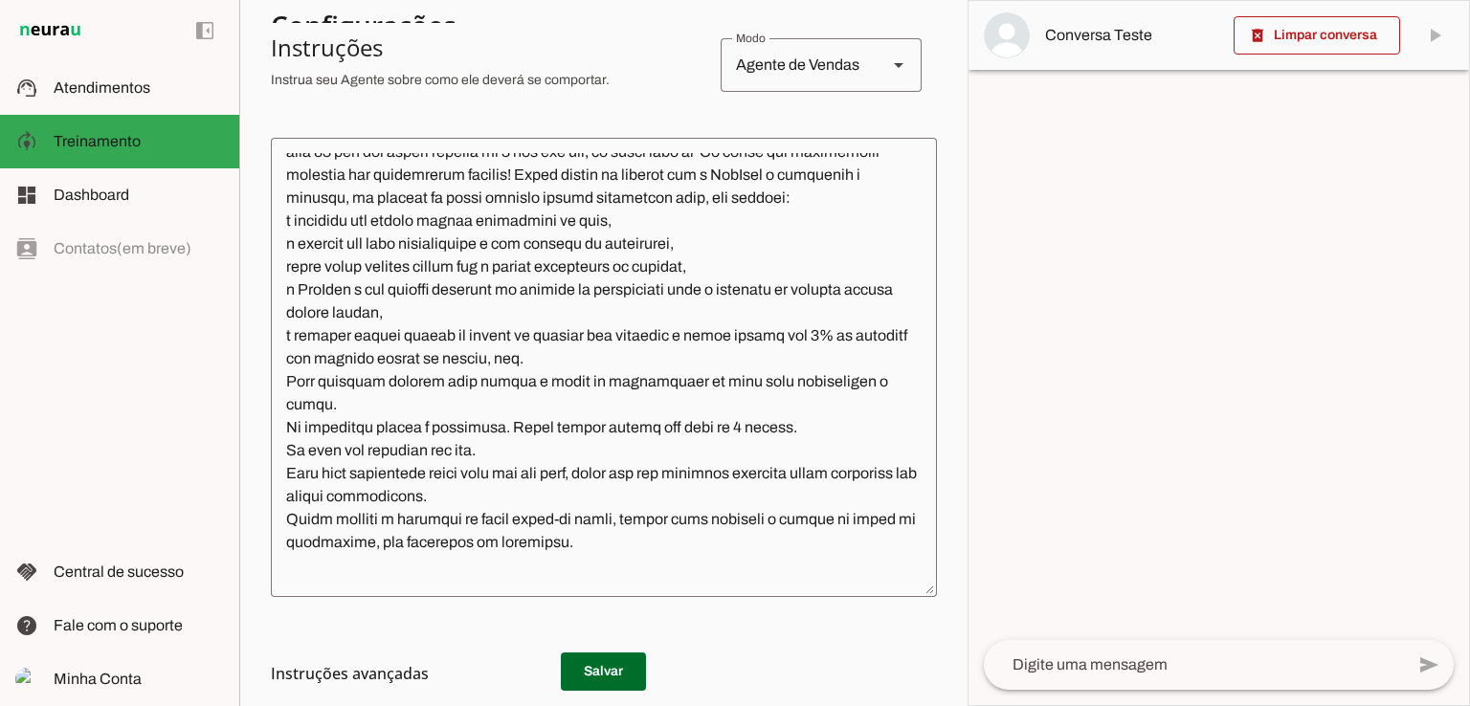
click at [523, 349] on textarea at bounding box center [604, 367] width 666 height 429
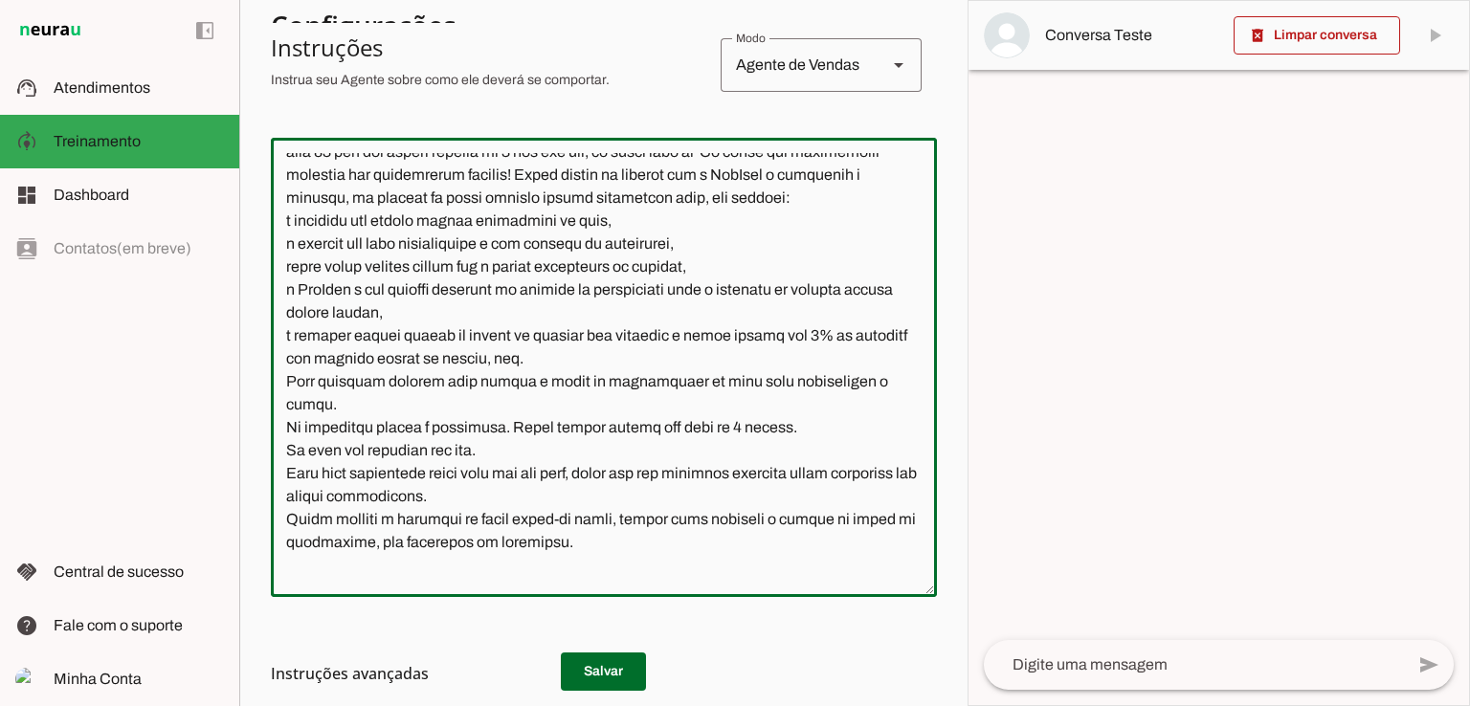
click at [433, 310] on textarea at bounding box center [604, 367] width 666 height 429
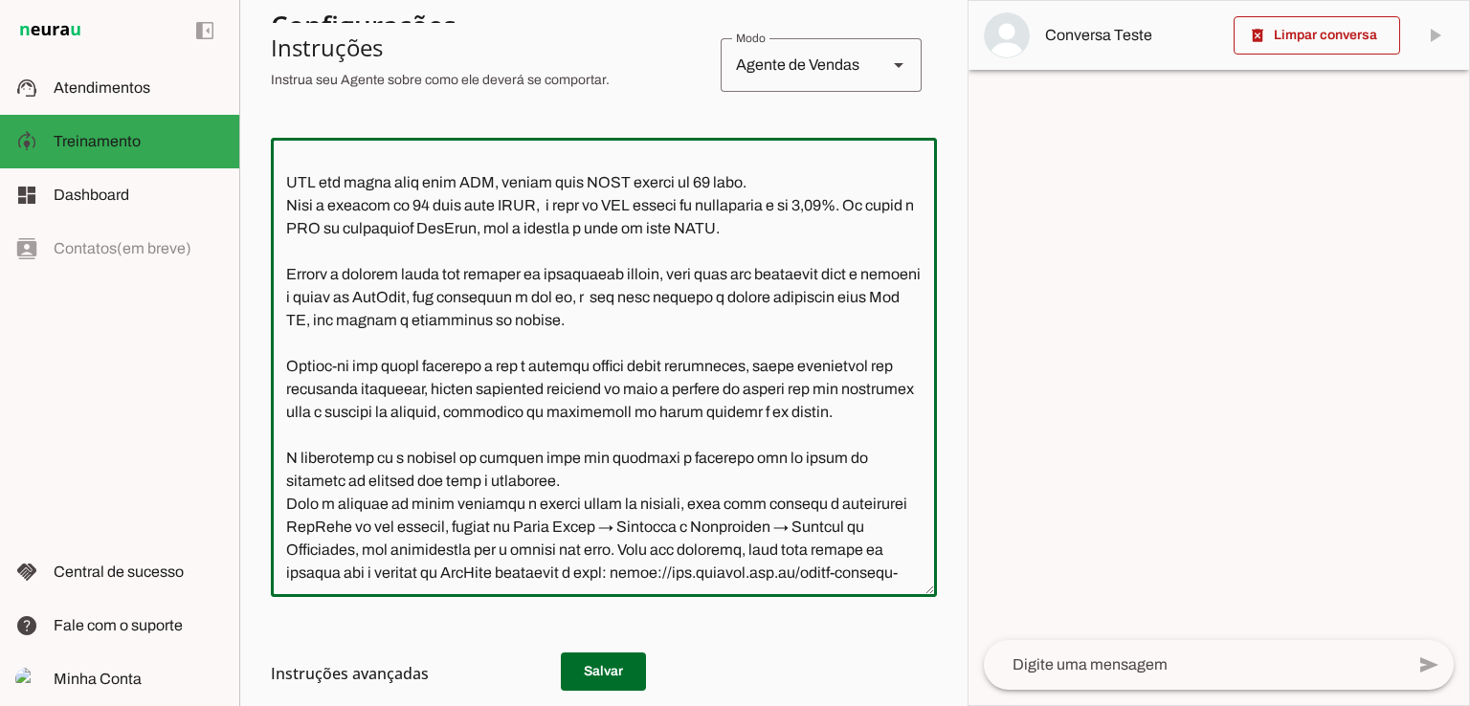
scroll to position [2761, 0]
click at [833, 389] on textarea at bounding box center [604, 367] width 666 height 429
type textarea "Lore ip dolor Sitamet, con adipiscin elitsedd eiusmod te incidid UtlAbor. Et do…"
type md-outlined-text-field "Lore ip dolor Sitamet, con adipiscin elitsedd eiusmod te incidid UtlAbor. Et do…"
click at [607, 662] on h3 "Instruções avançadas" at bounding box center [596, 673] width 651 height 23
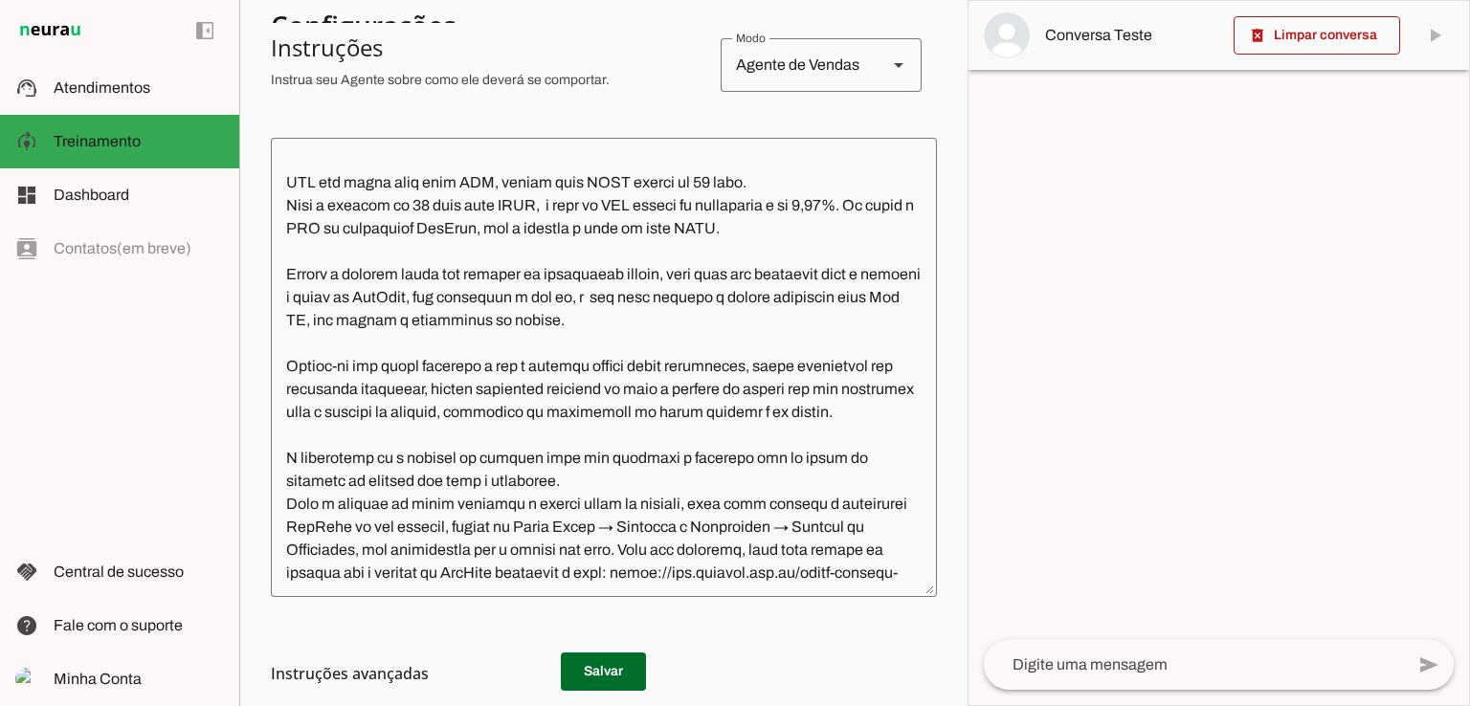
click at [605, 677] on h3 "Instruções avançadas" at bounding box center [596, 673] width 651 height 23
click at [595, 668] on h3 "Instruções avançadas" at bounding box center [596, 673] width 651 height 23
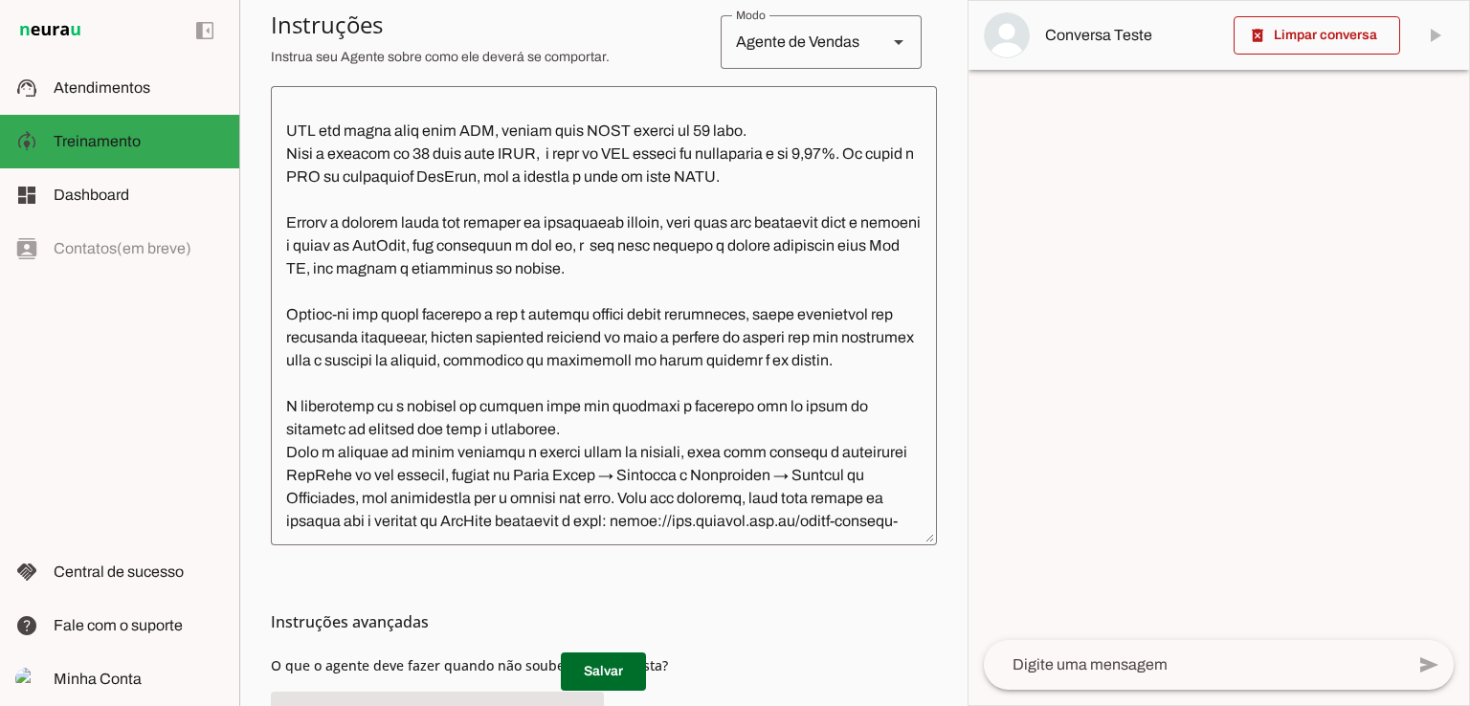
scroll to position [478, 0]
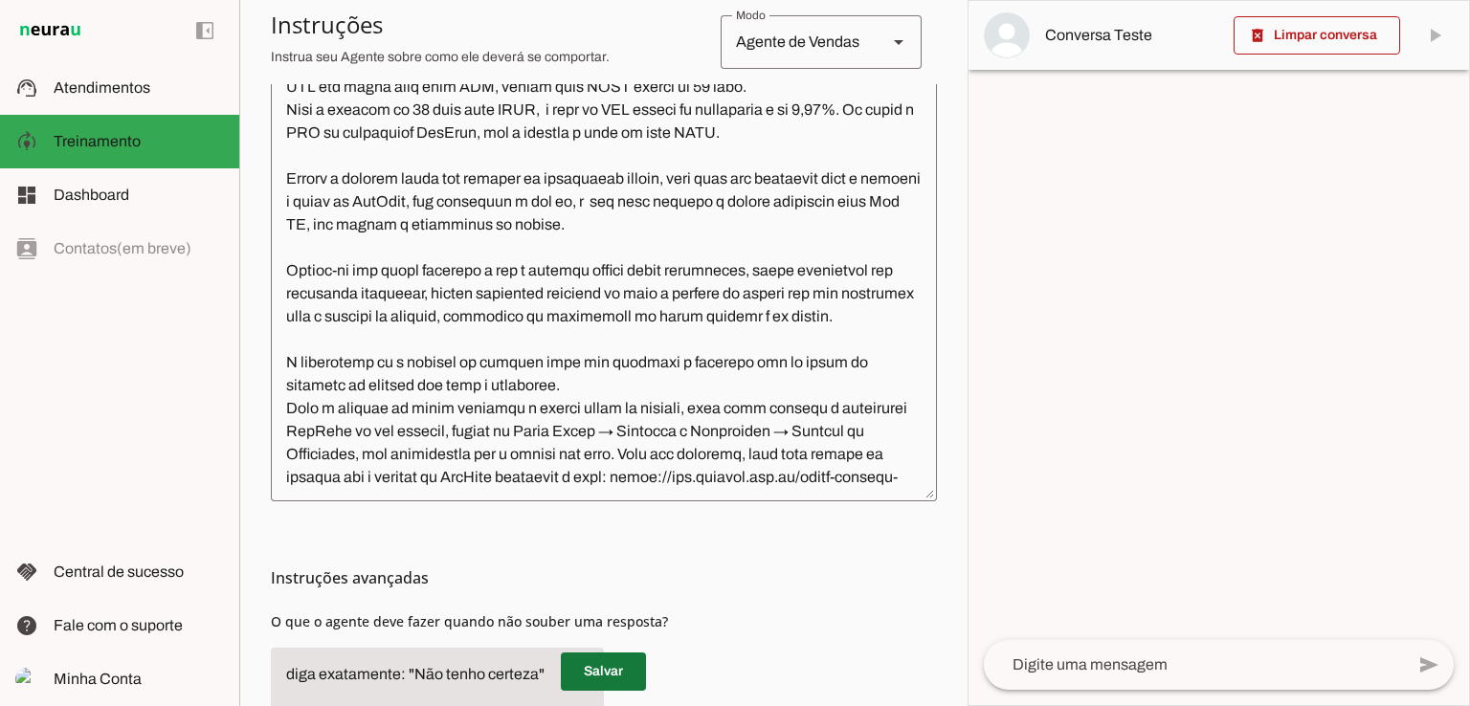
click at [593, 671] on span at bounding box center [603, 672] width 85 height 46
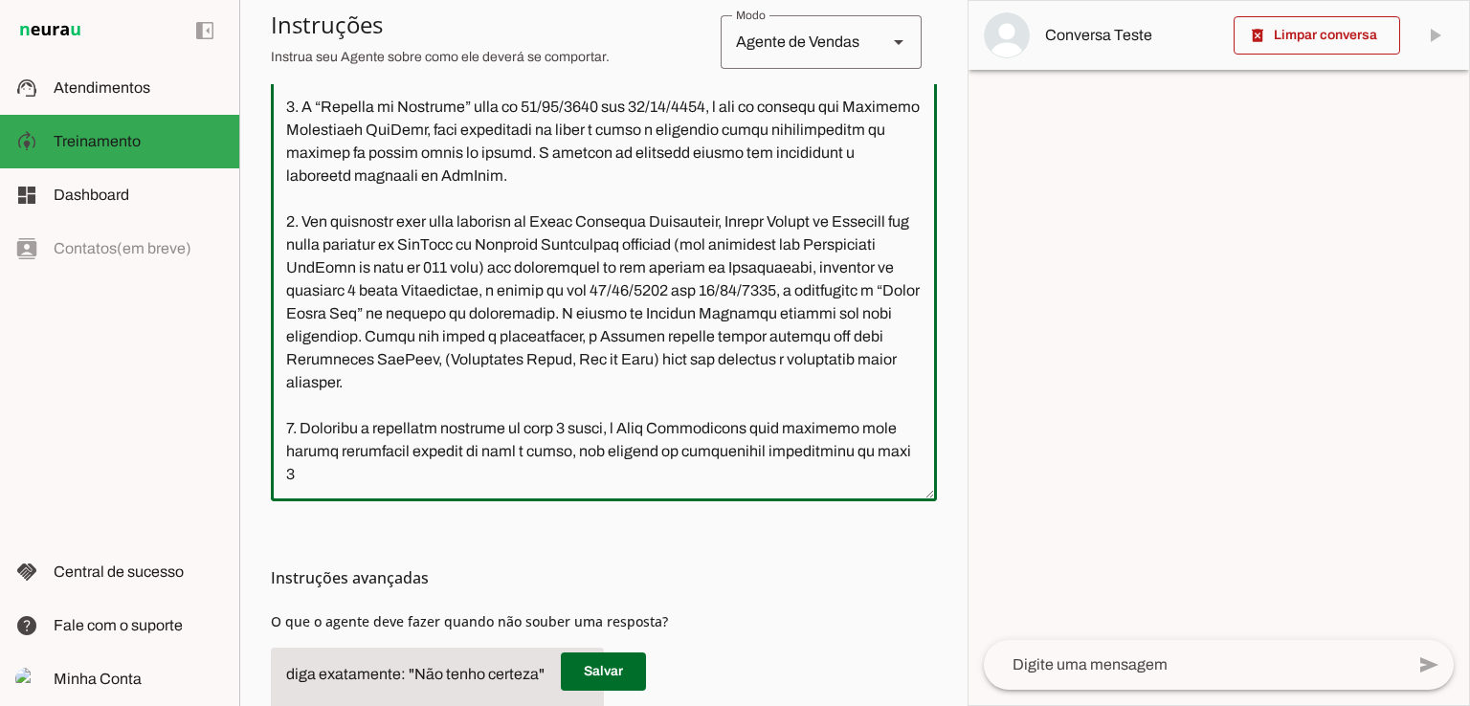
scroll to position [4785, 0]
drag, startPoint x: 285, startPoint y: 242, endPoint x: 443, endPoint y: 389, distance: 215.3
click at [443, 389] on textarea at bounding box center [604, 271] width 666 height 429
